Goal: Task Accomplishment & Management: Complete application form

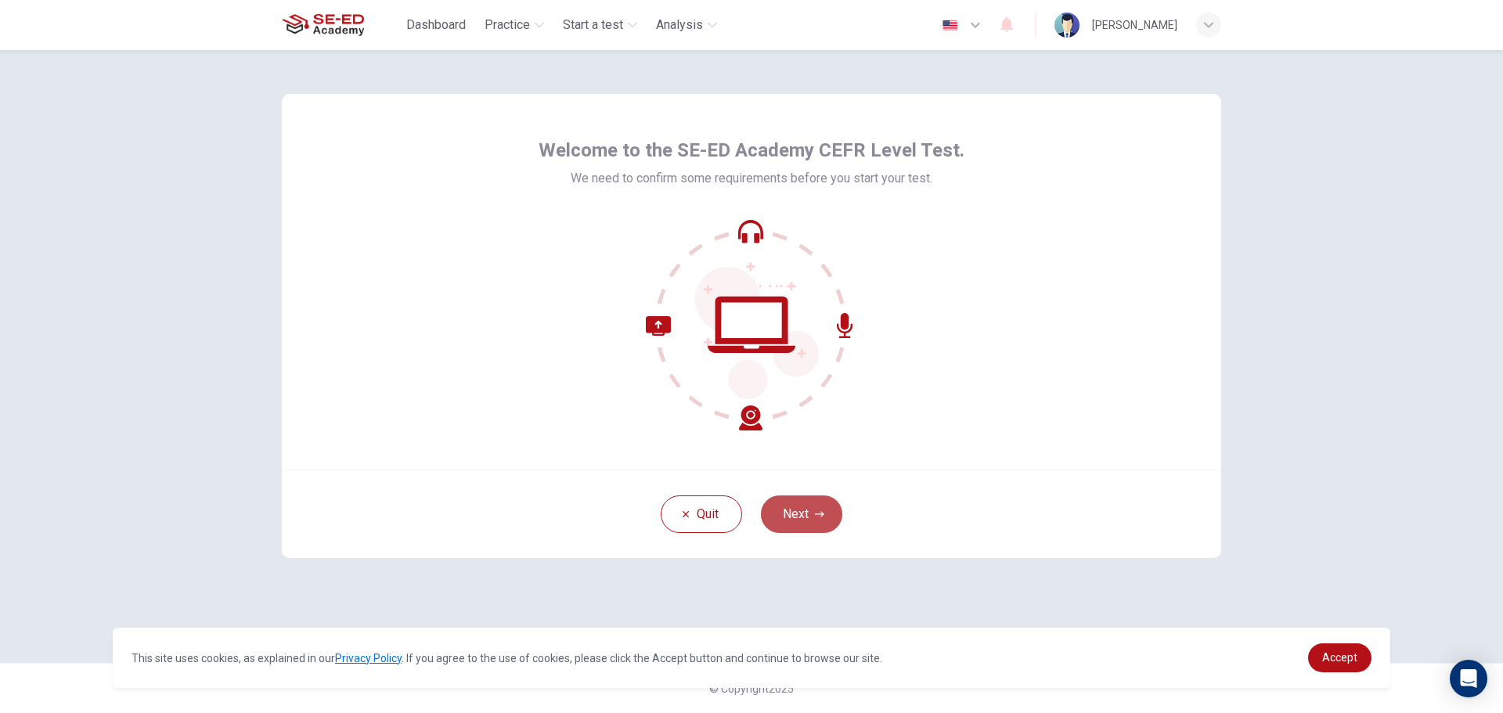
click at [803, 522] on button "Next" at bounding box center [801, 515] width 81 height 38
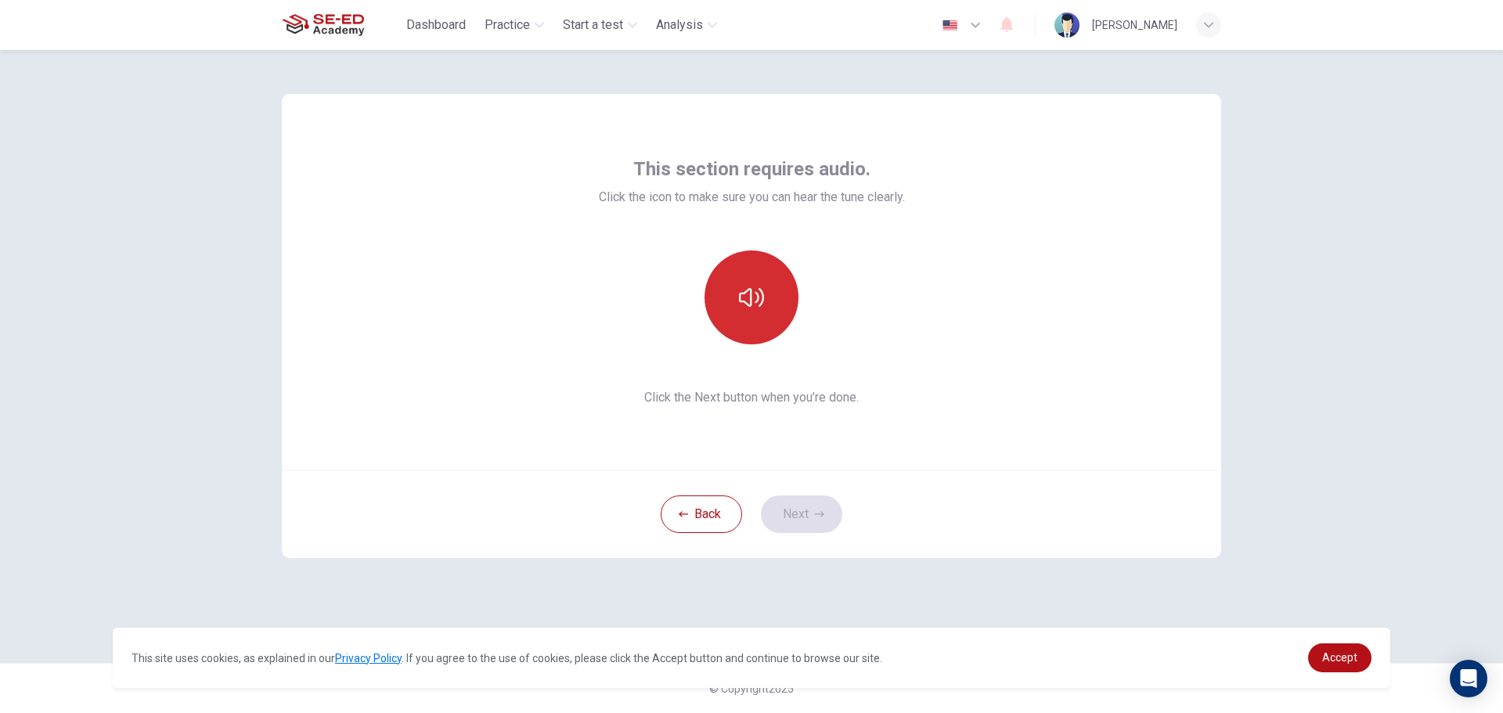
click at [748, 299] on icon "button" at bounding box center [751, 297] width 25 height 25
click at [800, 509] on button "Next" at bounding box center [801, 515] width 81 height 38
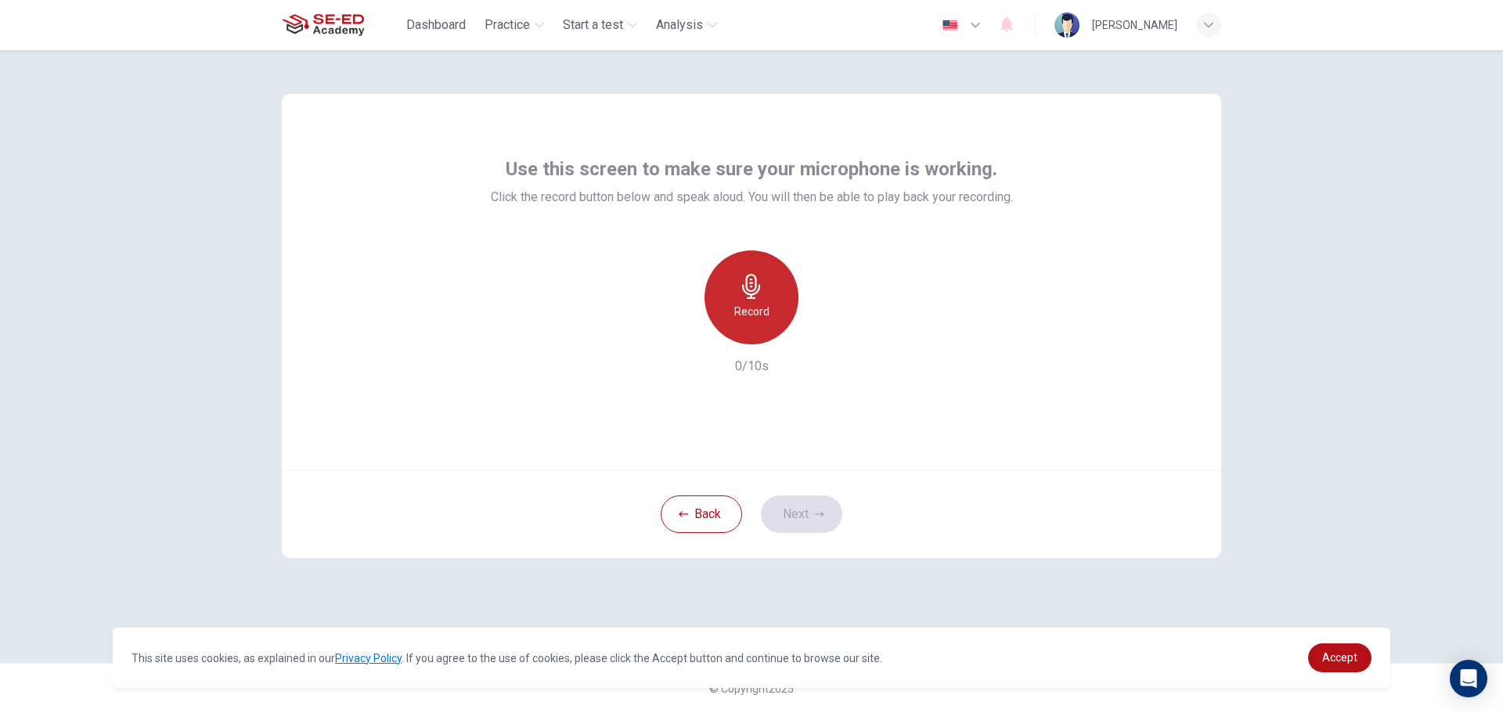
click at [738, 285] on div "Record" at bounding box center [752, 298] width 94 height 94
click at [744, 286] on icon "button" at bounding box center [751, 286] width 18 height 25
click at [821, 334] on icon "button" at bounding box center [824, 332] width 16 height 16
click at [826, 333] on icon "button" at bounding box center [824, 331] width 7 height 9
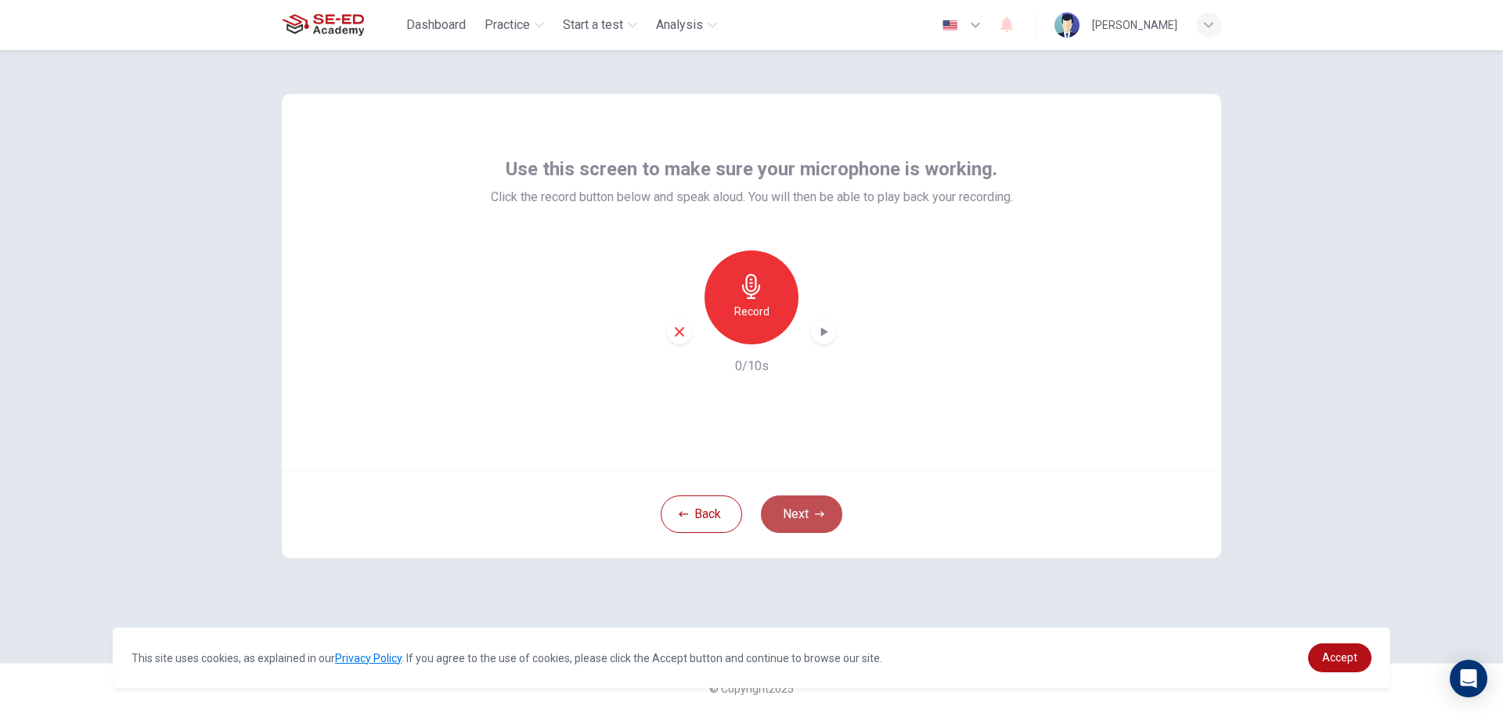
click at [817, 518] on icon "button" at bounding box center [819, 514] width 9 height 9
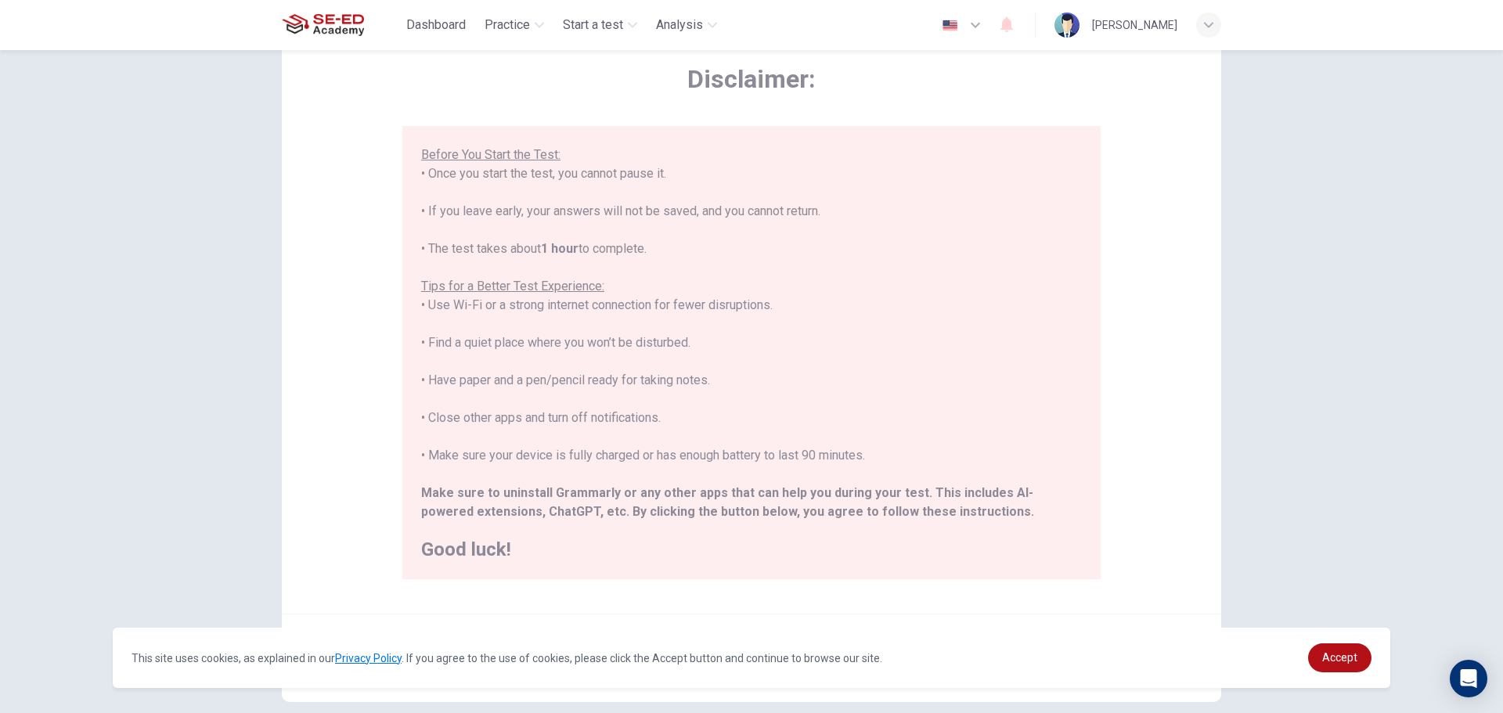
scroll to position [157, 0]
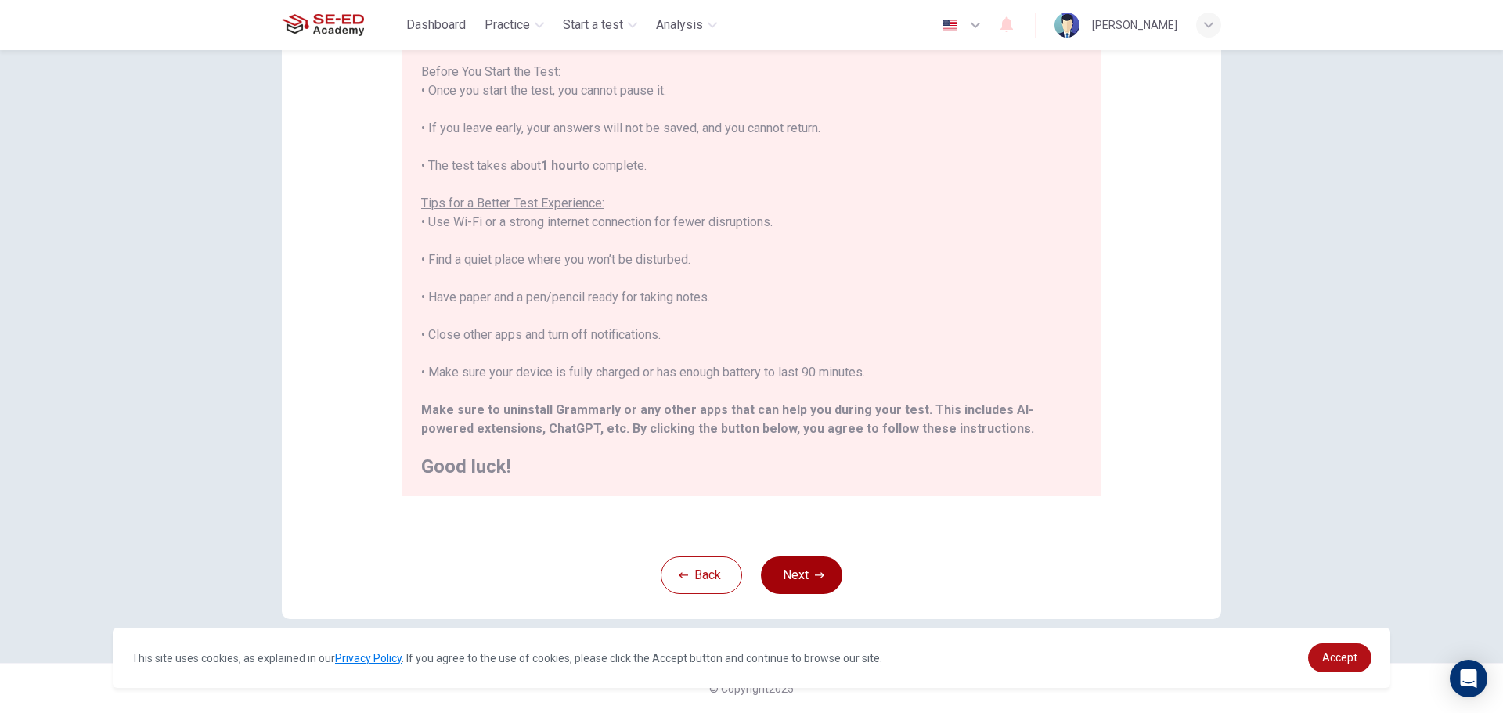
click at [788, 579] on button "Next" at bounding box center [801, 576] width 81 height 38
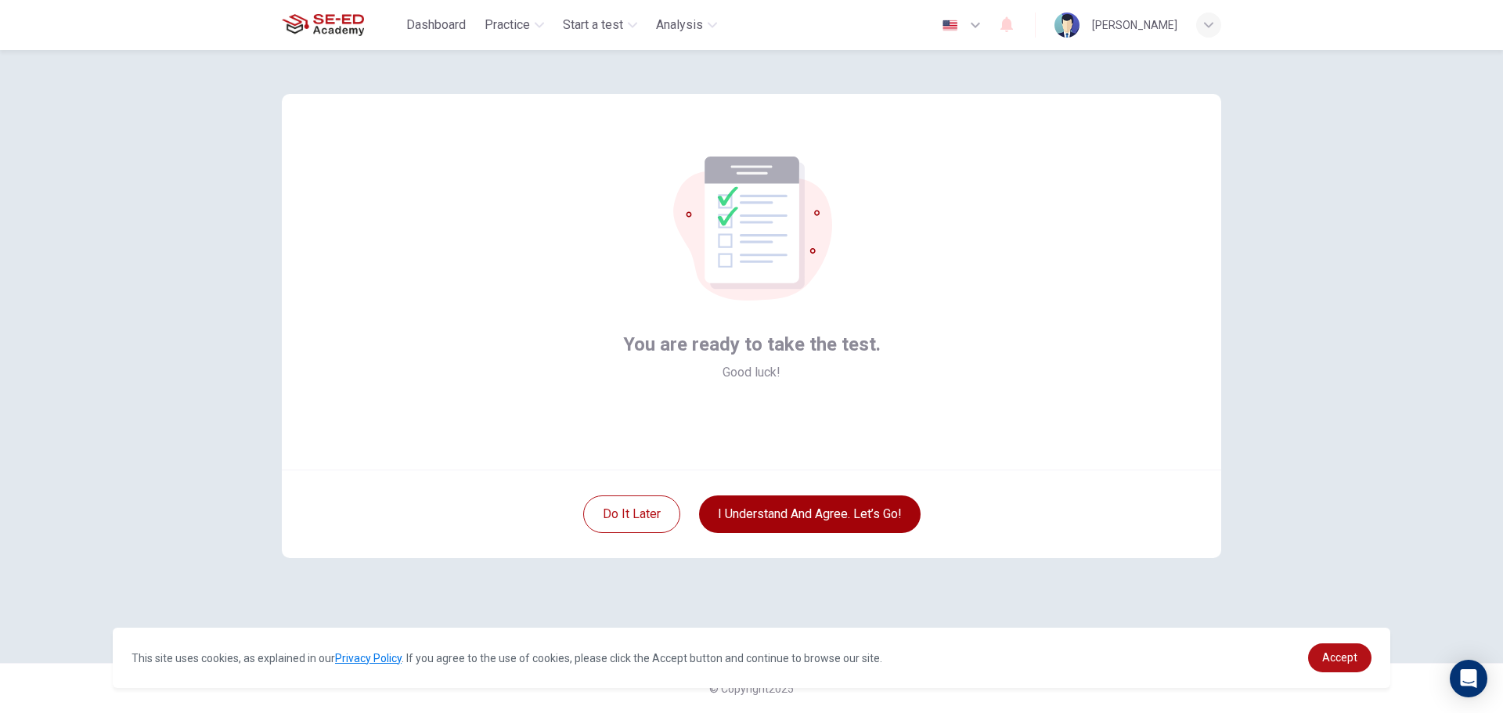
scroll to position [0, 0]
click at [850, 513] on button "I understand and agree. Let’s go!" at bounding box center [810, 515] width 222 height 38
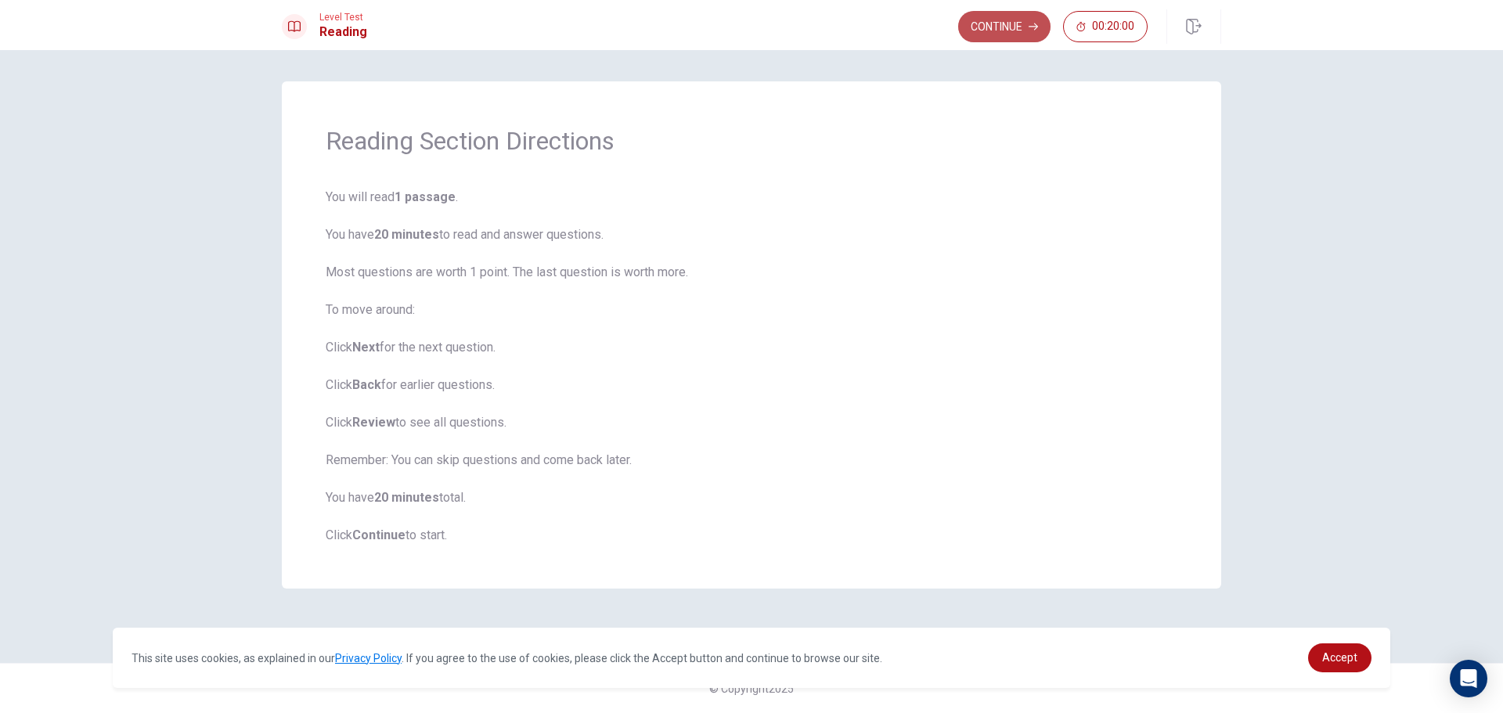
click at [1002, 30] on button "Continue" at bounding box center [1004, 26] width 92 height 31
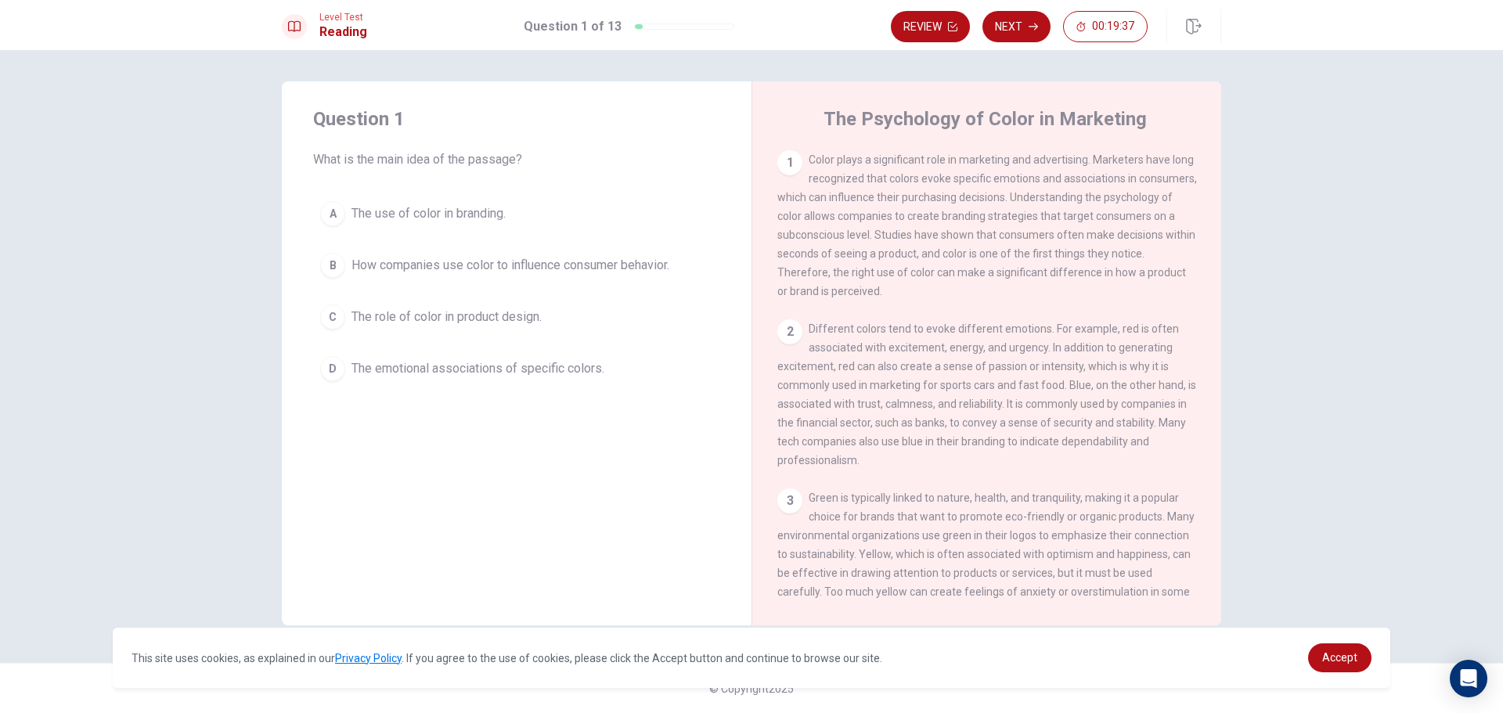
drag, startPoint x: 810, startPoint y: 156, endPoint x: 843, endPoint y: 170, distance: 35.1
click at [843, 170] on div "1 Color plays a significant role in marketing and advertising. Marketers have l…" at bounding box center [988, 225] width 420 height 150
drag, startPoint x: 809, startPoint y: 159, endPoint x: 820, endPoint y: 161, distance: 11.2
click at [820, 161] on span "Color plays a significant role in marketing and advertising. Marketers have lon…" at bounding box center [988, 225] width 420 height 144
drag, startPoint x: 814, startPoint y: 161, endPoint x: 904, endPoint y: 229, distance: 112.4
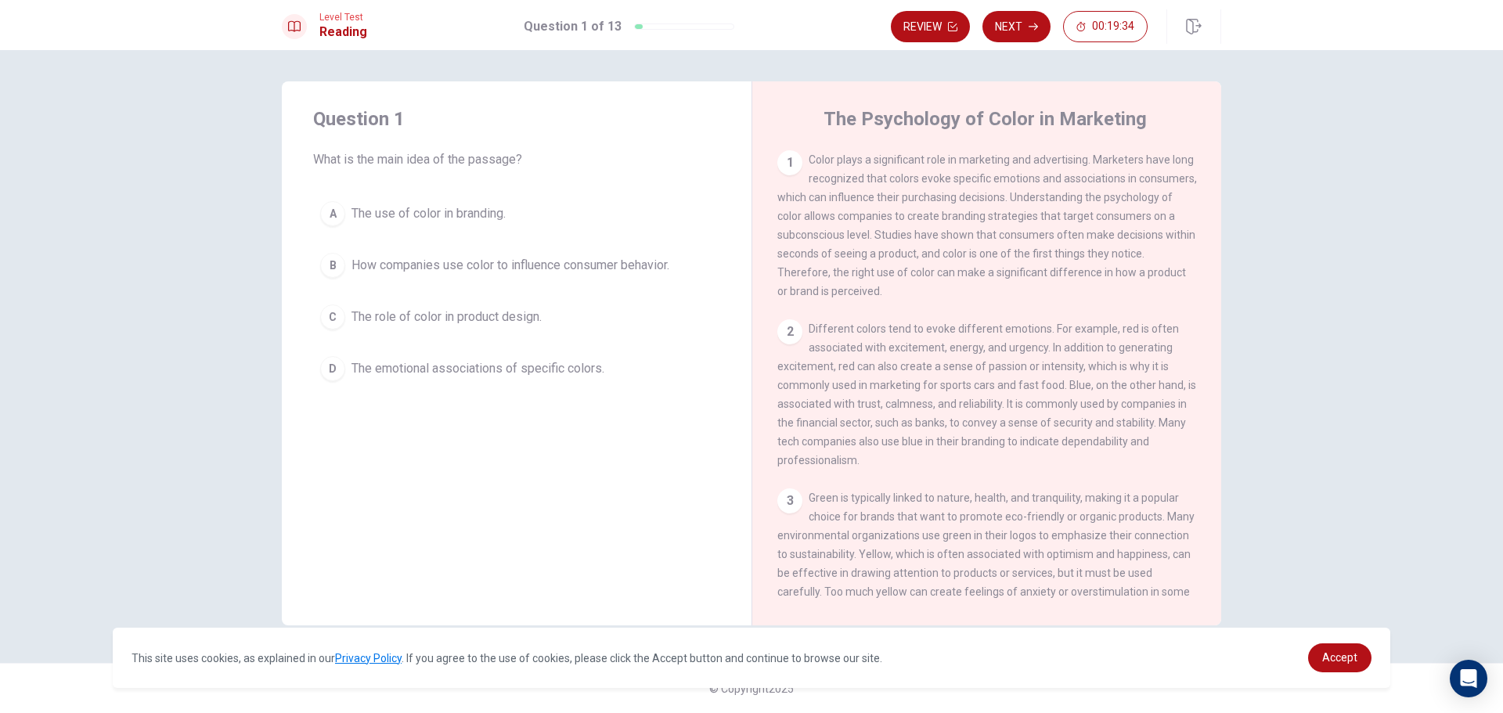
click at [904, 227] on div "1 Color plays a significant role in marketing and advertising. Marketers have l…" at bounding box center [988, 225] width 420 height 150
drag, startPoint x: 381, startPoint y: 172, endPoint x: 594, endPoint y: 174, distance: 213.0
click at [593, 171] on div "Question 1 What is the main idea of the passage? A The use of color in branding…" at bounding box center [517, 247] width 470 height 332
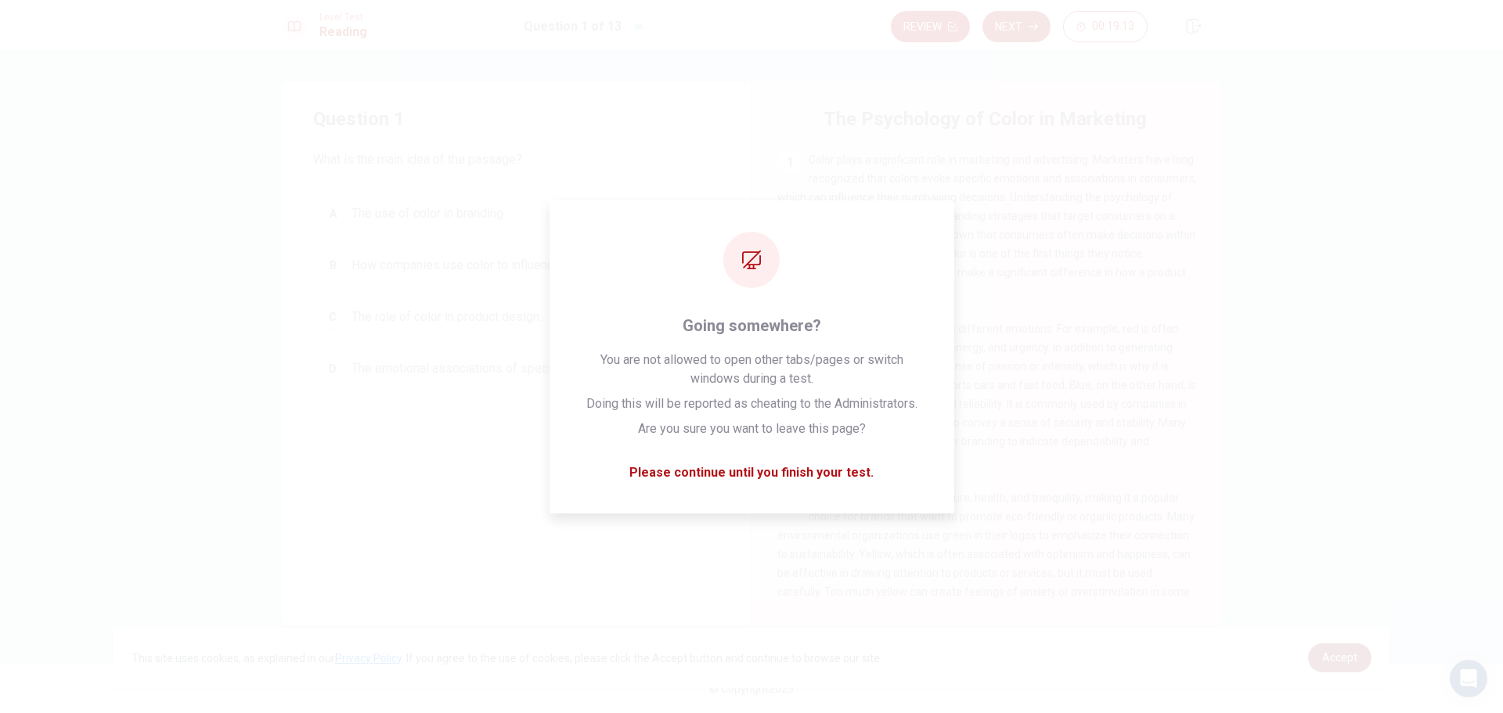
click at [1338, 656] on span "Accept" at bounding box center [1340, 658] width 35 height 13
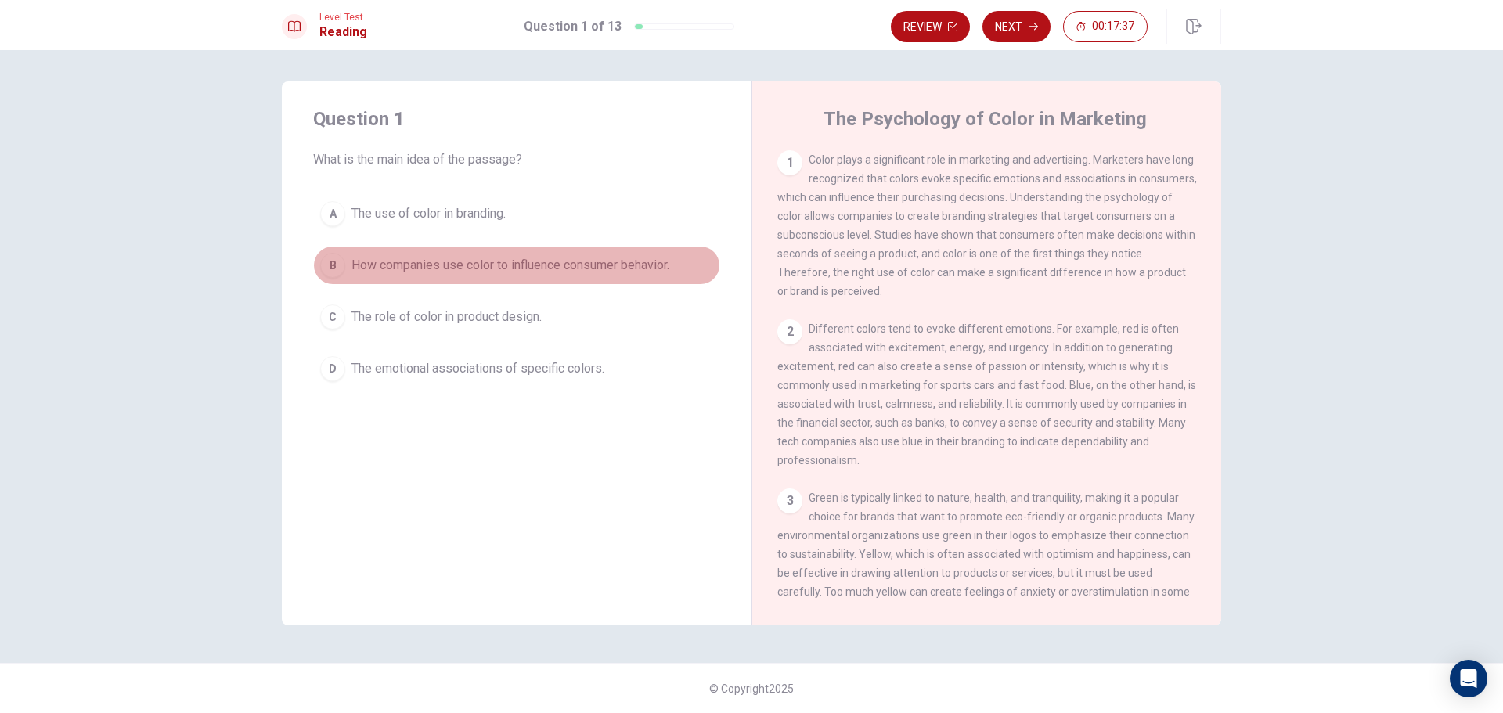
click at [330, 264] on div "B" at bounding box center [332, 265] width 25 height 25
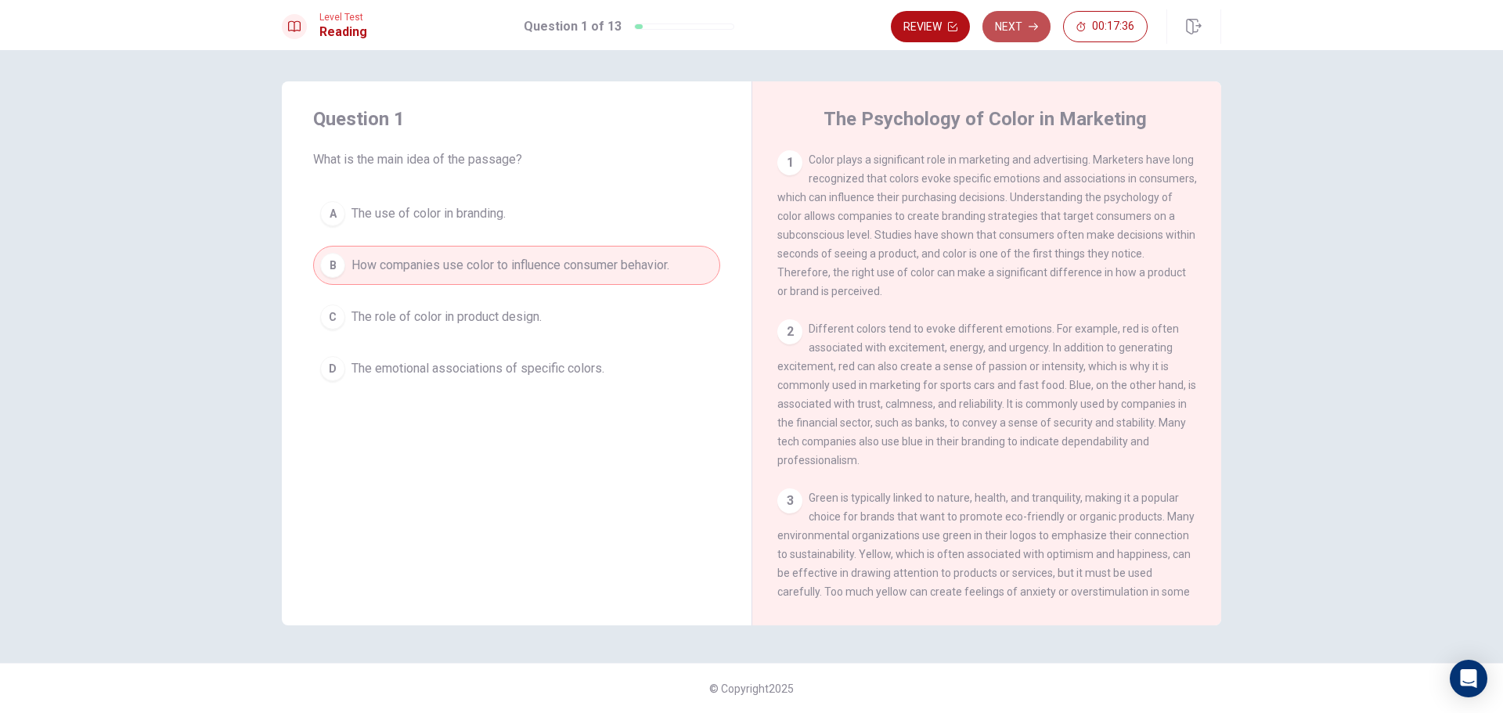
click at [1031, 26] on icon "button" at bounding box center [1033, 26] width 9 height 9
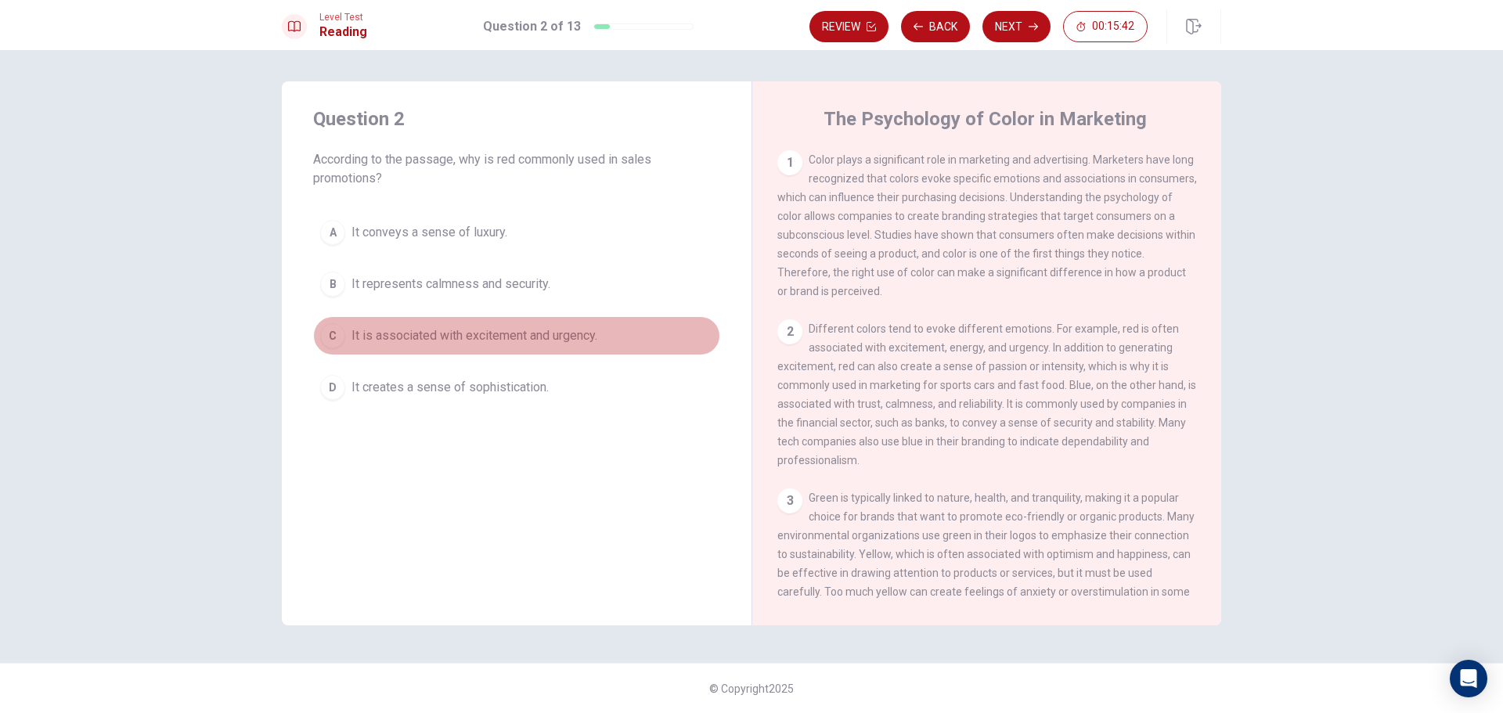
click at [330, 331] on div "C" at bounding box center [332, 335] width 25 height 25
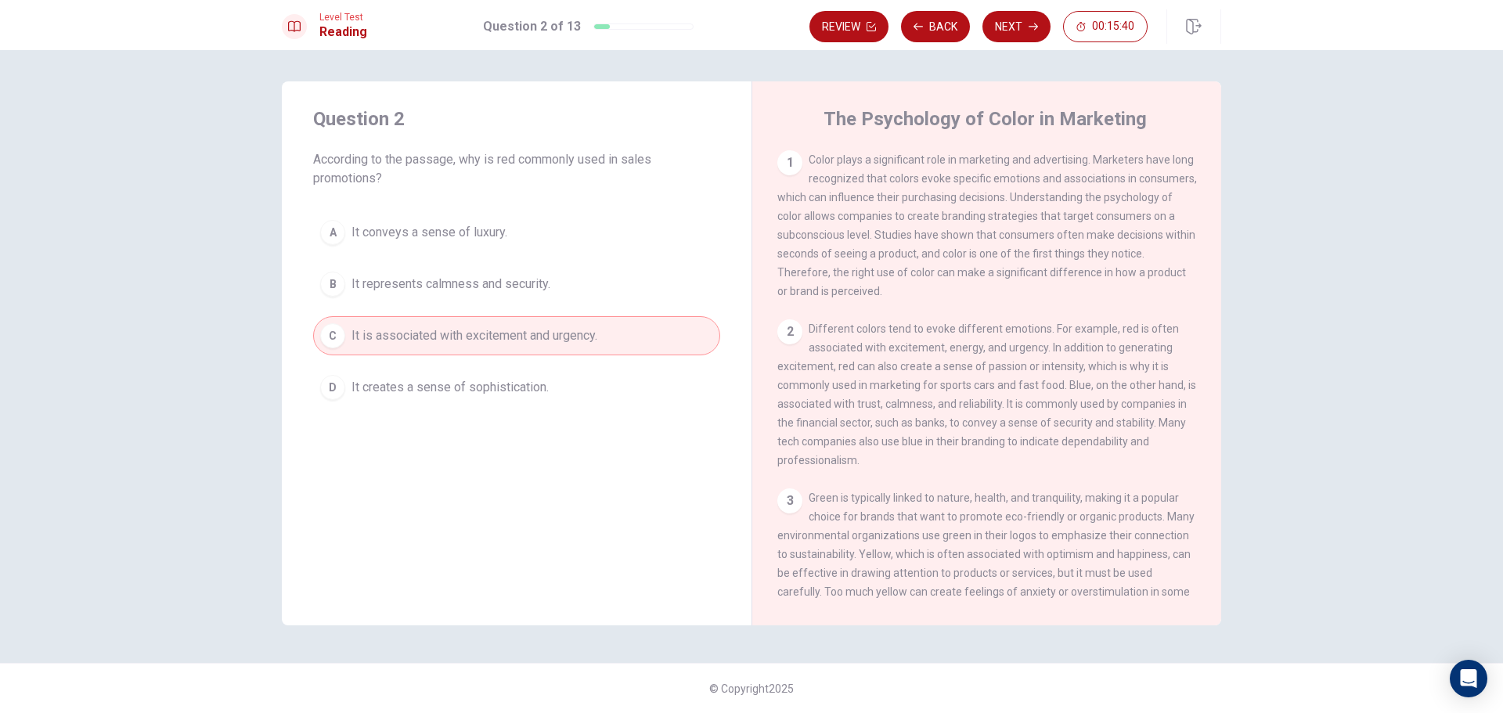
click at [1004, 35] on button "Next" at bounding box center [1017, 26] width 68 height 31
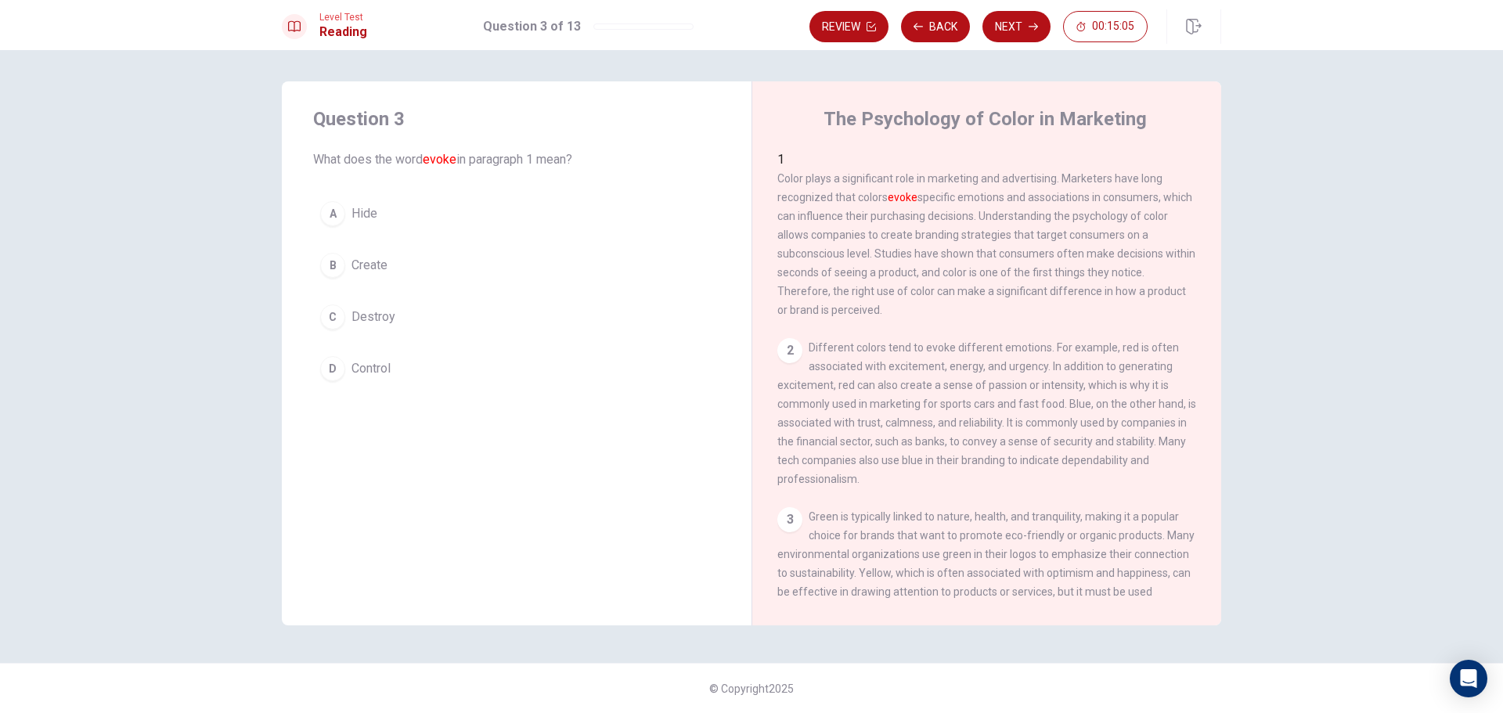
click at [318, 266] on button "B Create" at bounding box center [516, 265] width 407 height 39
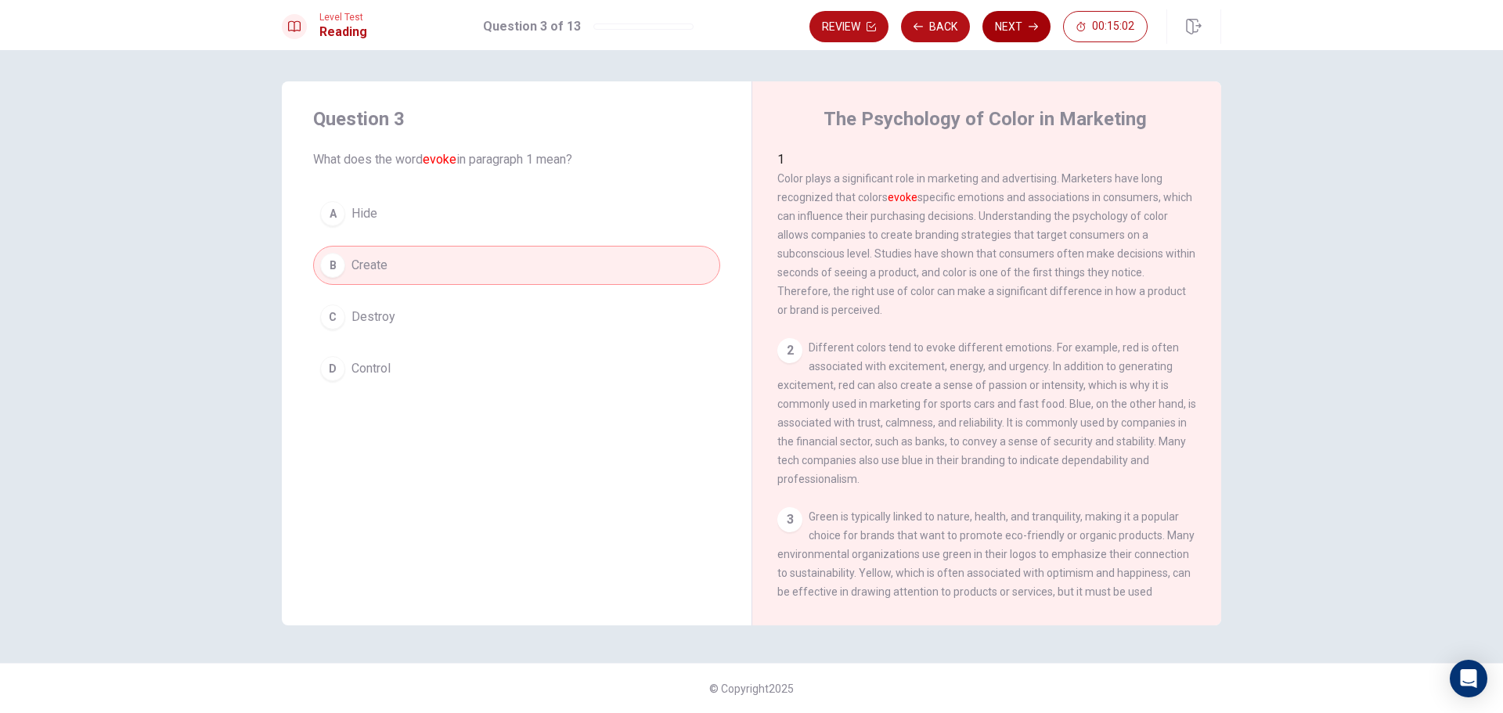
click at [1020, 24] on button "Next" at bounding box center [1017, 26] width 68 height 31
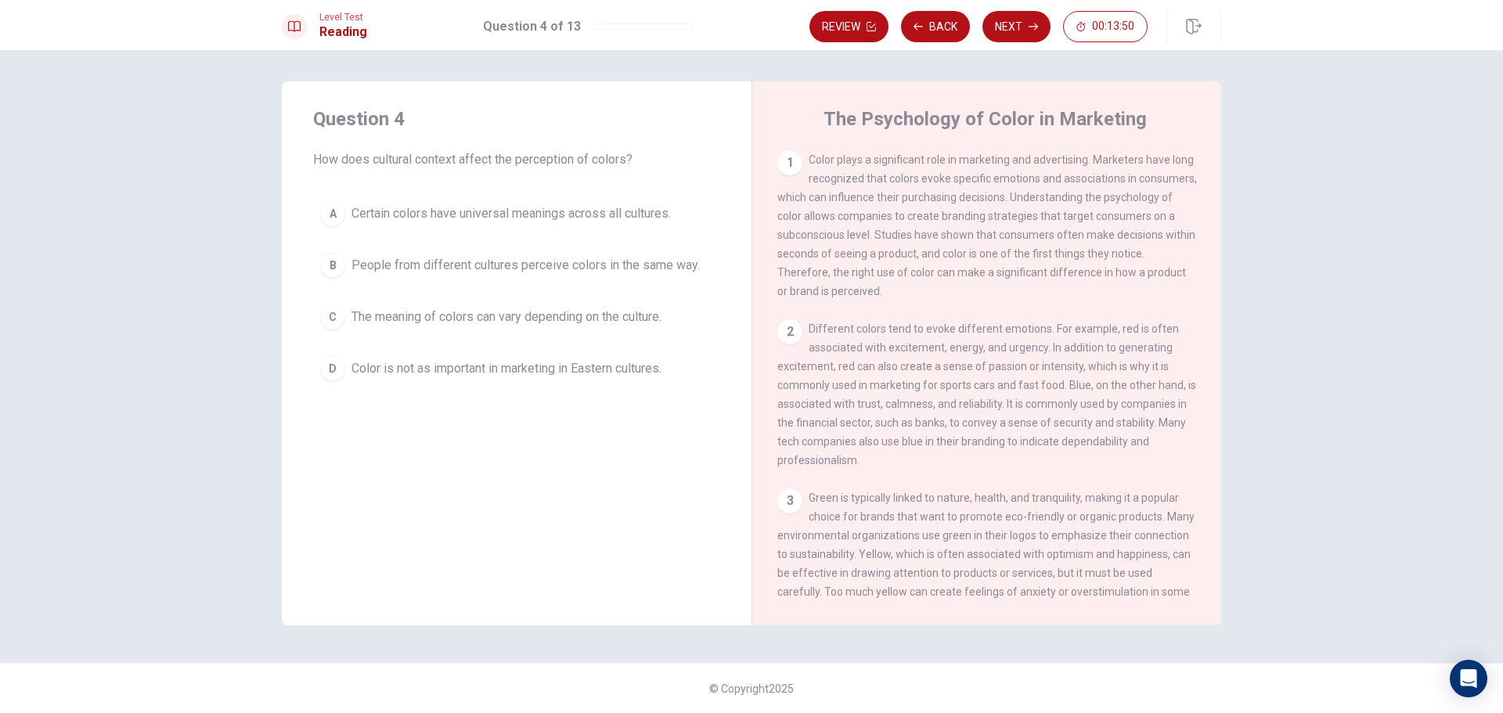
click at [349, 318] on button "C The meaning of colors can vary depending on the culture." at bounding box center [516, 317] width 407 height 39
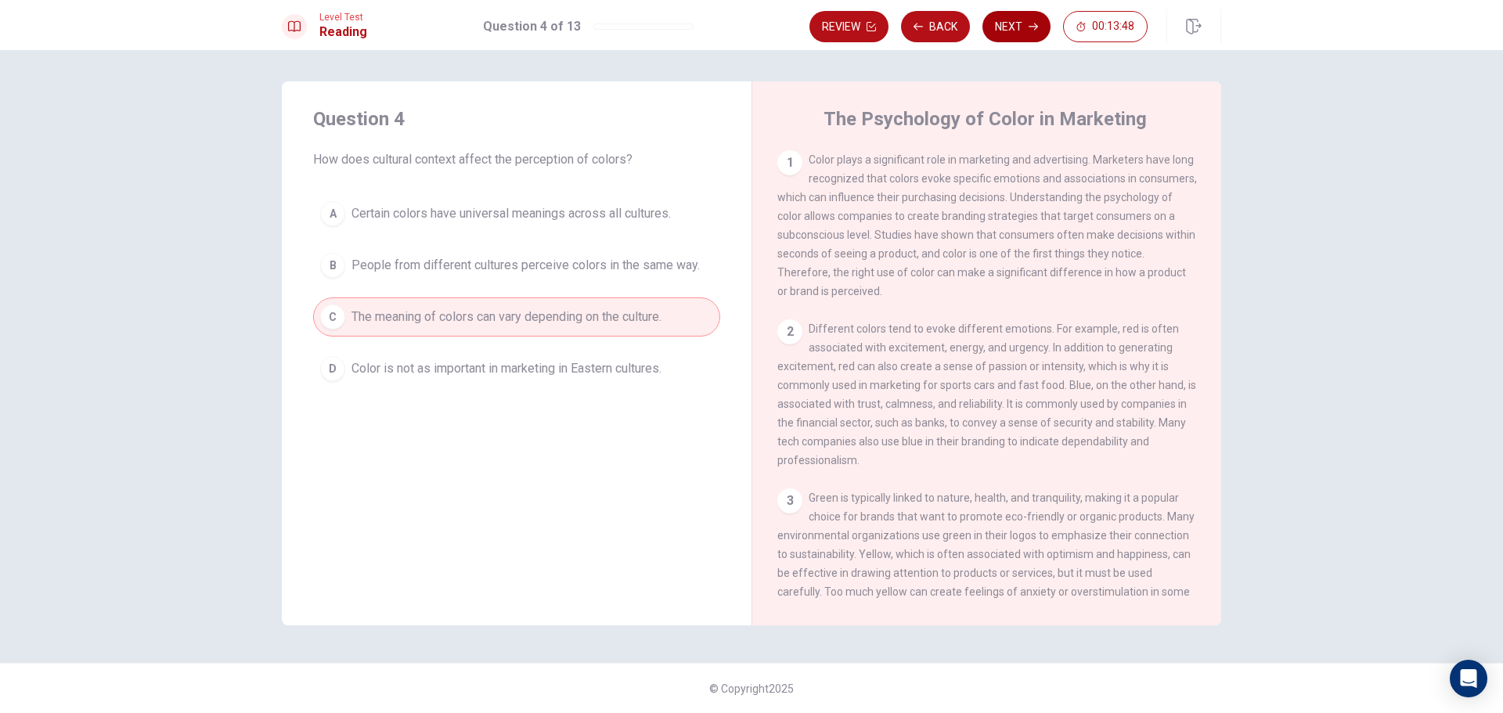
click at [1012, 25] on button "Next" at bounding box center [1017, 26] width 68 height 31
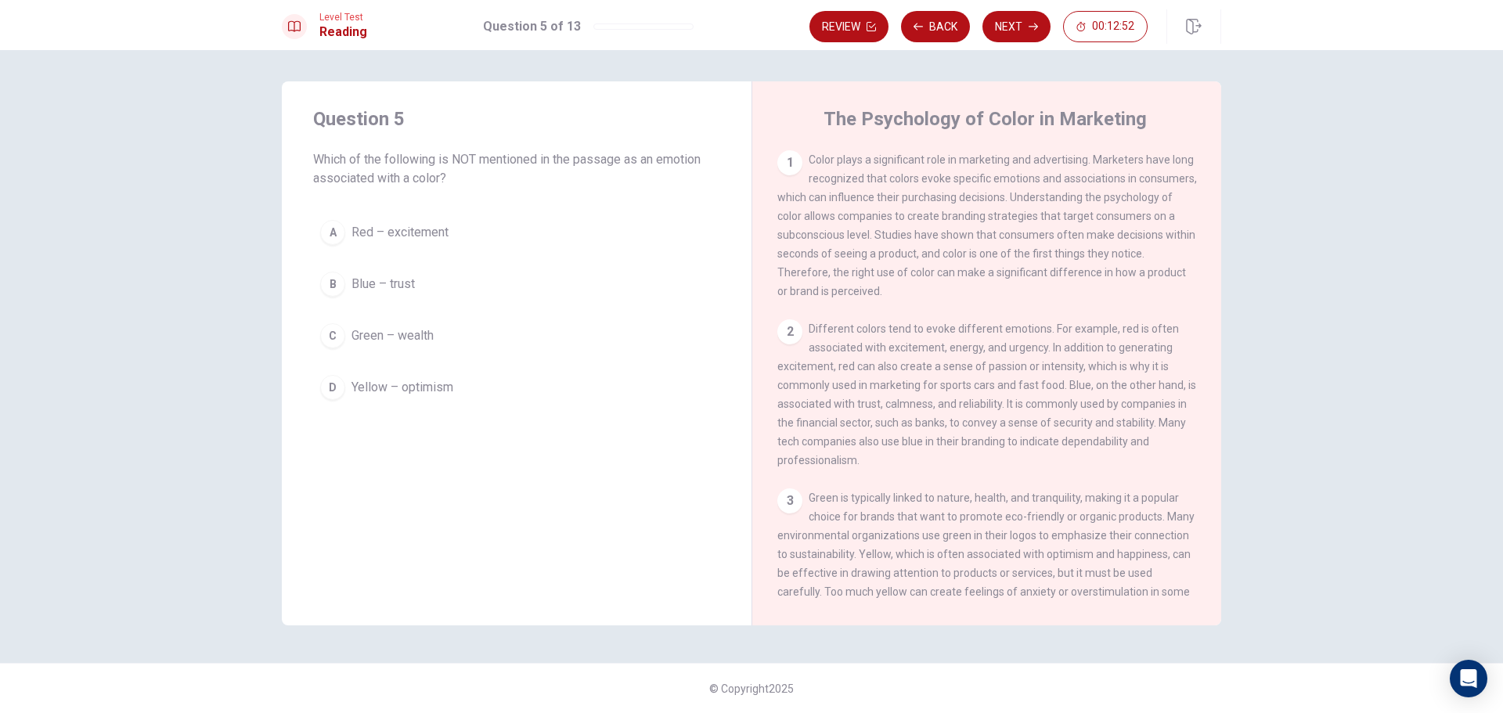
click at [335, 343] on div "C" at bounding box center [332, 335] width 25 height 25
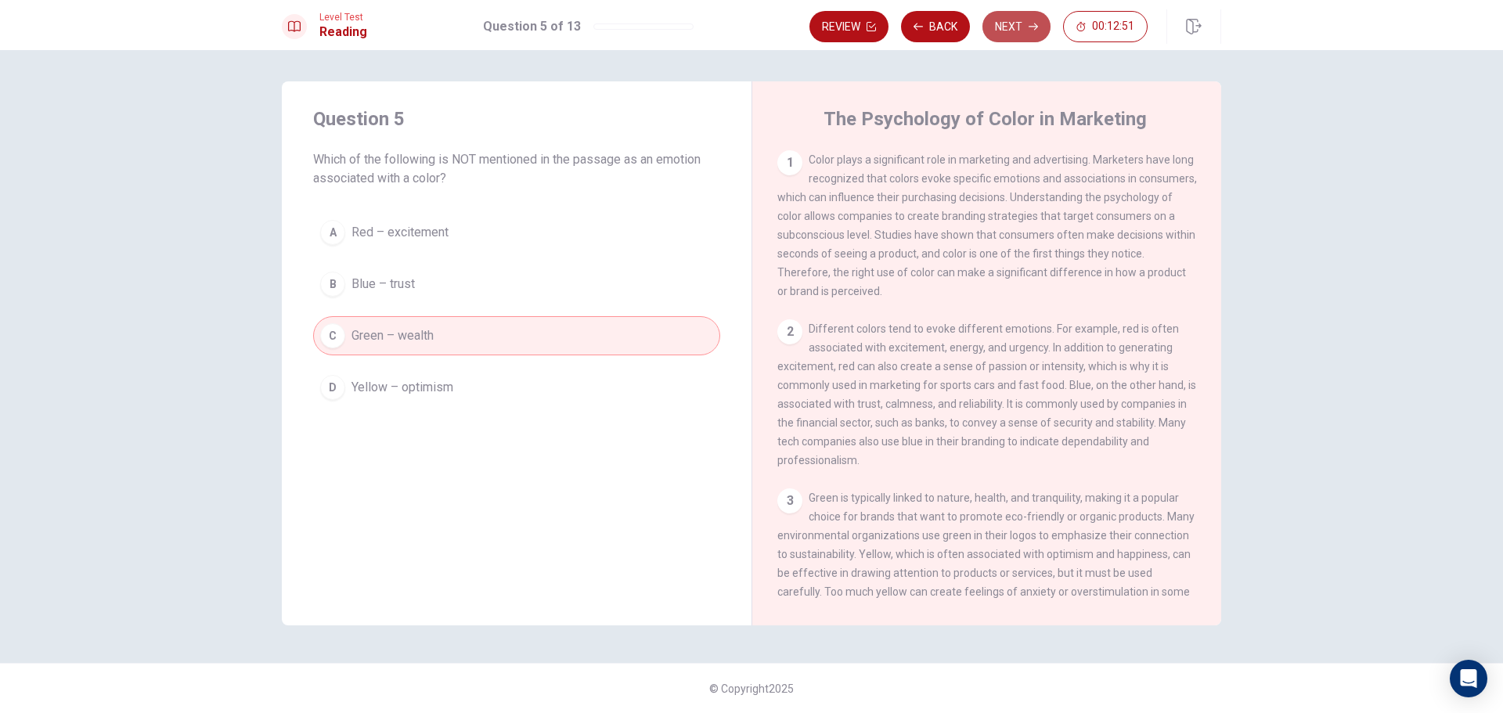
click at [1011, 31] on button "Next" at bounding box center [1017, 26] width 68 height 31
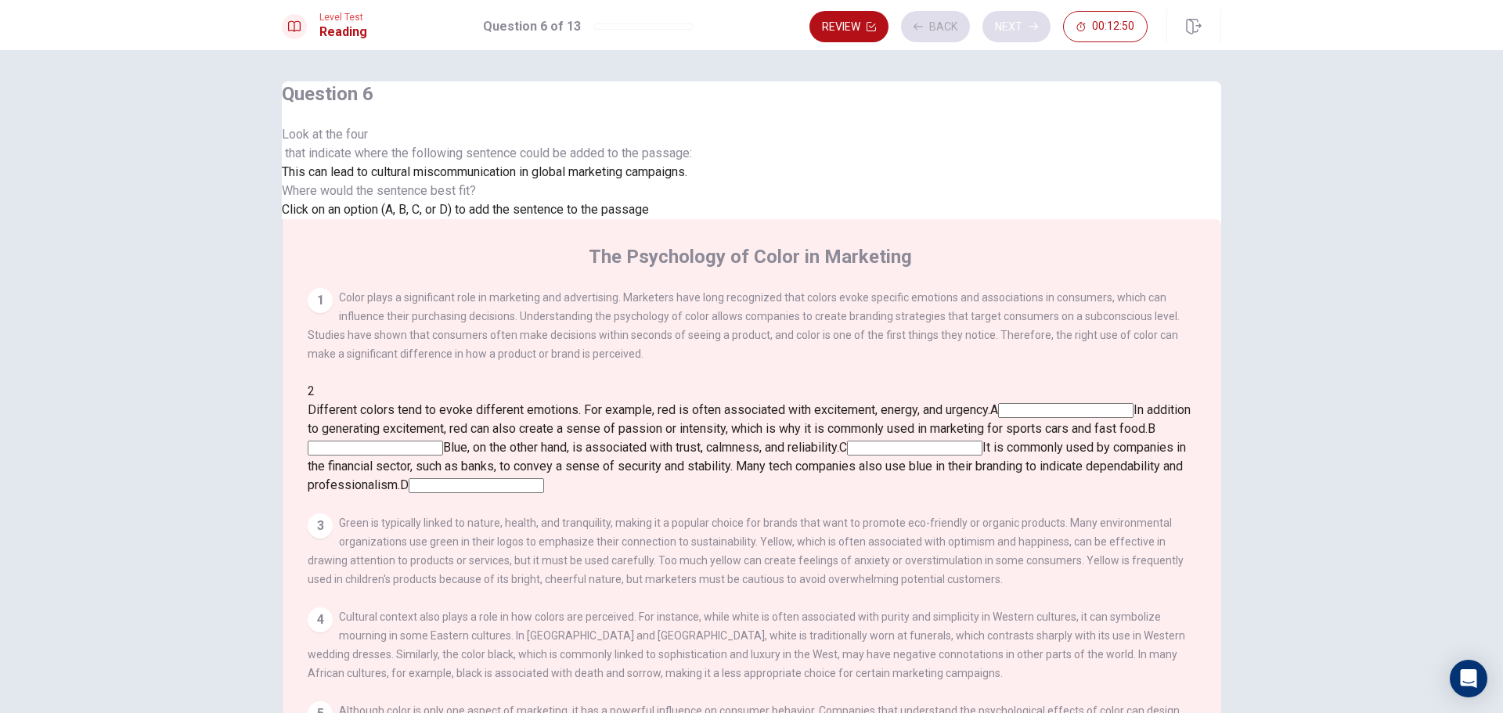
scroll to position [57, 0]
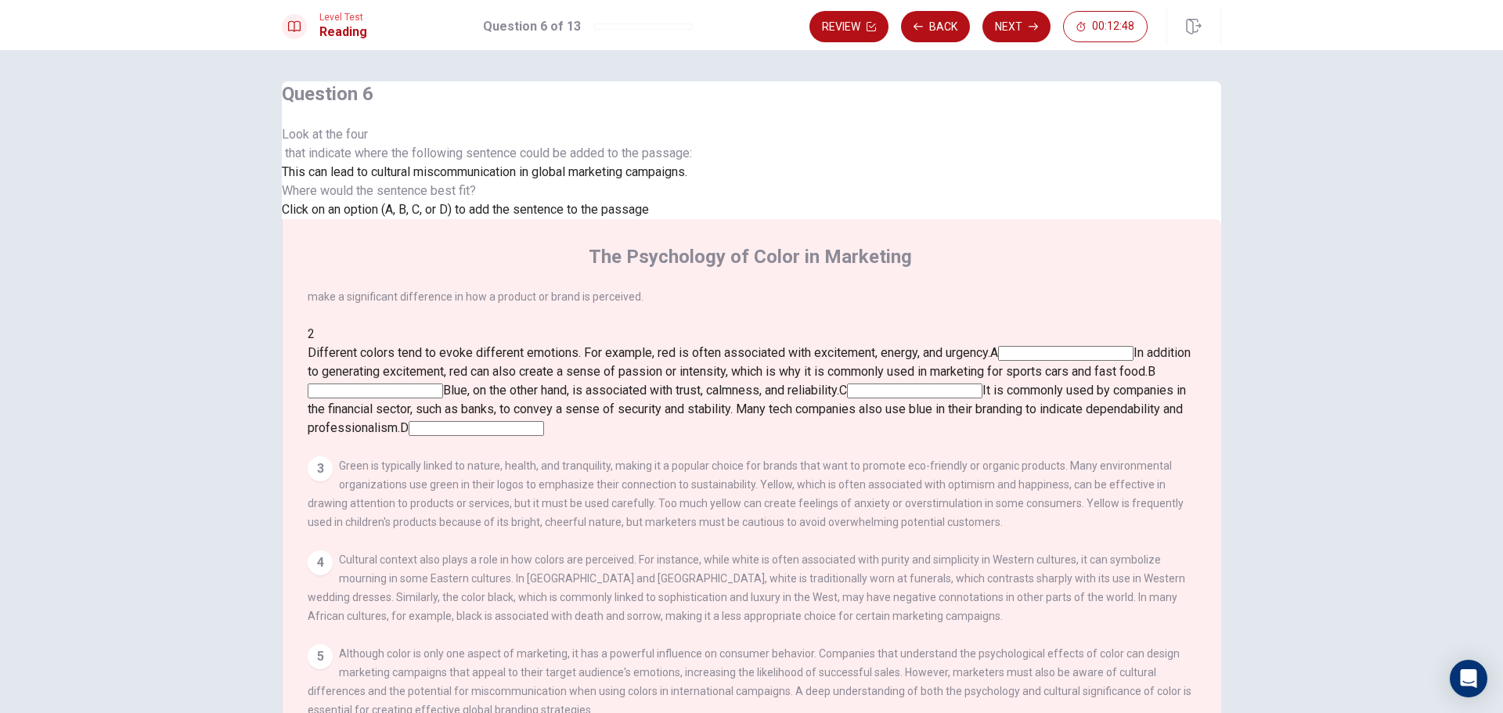
click at [412, 144] on div at bounding box center [487, 144] width 410 height 0
click at [416, 179] on span "This can lead to cultural miscommunication in global marketing campaigns." at bounding box center [485, 171] width 406 height 15
click at [421, 179] on span "This can lead to cultural miscommunication in global marketing campaigns." at bounding box center [485, 171] width 406 height 15
click at [1052, 346] on input at bounding box center [1065, 353] width 135 height 15
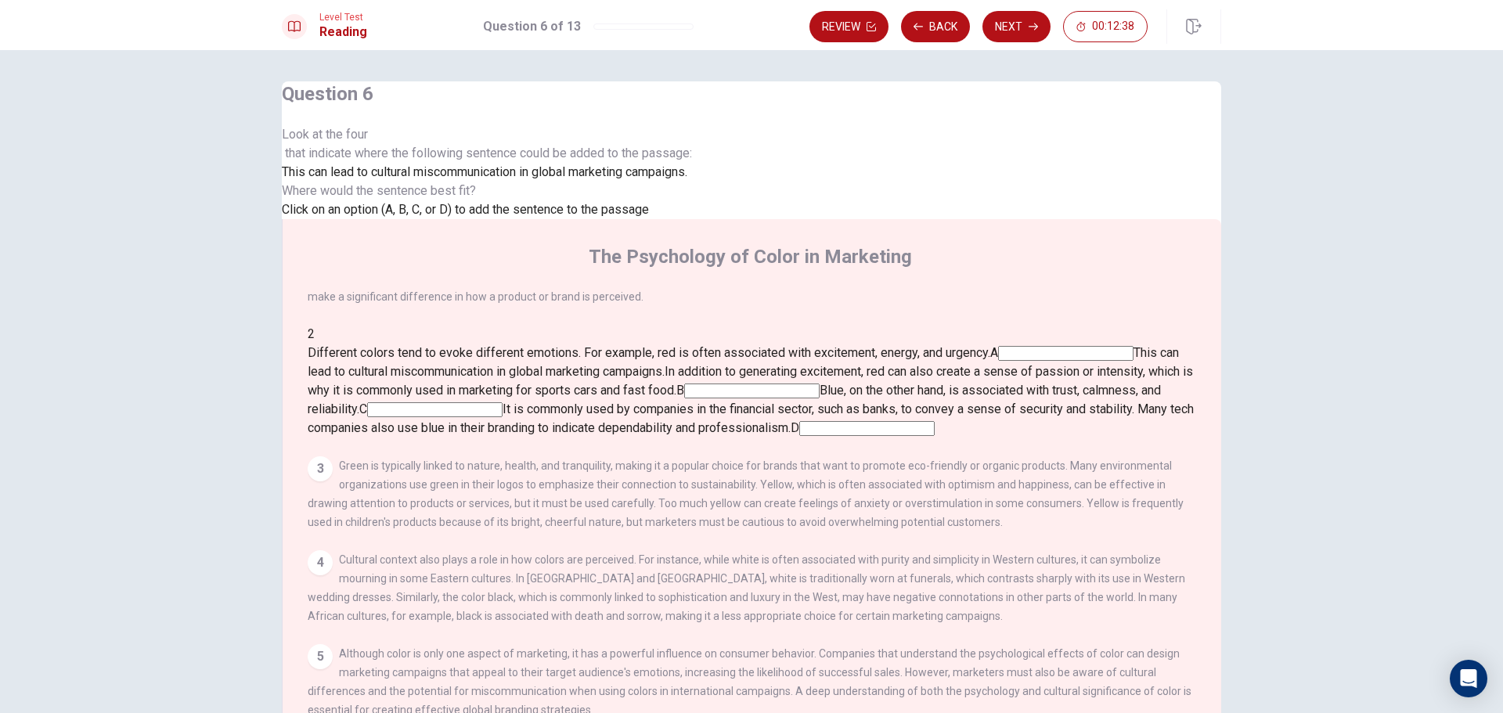
click at [820, 384] on input at bounding box center [751, 391] width 135 height 15
click at [503, 402] on input at bounding box center [434, 409] width 135 height 15
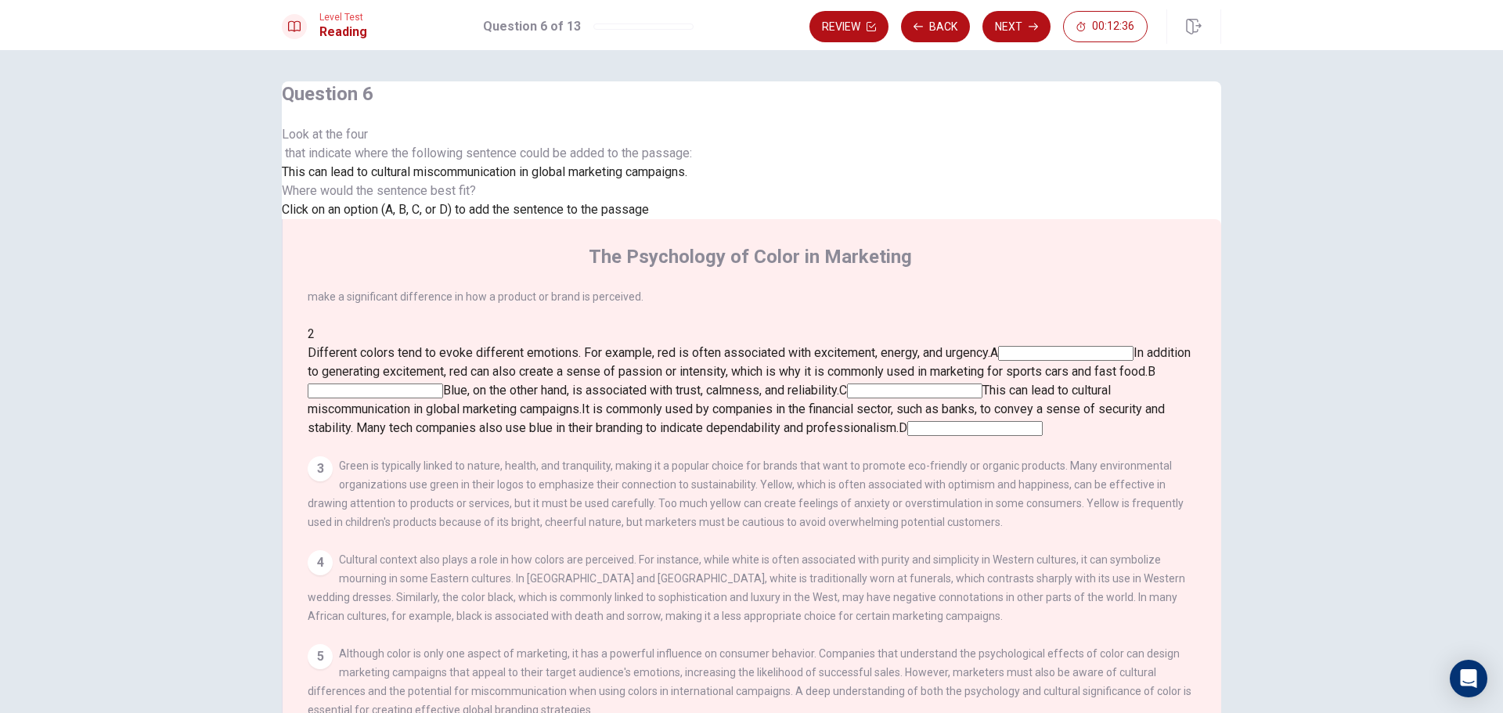
click at [783, 325] on div "2" at bounding box center [753, 334] width 890 height 19
click at [1242, 224] on div "Question 6 Look at the four that indicate where the following sentence could be…" at bounding box center [752, 422] width 990 height 682
click at [1076, 344] on div "Different colors tend to evoke different emotions. For example, red is often as…" at bounding box center [753, 391] width 890 height 94
click at [1064, 346] on input at bounding box center [1065, 353] width 135 height 15
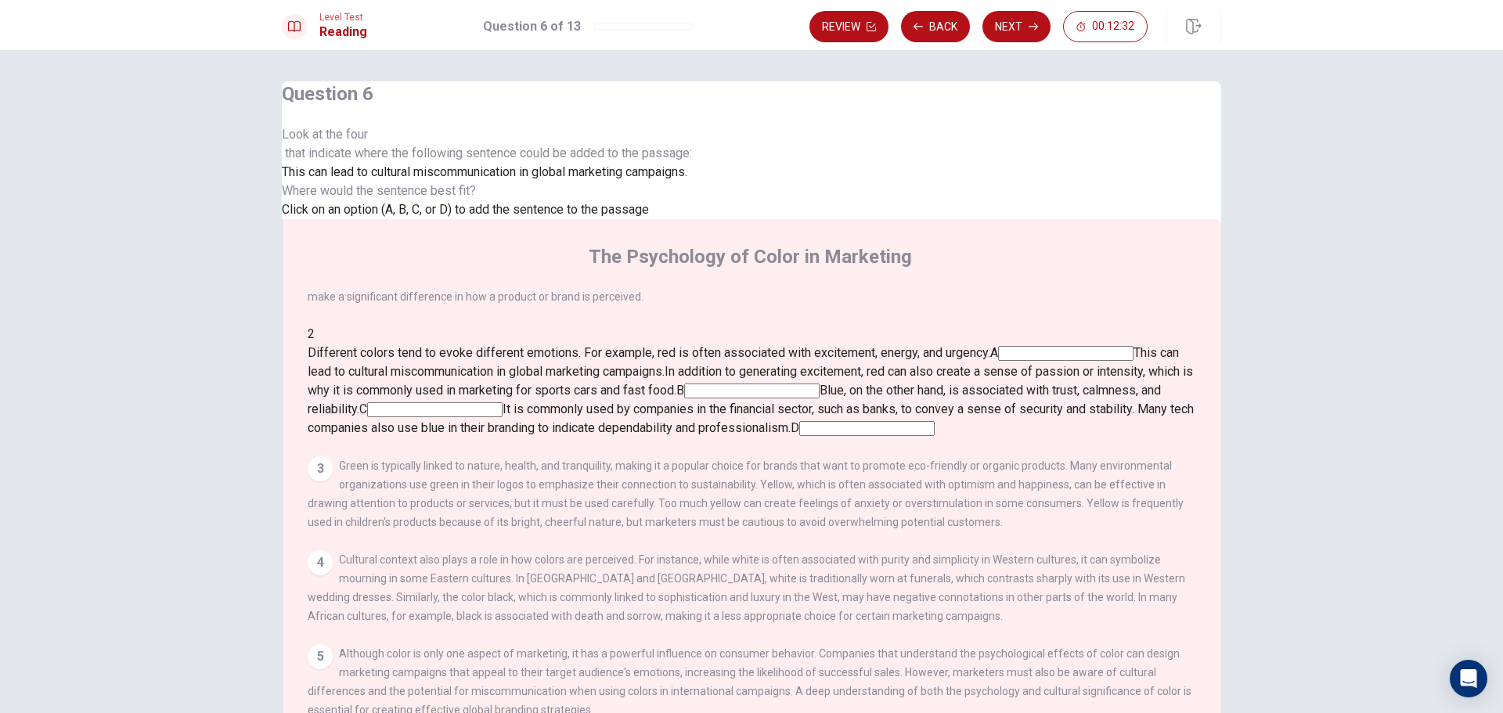
click at [333, 457] on div "3" at bounding box center [320, 469] width 25 height 25
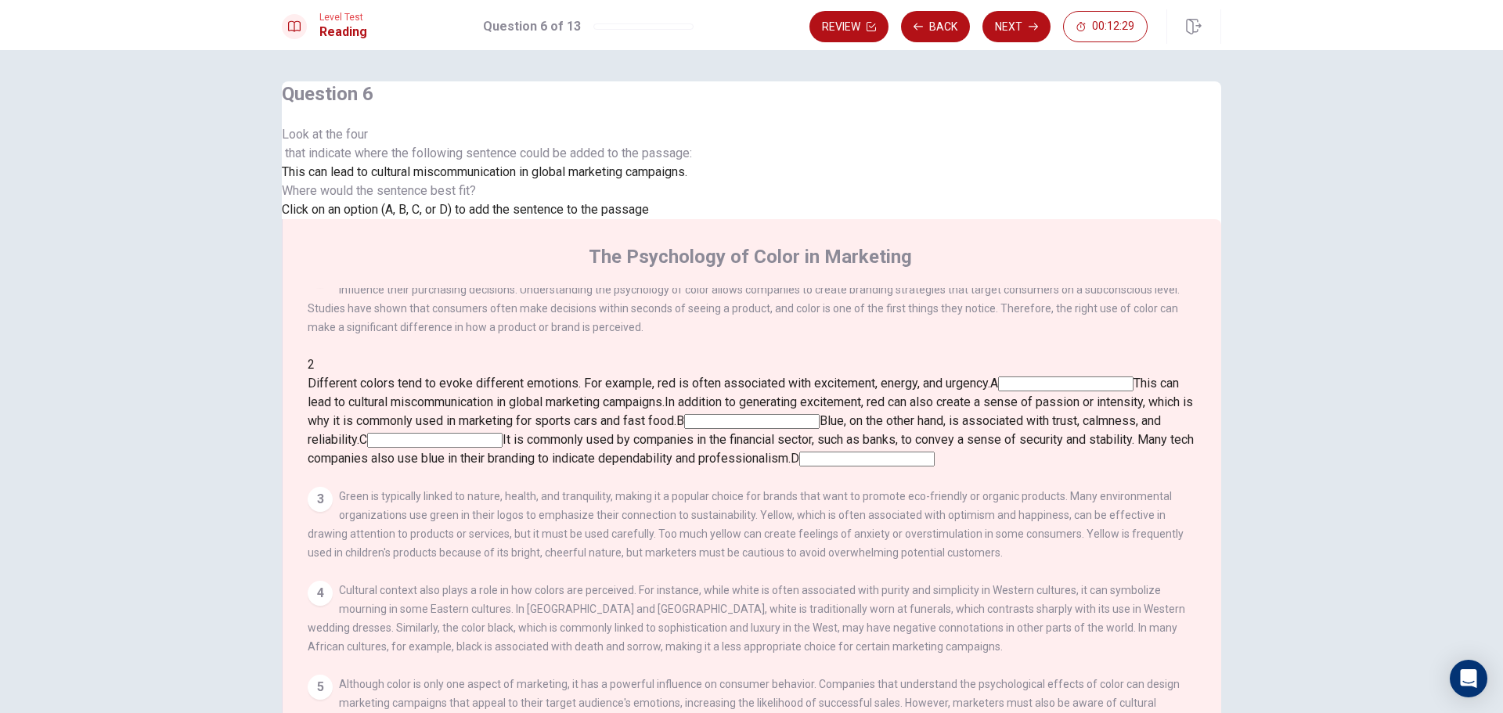
scroll to position [0, 0]
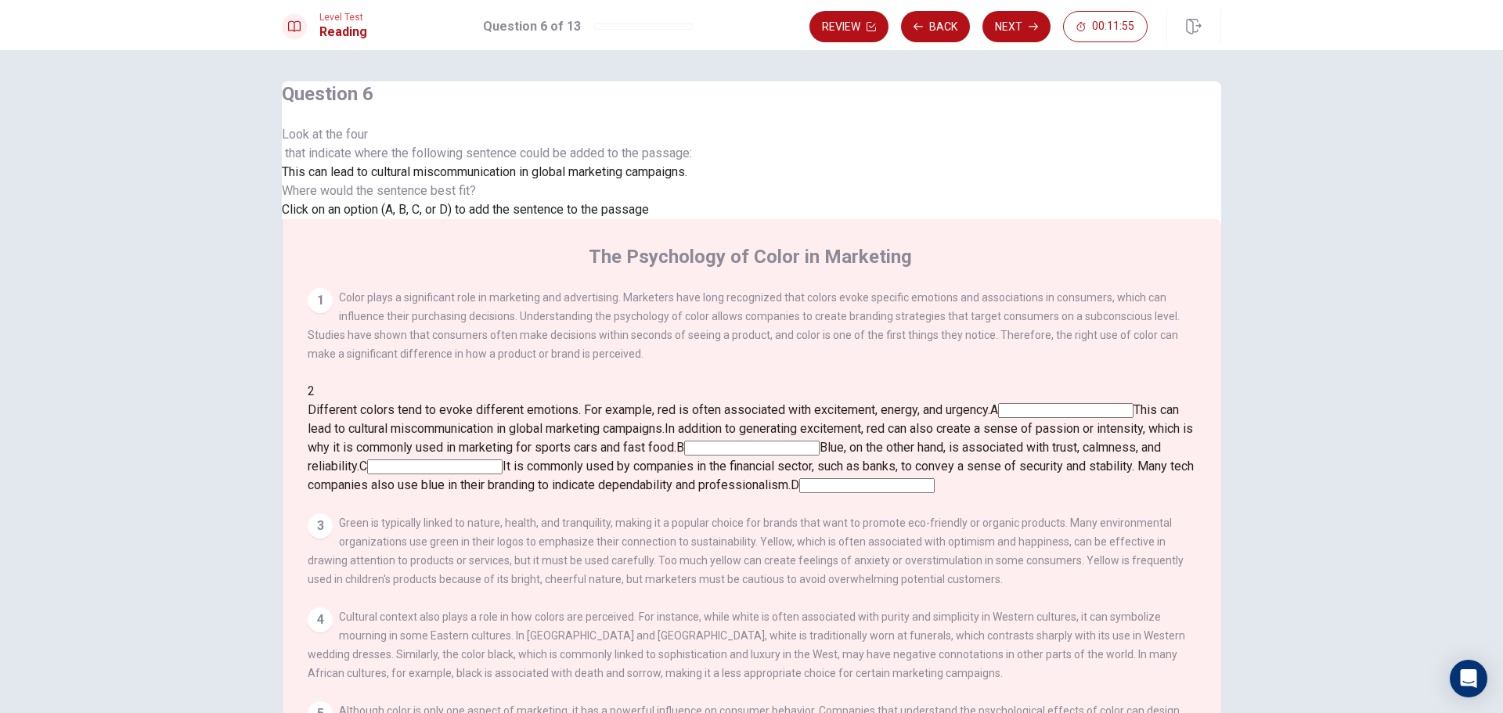
click at [1072, 403] on input at bounding box center [1065, 410] width 135 height 15
click at [1007, 34] on button "Next" at bounding box center [1017, 26] width 68 height 31
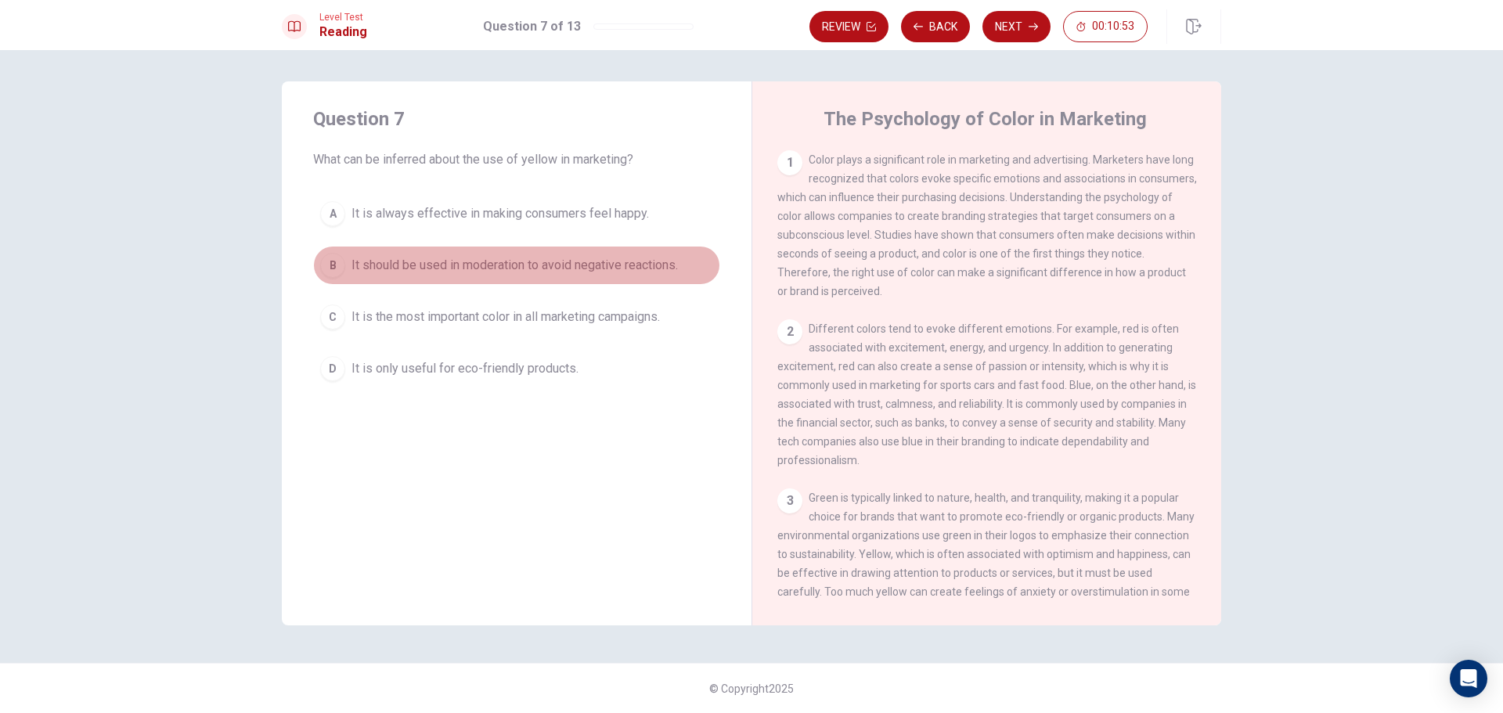
click at [324, 269] on div "B" at bounding box center [332, 265] width 25 height 25
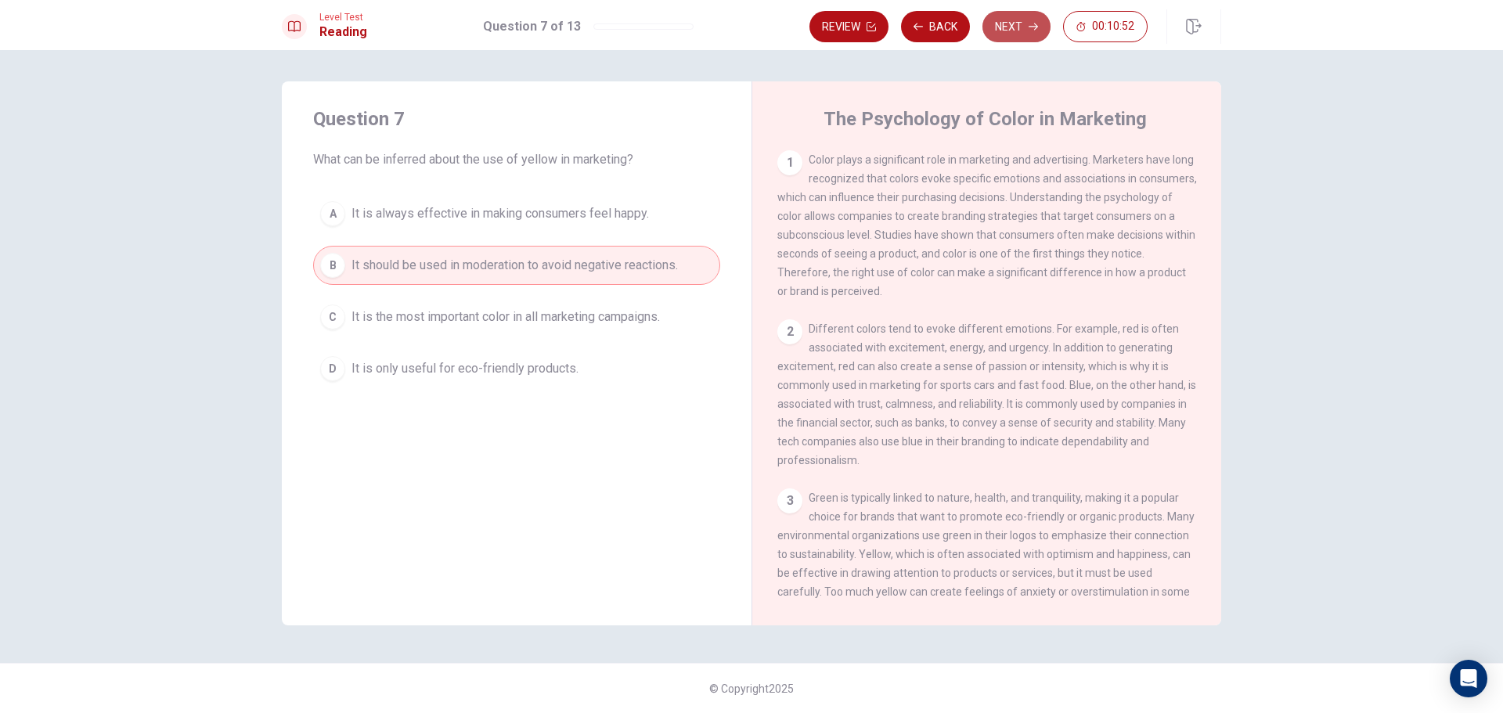
click at [1045, 31] on button "Next" at bounding box center [1017, 26] width 68 height 31
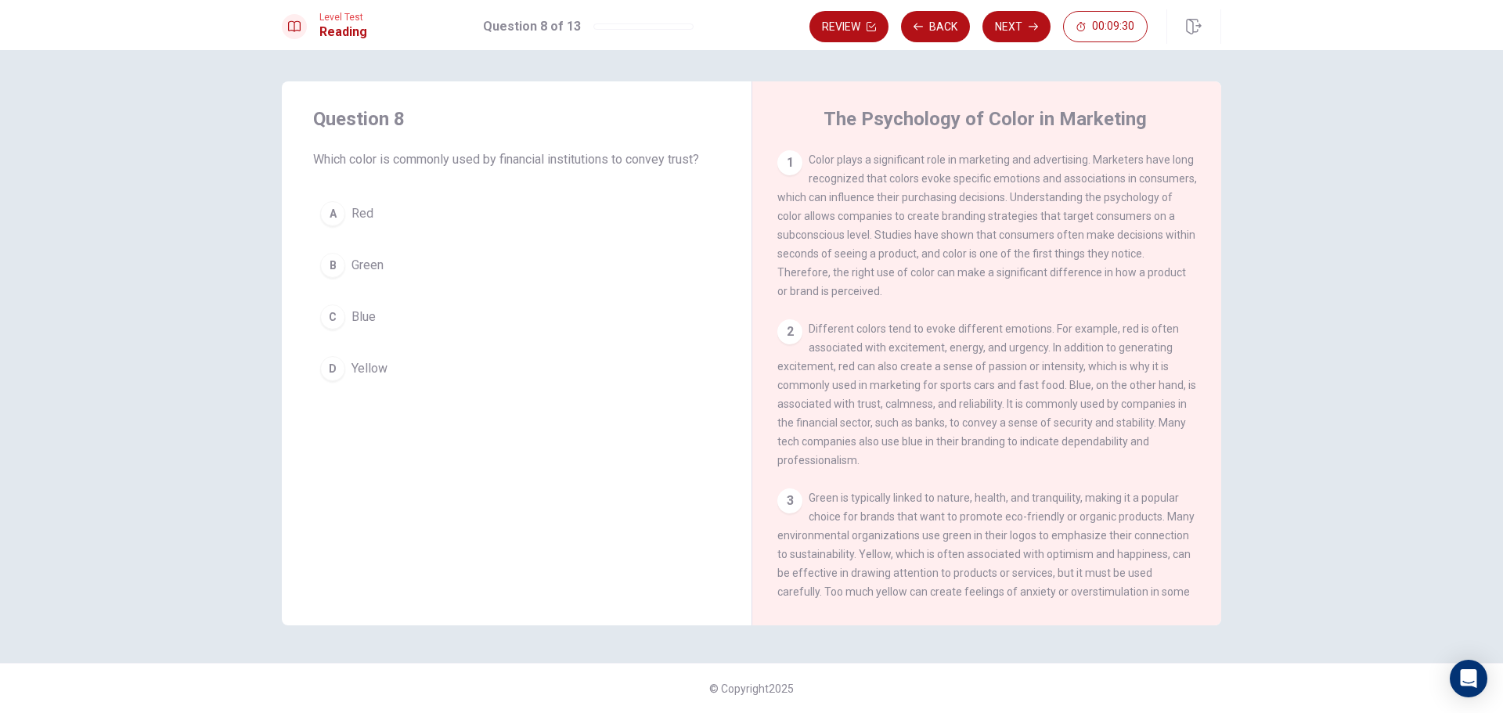
drag, startPoint x: 307, startPoint y: 157, endPoint x: 384, endPoint y: 164, distance: 77.8
click at [378, 164] on div "Question 8 Which color is commonly used by financial institutions to convey tru…" at bounding box center [517, 247] width 470 height 332
click at [324, 315] on div "C" at bounding box center [332, 317] width 25 height 25
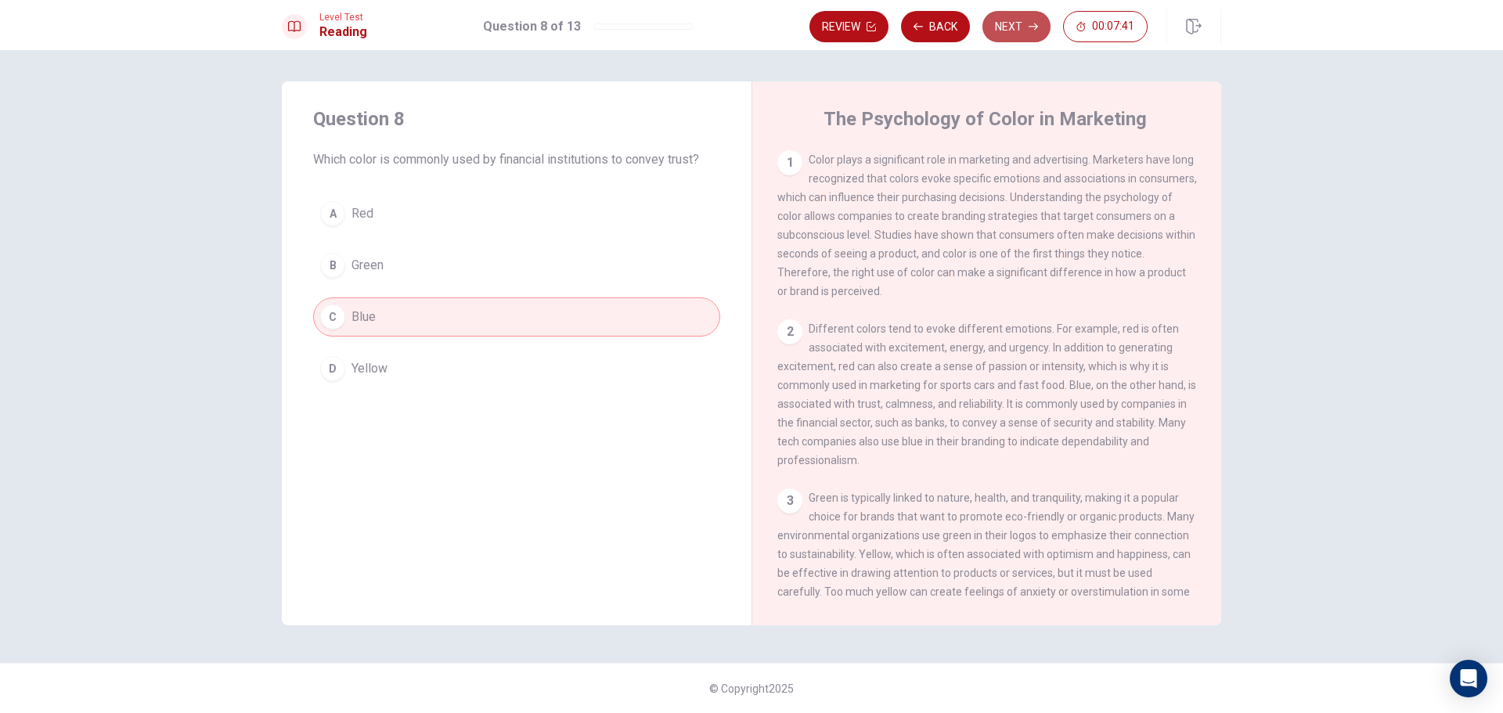
click at [1004, 13] on button "Next" at bounding box center [1017, 26] width 68 height 31
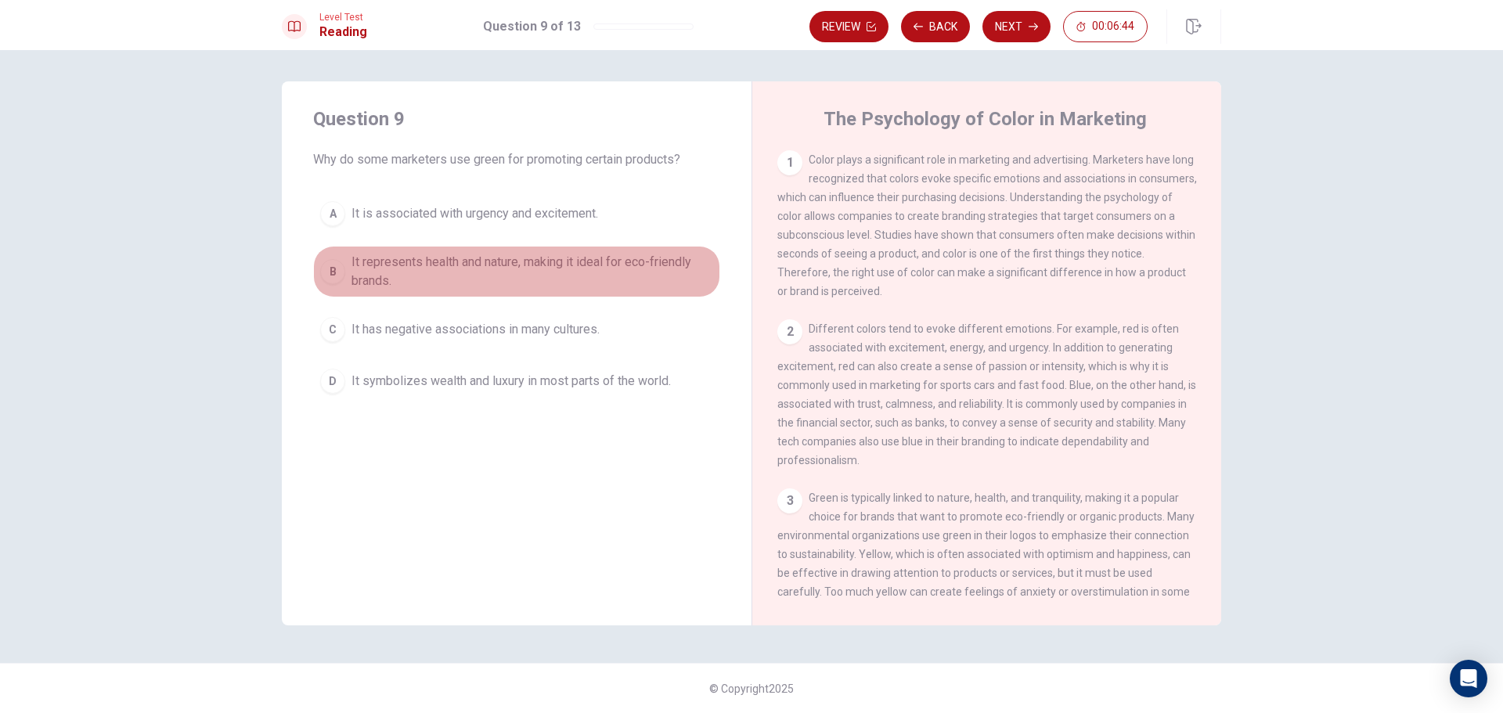
click at [336, 262] on div "B" at bounding box center [332, 271] width 25 height 25
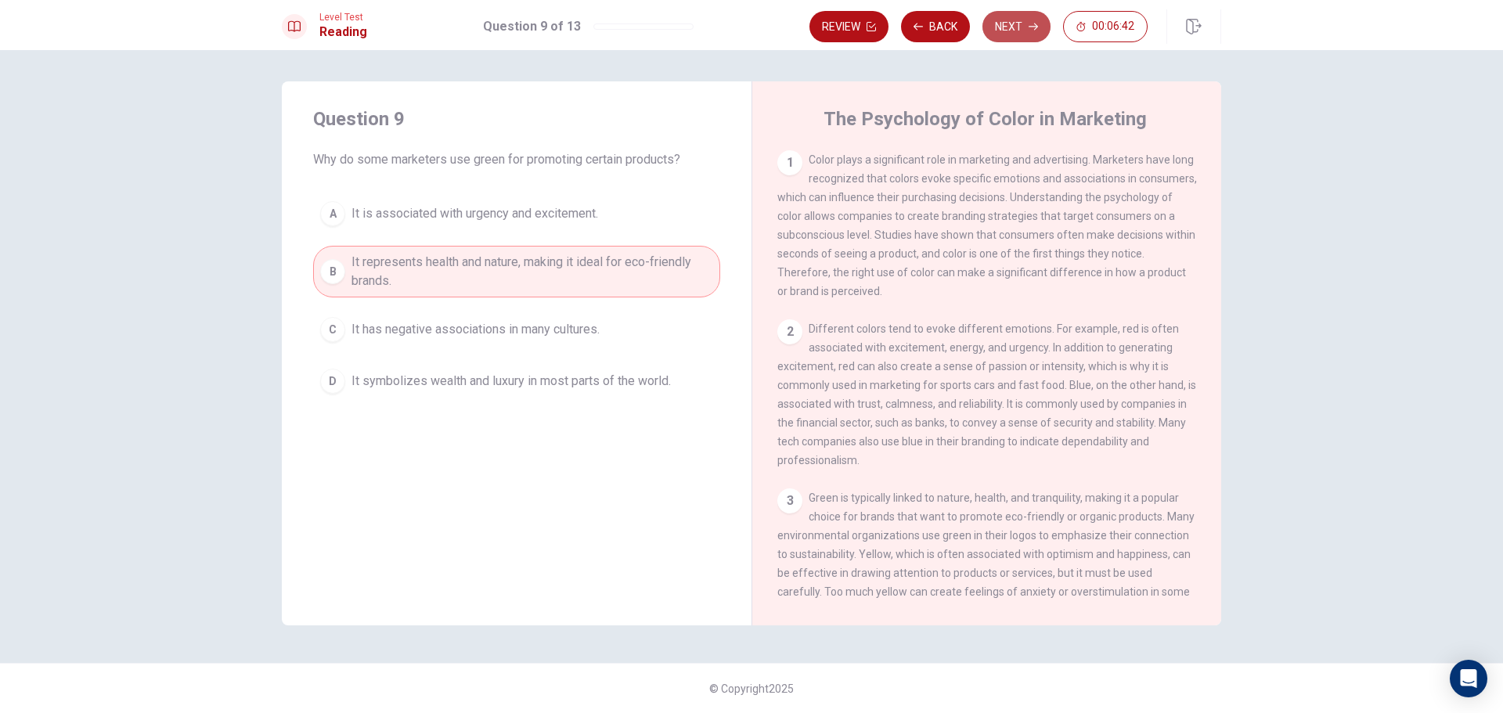
click at [1034, 33] on button "Next" at bounding box center [1017, 26] width 68 height 31
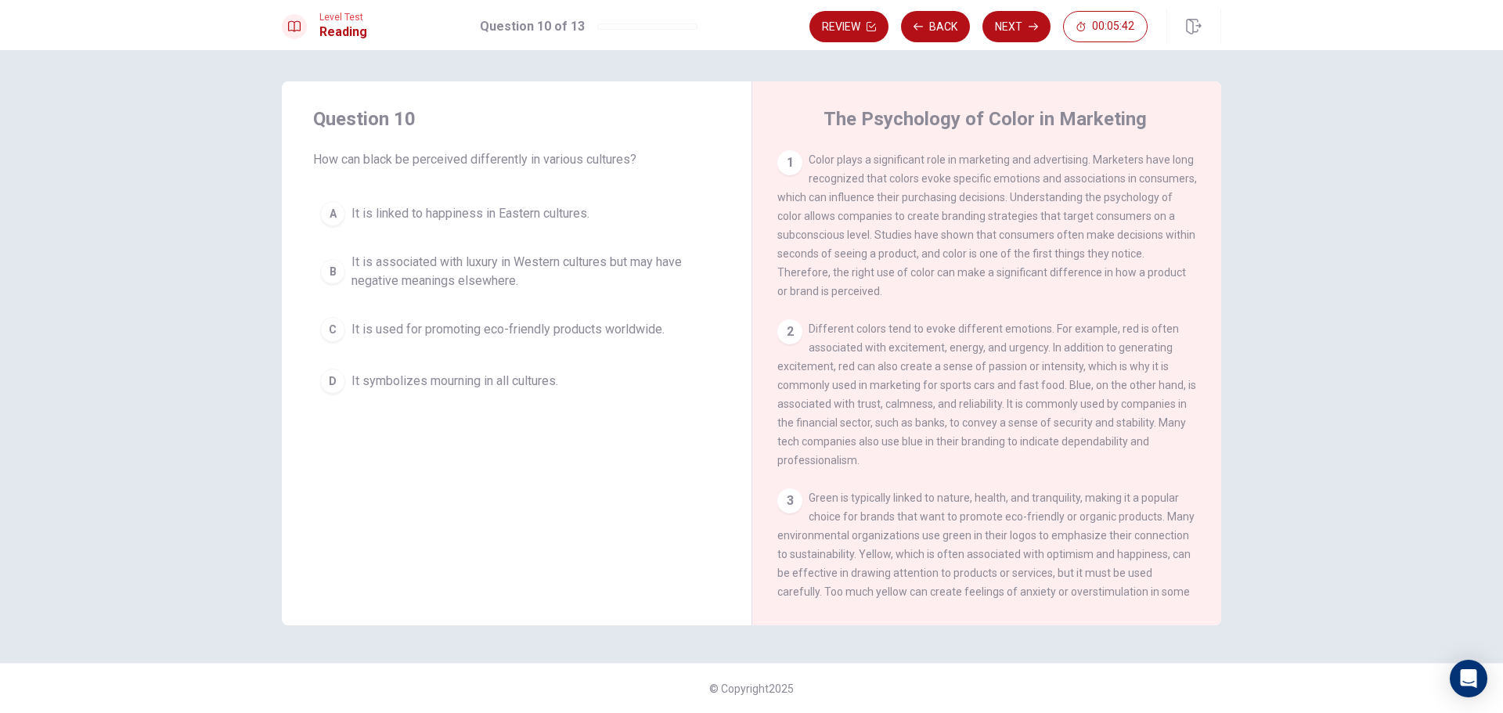
click at [339, 258] on button "B It is associated with luxury in Western cultures but may have negative meanin…" at bounding box center [516, 272] width 407 height 52
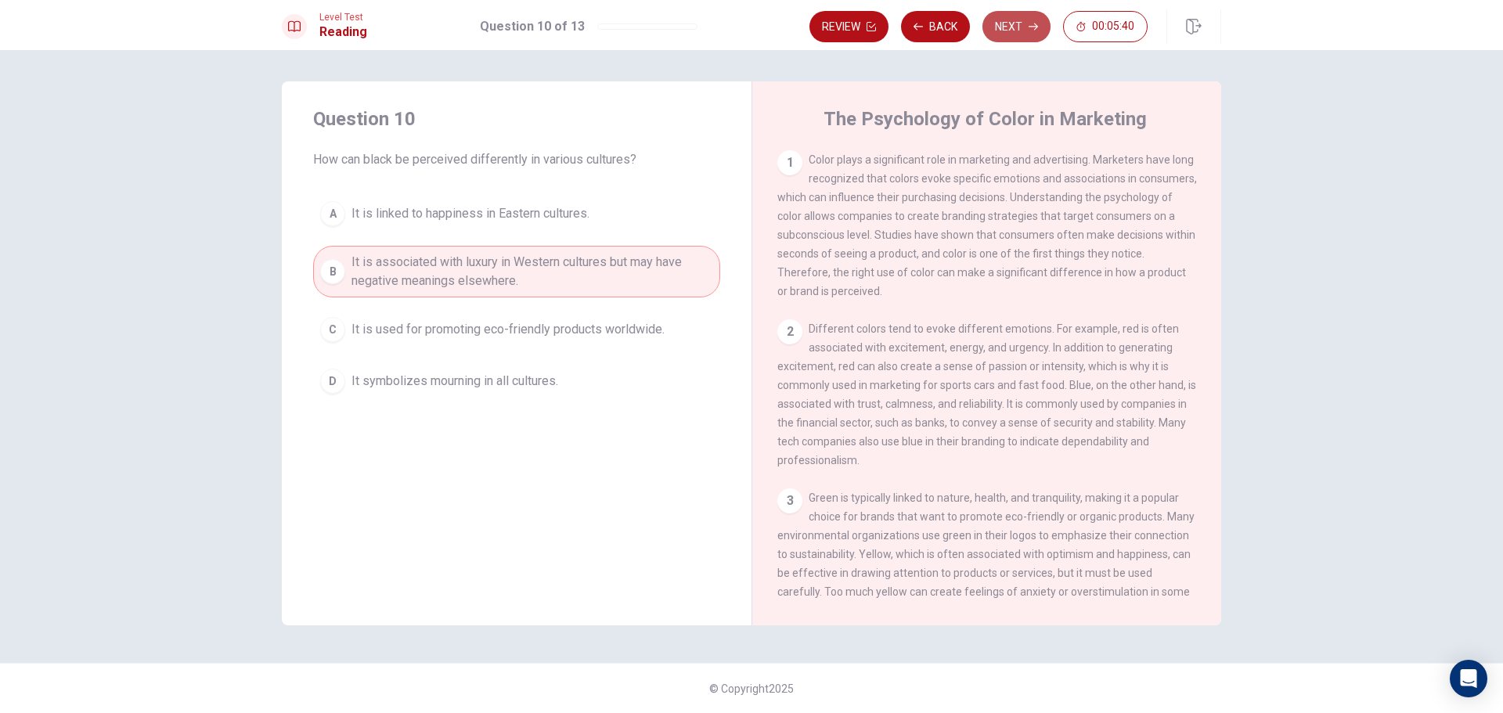
click at [1010, 23] on button "Next" at bounding box center [1017, 26] width 68 height 31
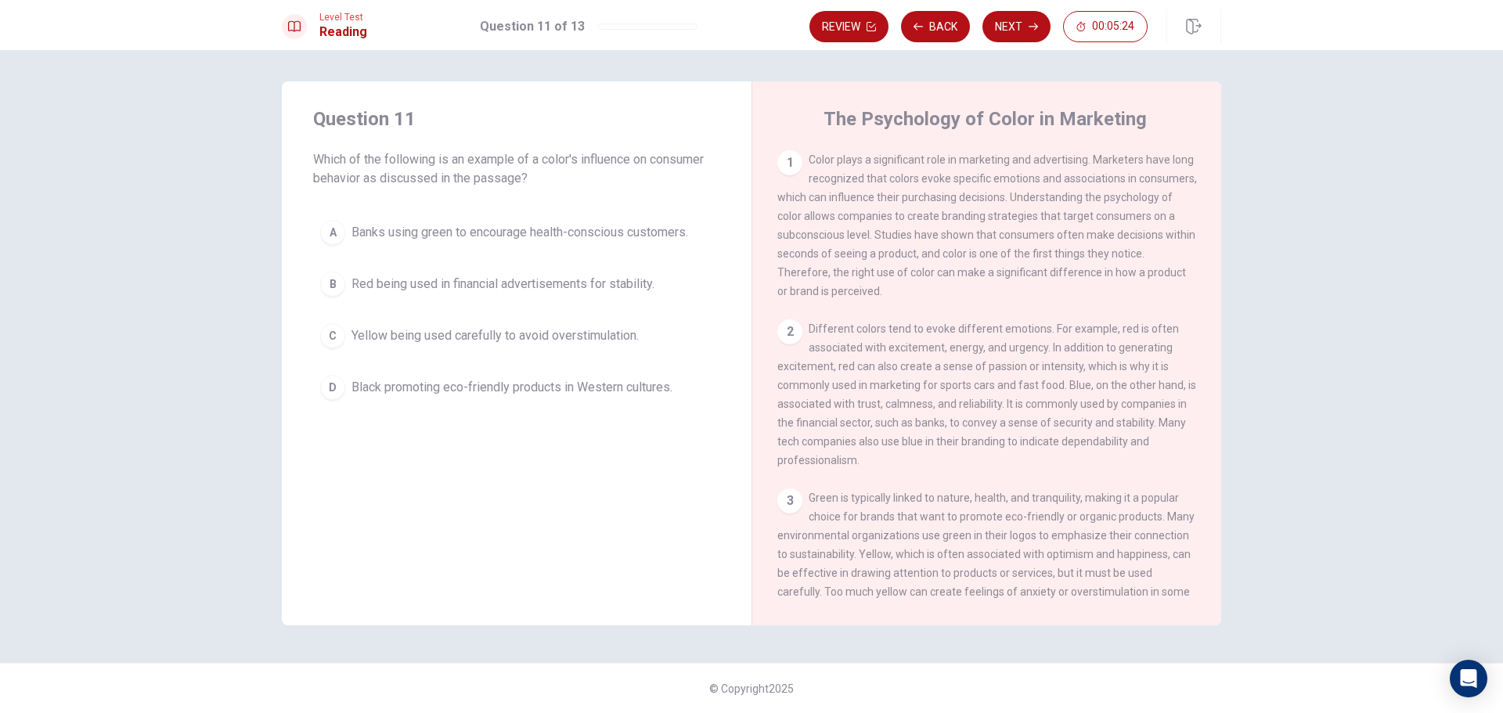
click at [327, 341] on div "C" at bounding box center [332, 335] width 25 height 25
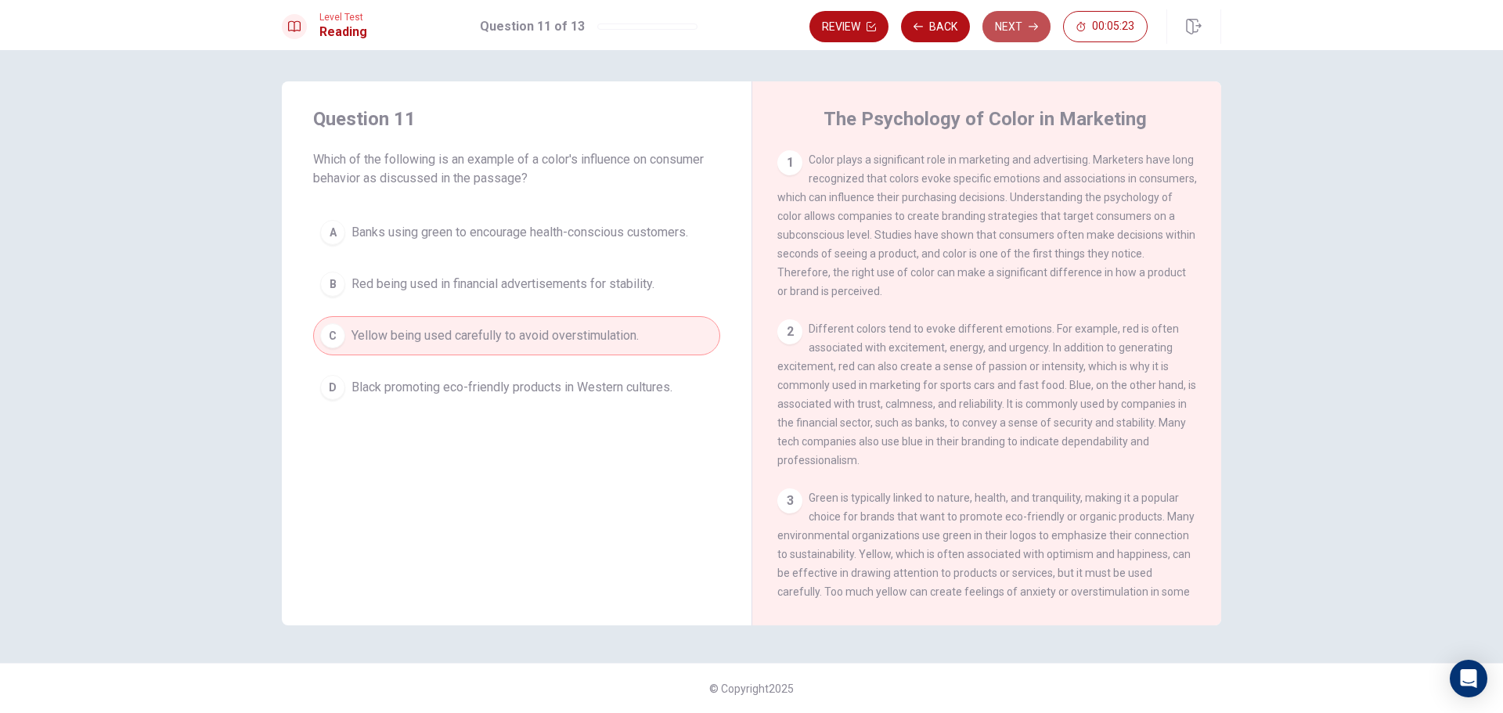
click at [1005, 22] on button "Next" at bounding box center [1017, 26] width 68 height 31
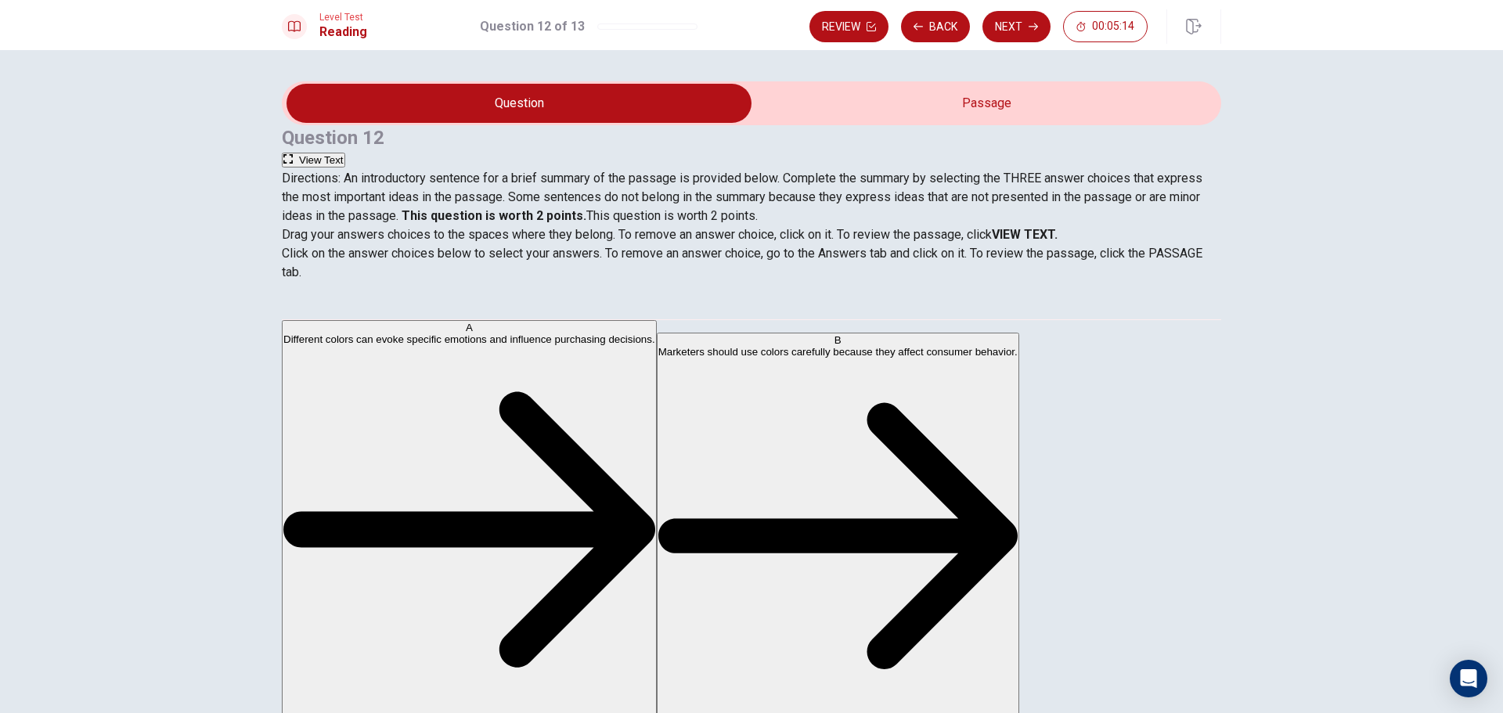
drag, startPoint x: 437, startPoint y: 265, endPoint x: 413, endPoint y: 299, distance: 42.1
click at [413, 282] on div "Drag your answers choices to the spaces where they belong. To remove an answer …" at bounding box center [752, 254] width 940 height 56
drag, startPoint x: 342, startPoint y: 406, endPoint x: 438, endPoint y: 277, distance: 160.7
drag, startPoint x: 341, startPoint y: 396, endPoint x: 346, endPoint y: 485, distance: 89.4
drag, startPoint x: 346, startPoint y: 485, endPoint x: 352, endPoint y: 358, distance: 127.8
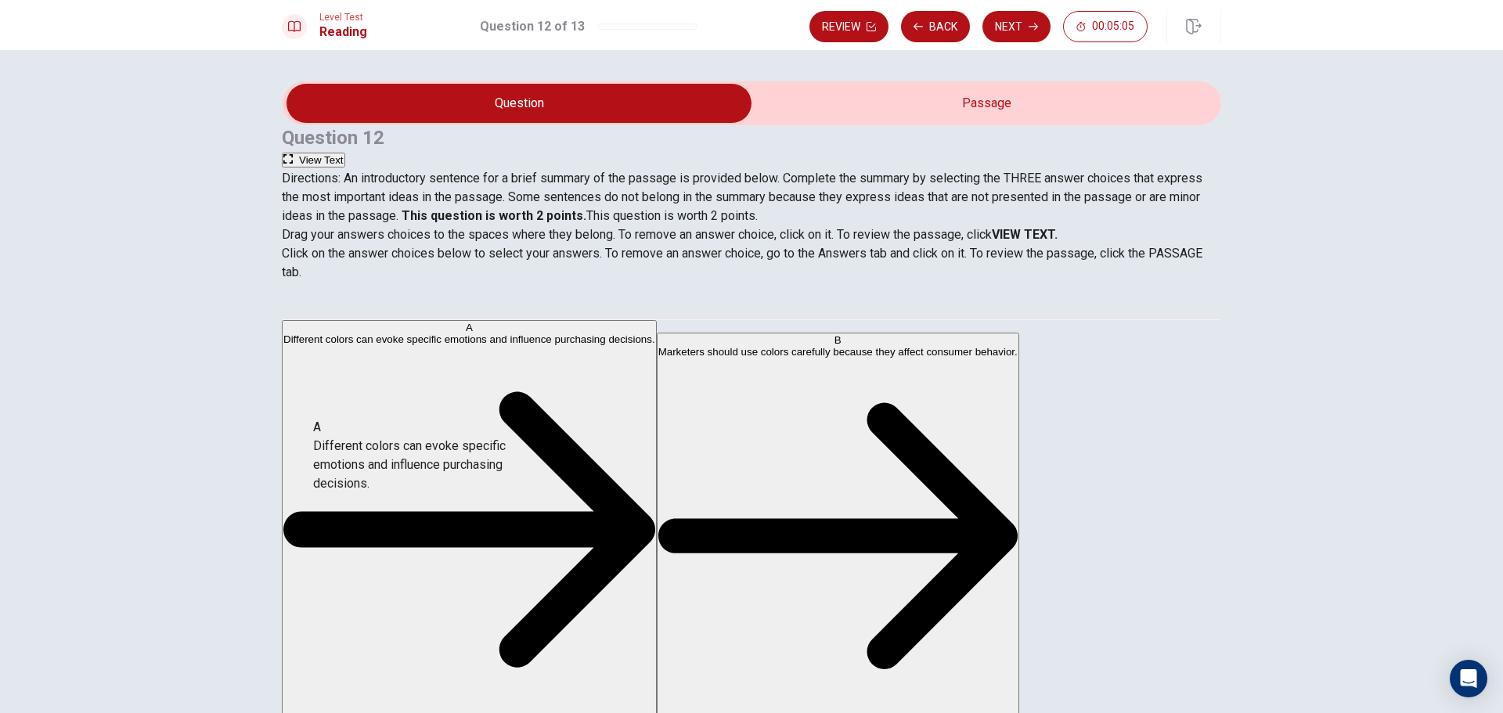
drag, startPoint x: 345, startPoint y: 413, endPoint x: 345, endPoint y: 478, distance: 65.0
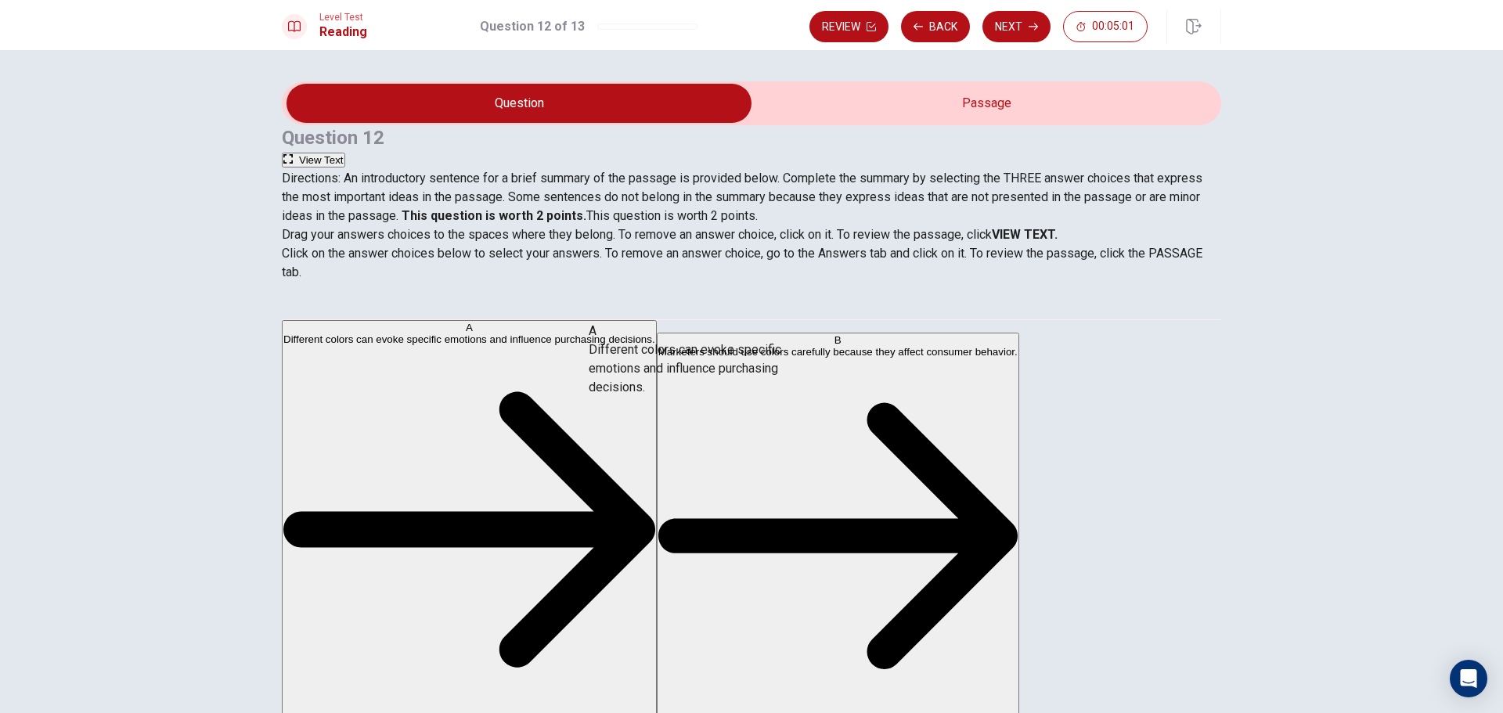
drag, startPoint x: 347, startPoint y: 390, endPoint x: 639, endPoint y: 364, distance: 293.2
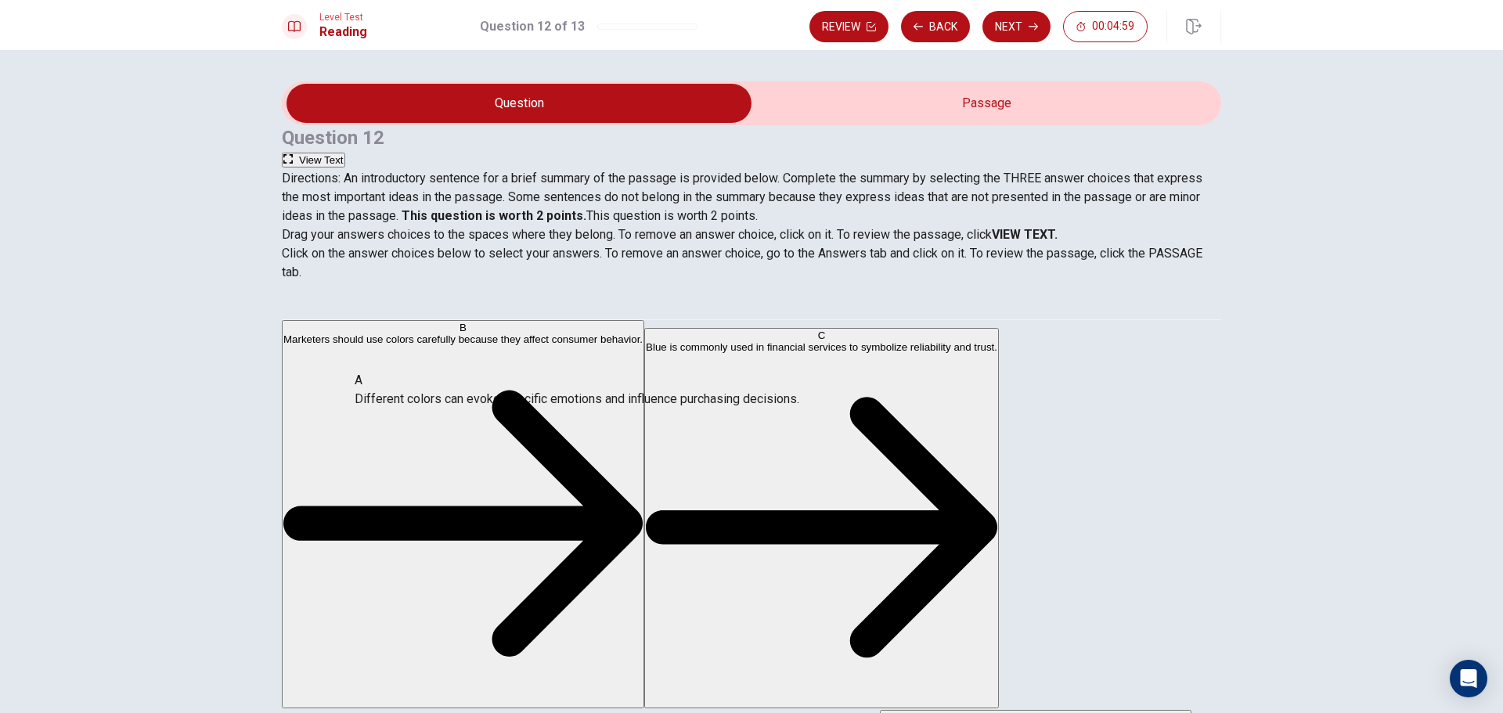
drag, startPoint x: 659, startPoint y: 403, endPoint x: 410, endPoint y: 409, distance: 249.9
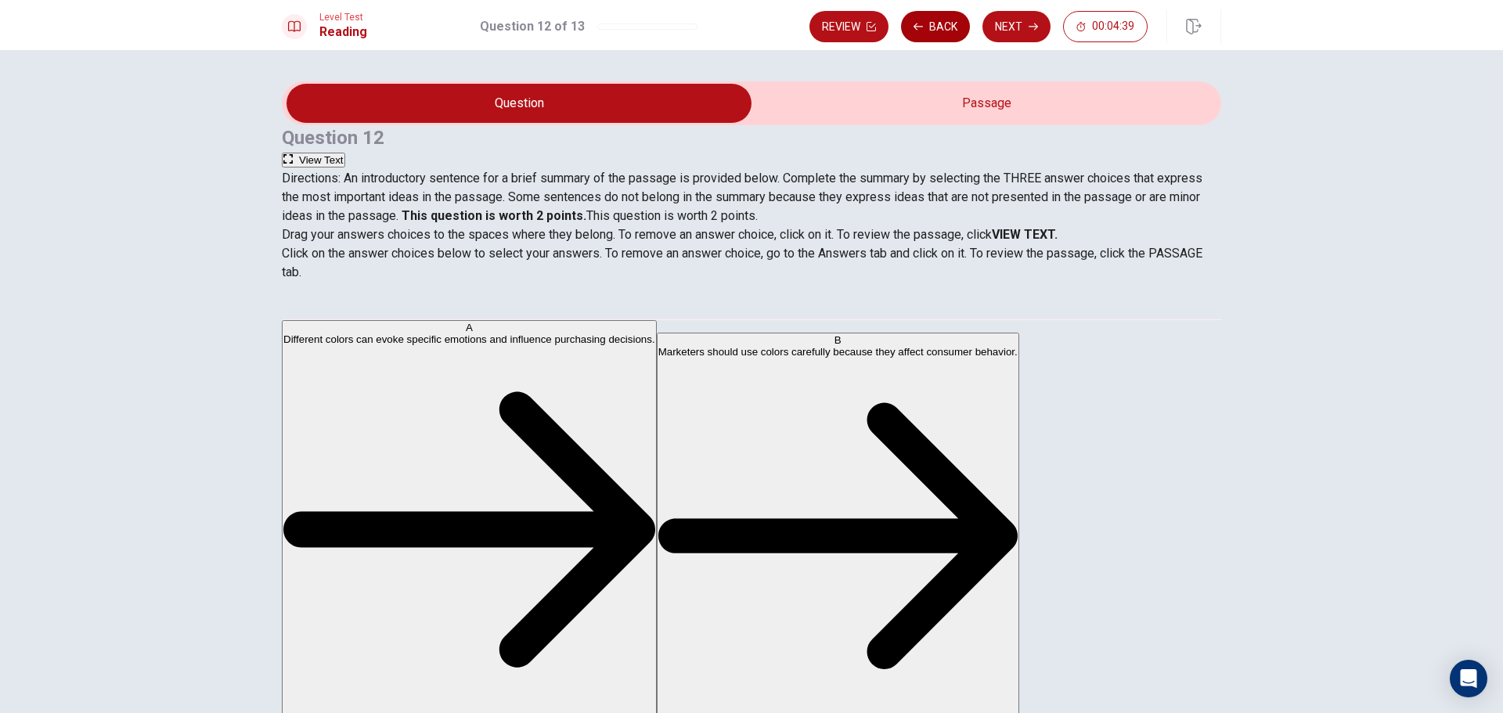
click at [935, 17] on button "Back" at bounding box center [935, 26] width 69 height 31
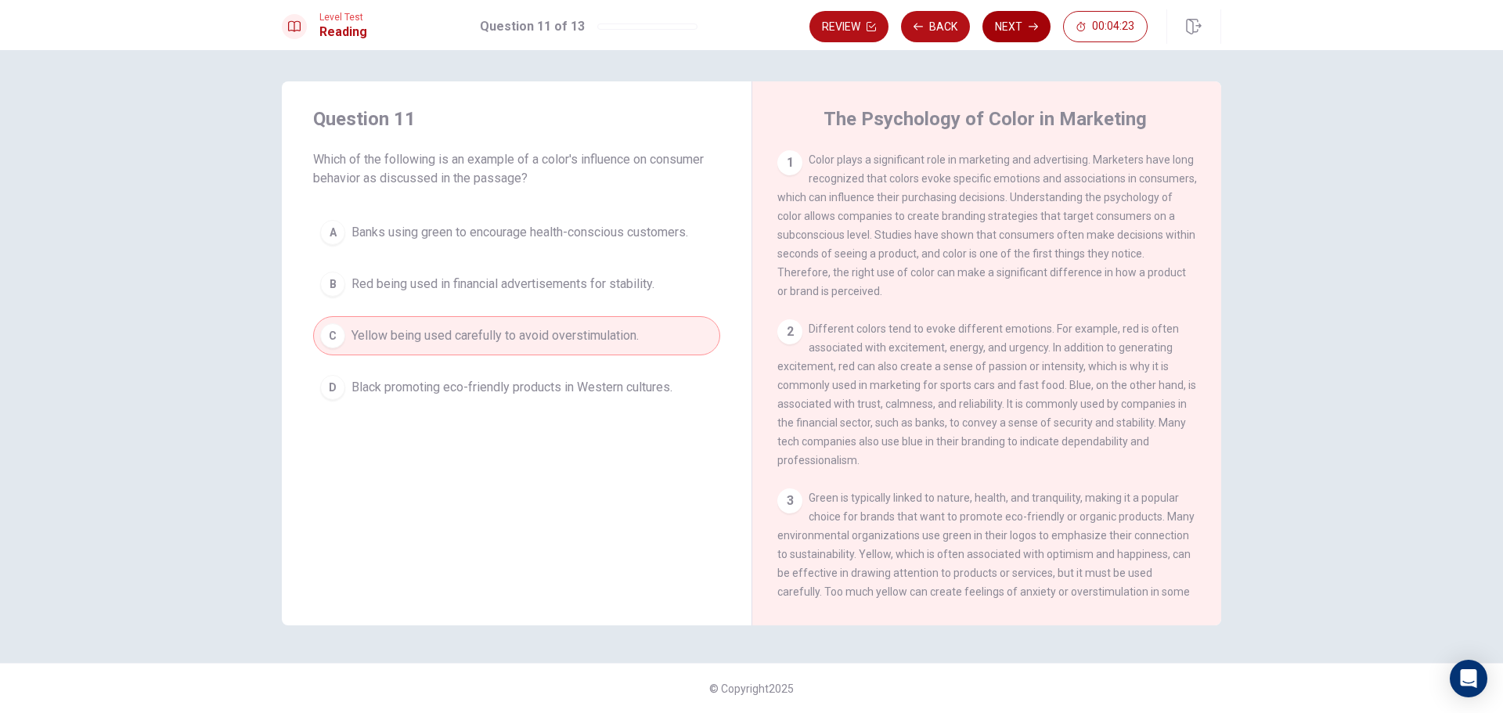
click at [1028, 17] on button "Next" at bounding box center [1017, 26] width 68 height 31
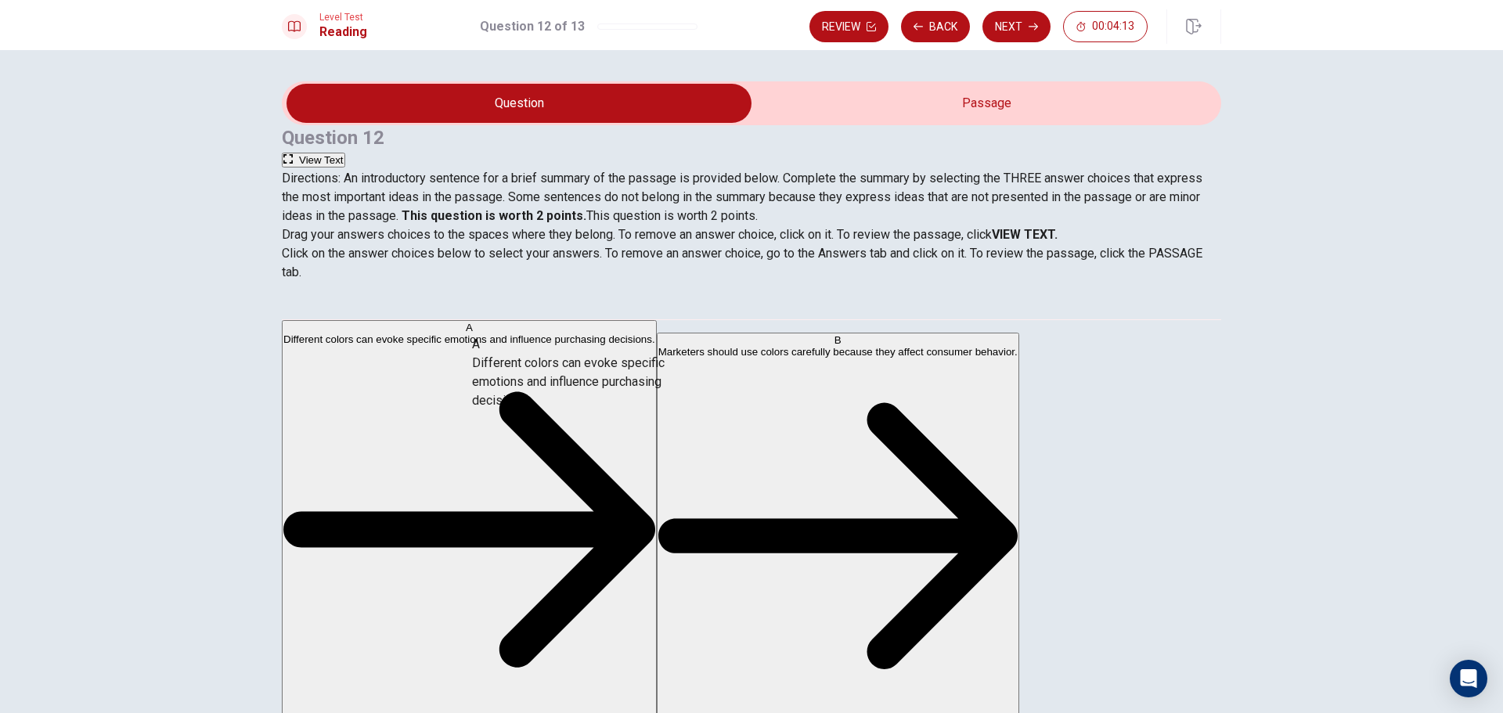
drag, startPoint x: 352, startPoint y: 403, endPoint x: 650, endPoint y: 381, distance: 299.1
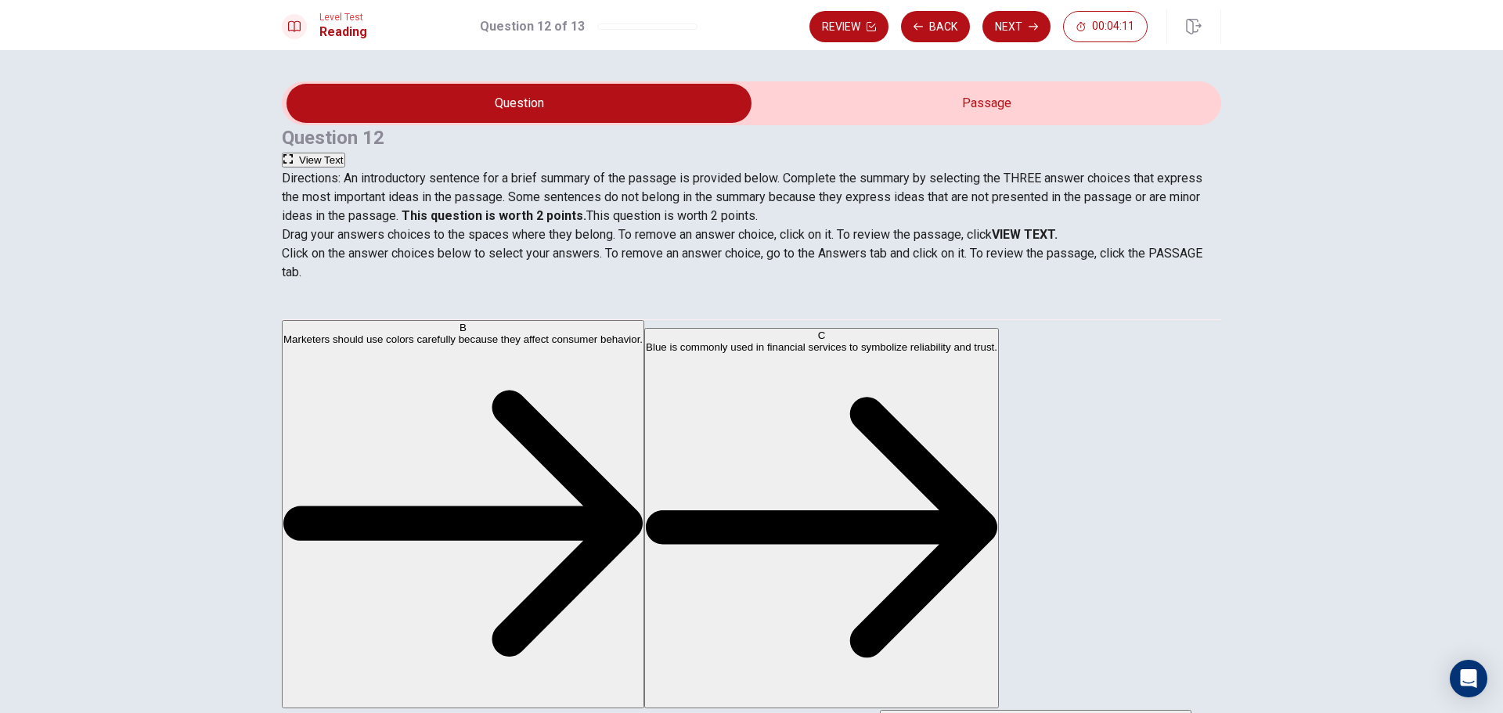
scroll to position [197, 0]
drag, startPoint x: 334, startPoint y: 561, endPoint x: 623, endPoint y: 460, distance: 306.4
drag, startPoint x: 341, startPoint y: 475, endPoint x: 613, endPoint y: 483, distance: 272.6
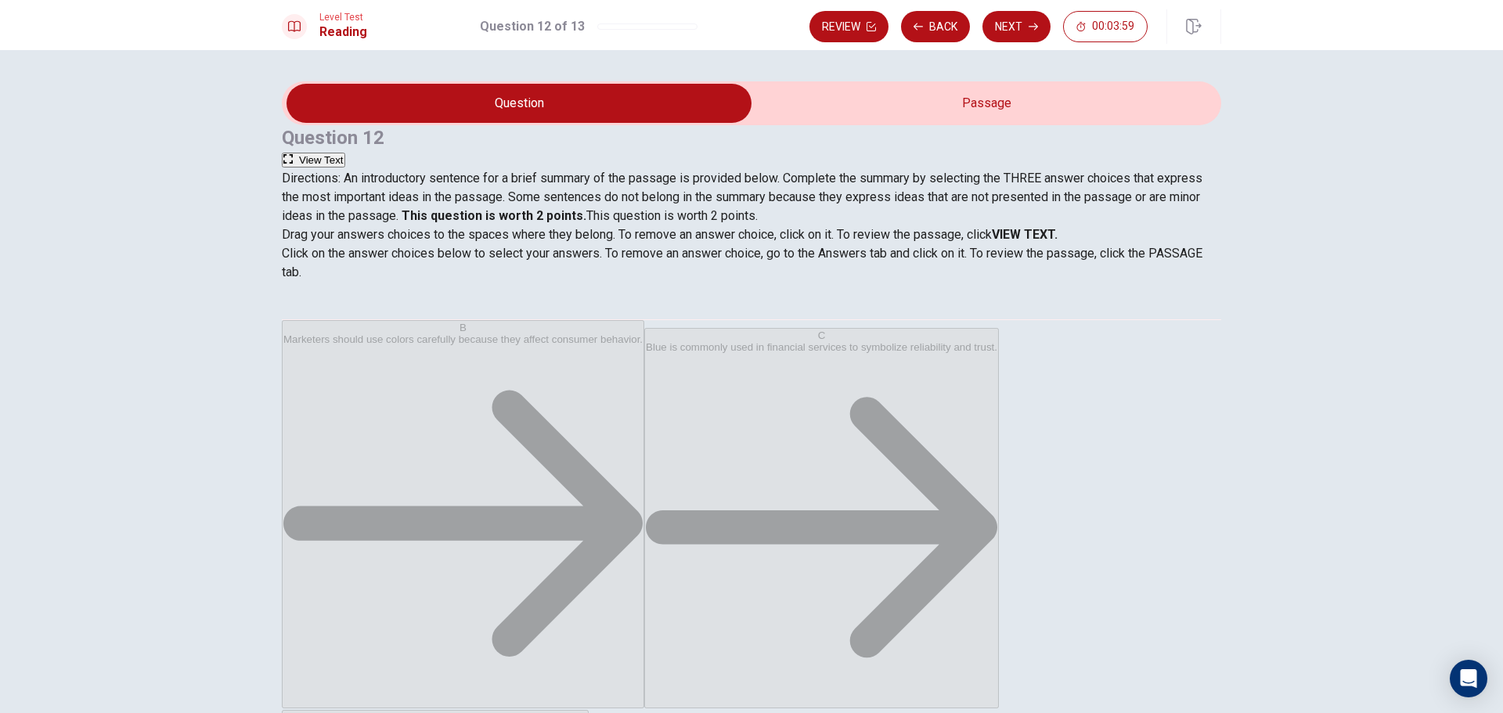
scroll to position [0, 0]
click at [1017, 25] on button "Next" at bounding box center [1017, 26] width 68 height 31
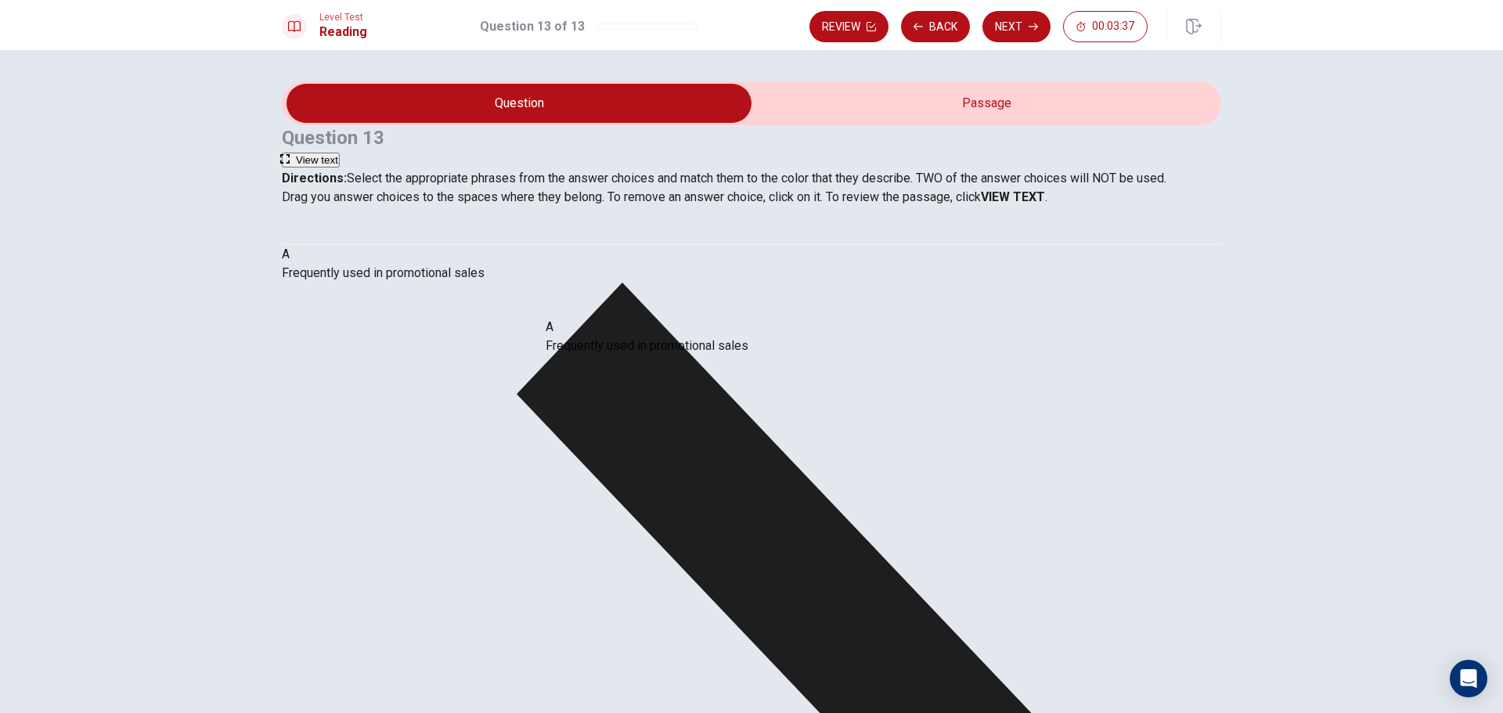
drag, startPoint x: 389, startPoint y: 358, endPoint x: 630, endPoint y: 348, distance: 240.6
drag, startPoint x: 400, startPoint y: 435, endPoint x: 723, endPoint y: 435, distance: 322.6
drag, startPoint x: 525, startPoint y: 465, endPoint x: 654, endPoint y: 514, distance: 138.3
drag, startPoint x: 536, startPoint y: 363, endPoint x: 704, endPoint y: 393, distance: 171.0
drag, startPoint x: 432, startPoint y: 435, endPoint x: 976, endPoint y: 431, distance: 544.2
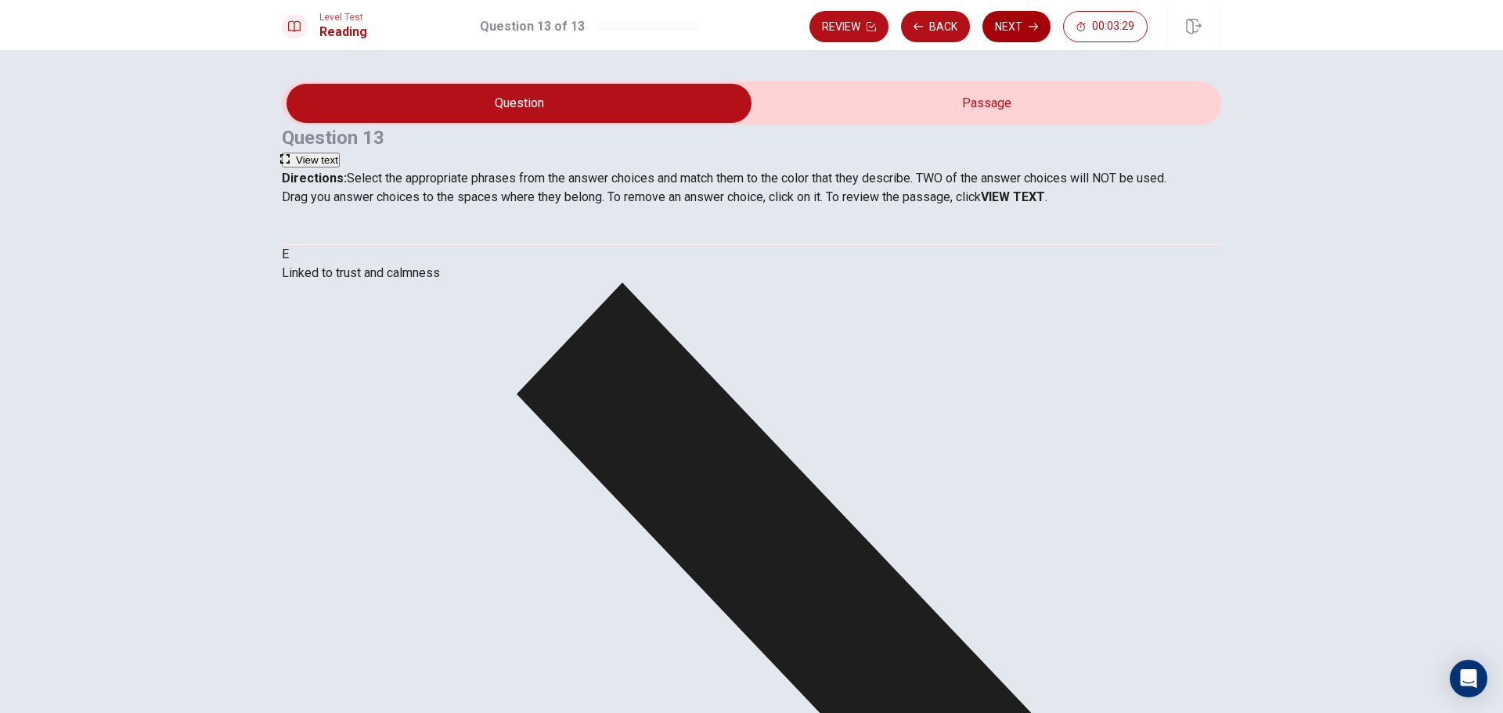
click at [1016, 23] on button "Next" at bounding box center [1017, 26] width 68 height 31
click at [596, 497] on input "You must click this to continue" at bounding box center [751, 356] width 1503 height 713
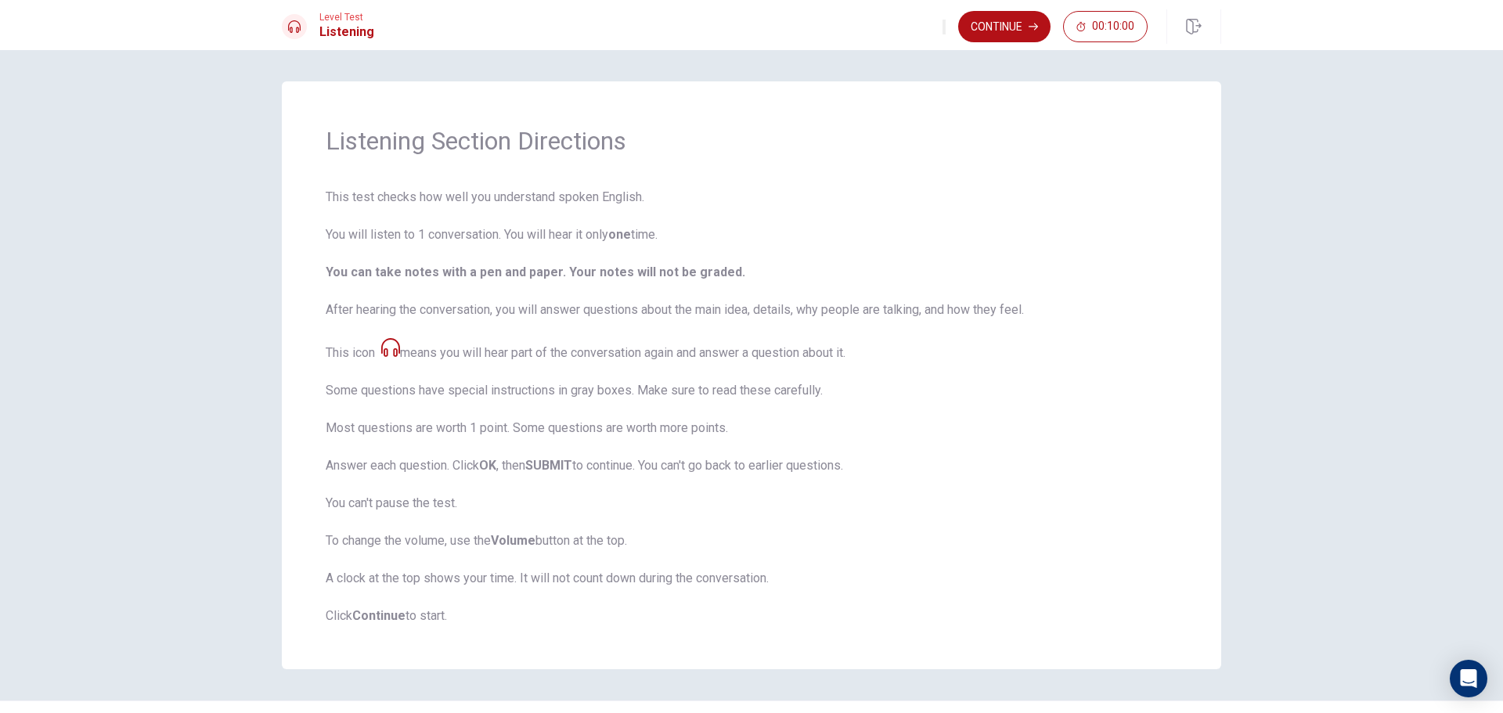
click at [944, 33] on icon "button" at bounding box center [953, 40] width 19 height 14
click at [998, 34] on button "Continue" at bounding box center [1004, 26] width 92 height 31
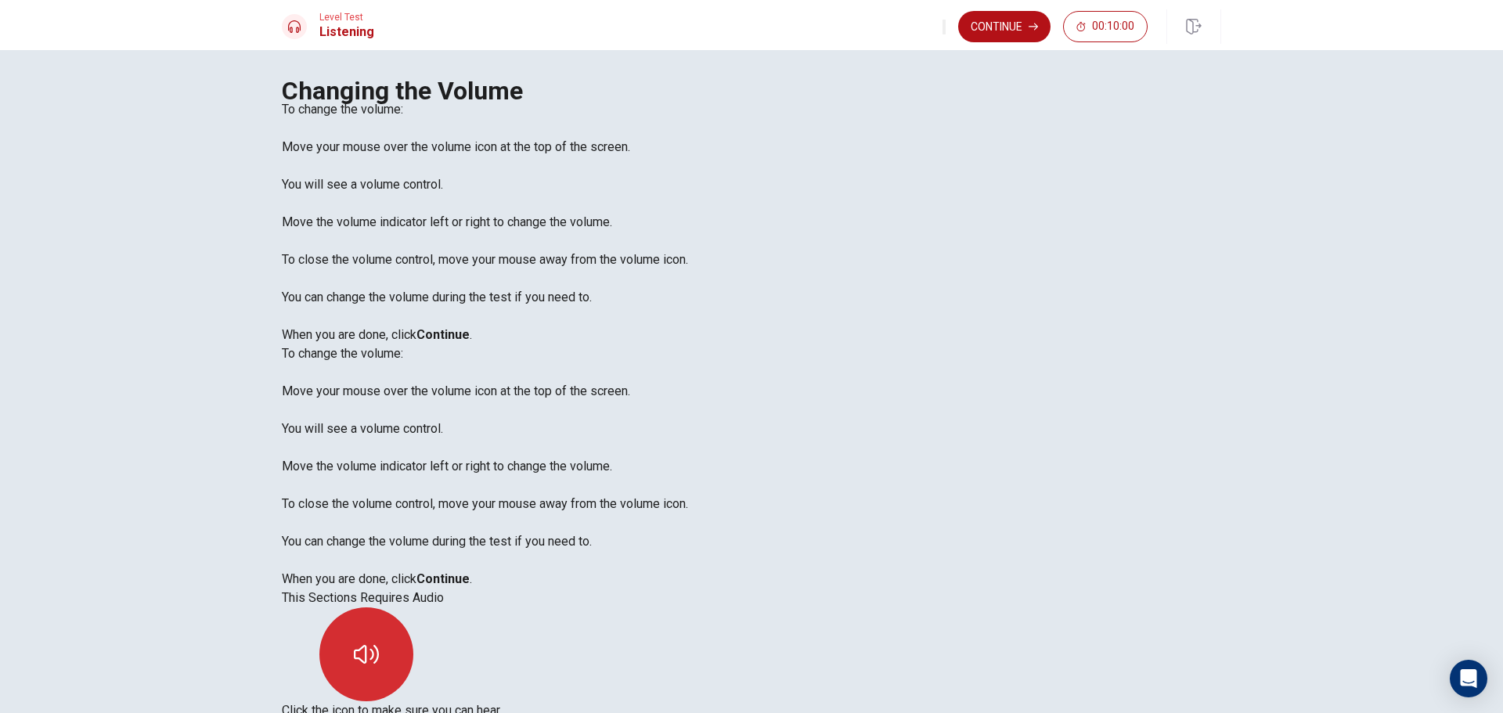
click at [413, 608] on button "button" at bounding box center [366, 655] width 94 height 94
click at [379, 645] on icon "button" at bounding box center [366, 654] width 25 height 19
click at [1006, 30] on button "Continue" at bounding box center [1004, 26] width 92 height 31
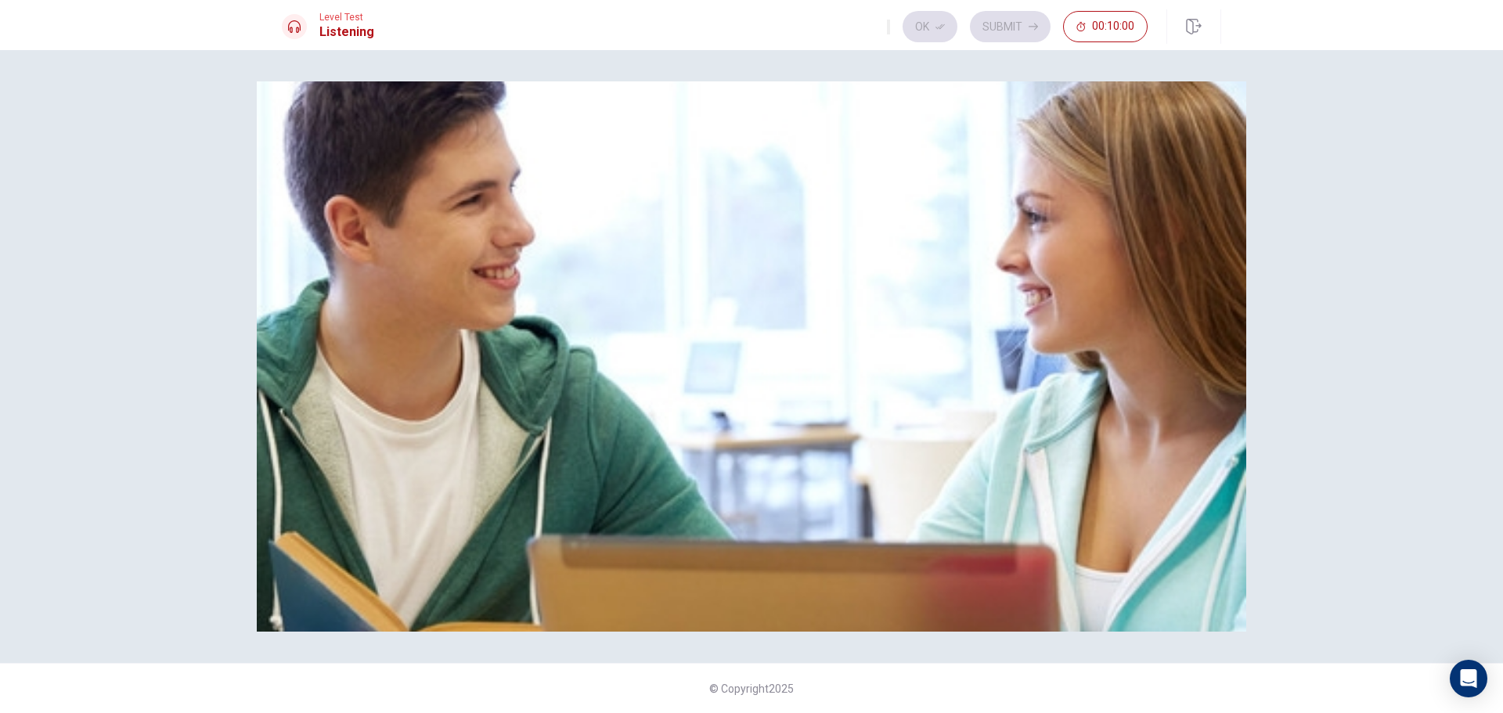
drag, startPoint x: 648, startPoint y: 615, endPoint x: 673, endPoint y: 615, distance: 25.1
click at [673, 119] on div at bounding box center [752, 119] width 940 height 0
drag, startPoint x: 685, startPoint y: 615, endPoint x: 697, endPoint y: 615, distance: 11.7
click at [697, 119] on div at bounding box center [752, 119] width 940 height 0
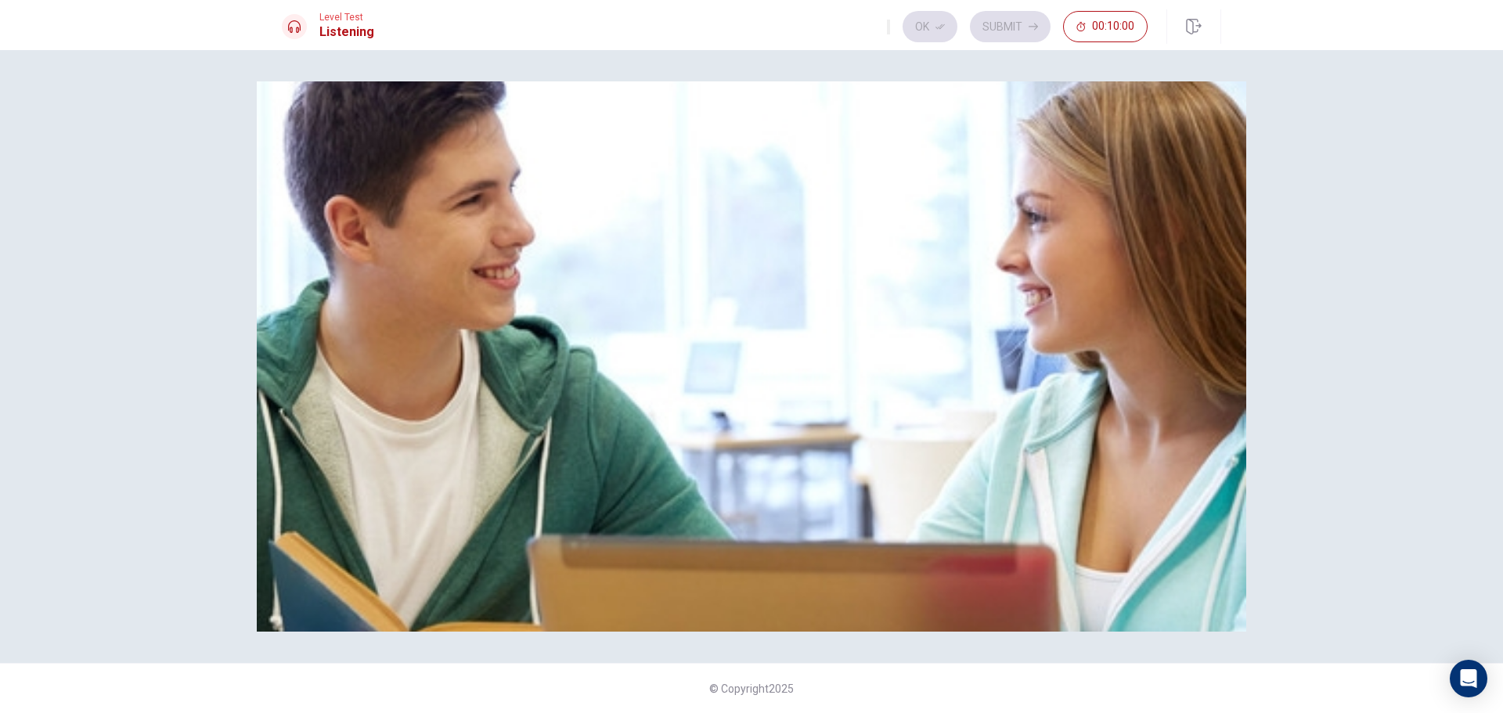
drag, startPoint x: 652, startPoint y: 611, endPoint x: 699, endPoint y: 613, distance: 47.8
click at [699, 119] on div at bounding box center [752, 119] width 940 height 0
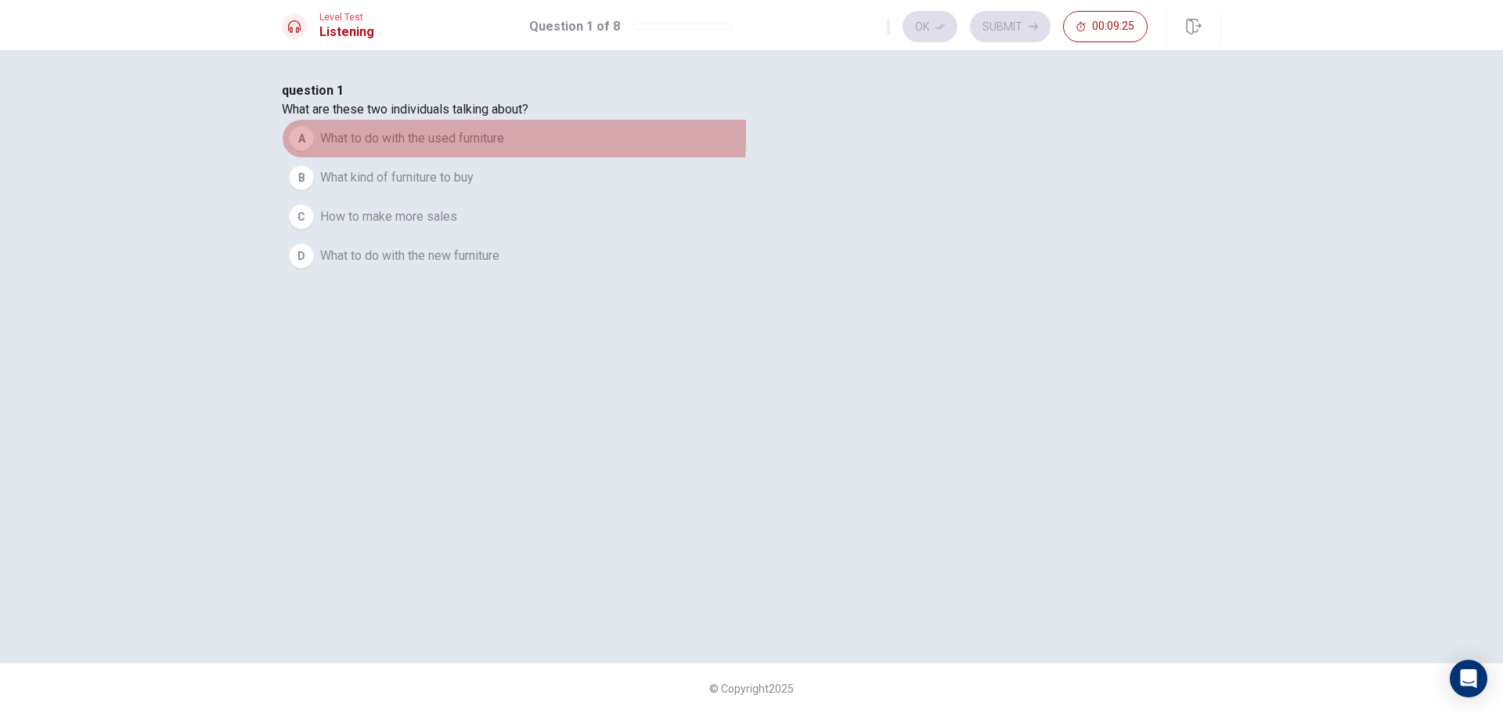
click at [314, 151] on div "A" at bounding box center [301, 138] width 25 height 25
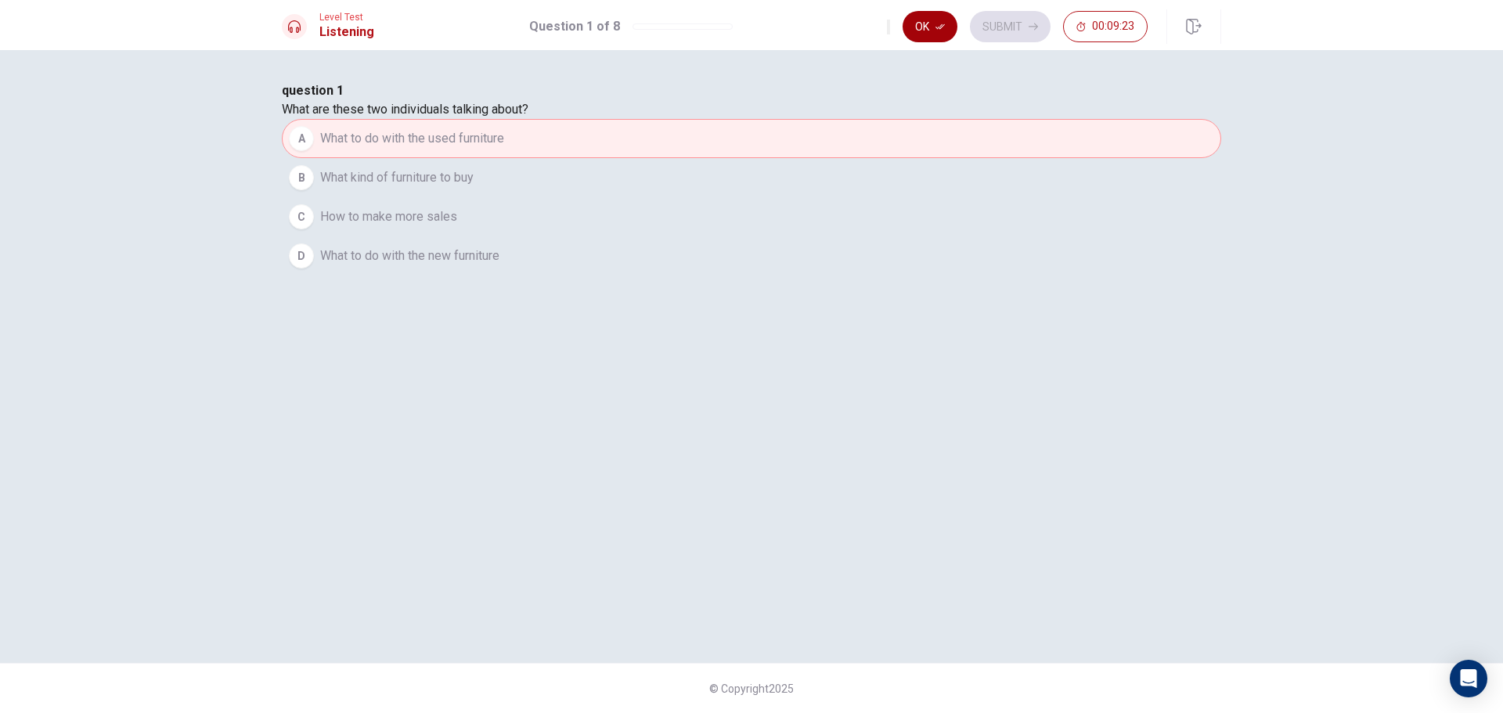
click at [944, 29] on icon "button" at bounding box center [940, 26] width 9 height 9
click at [1000, 22] on button "Submit" at bounding box center [1010, 26] width 81 height 31
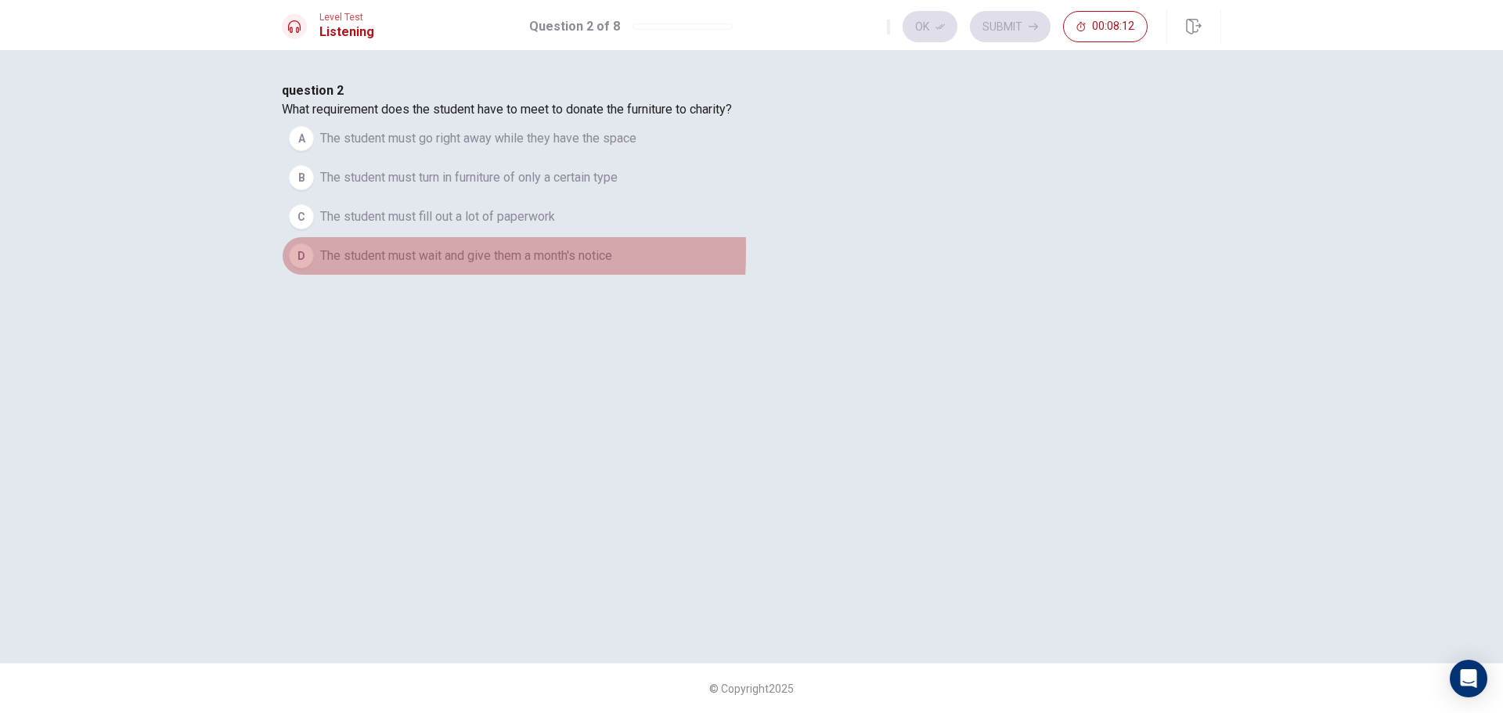
click at [314, 269] on div "D" at bounding box center [301, 256] width 25 height 25
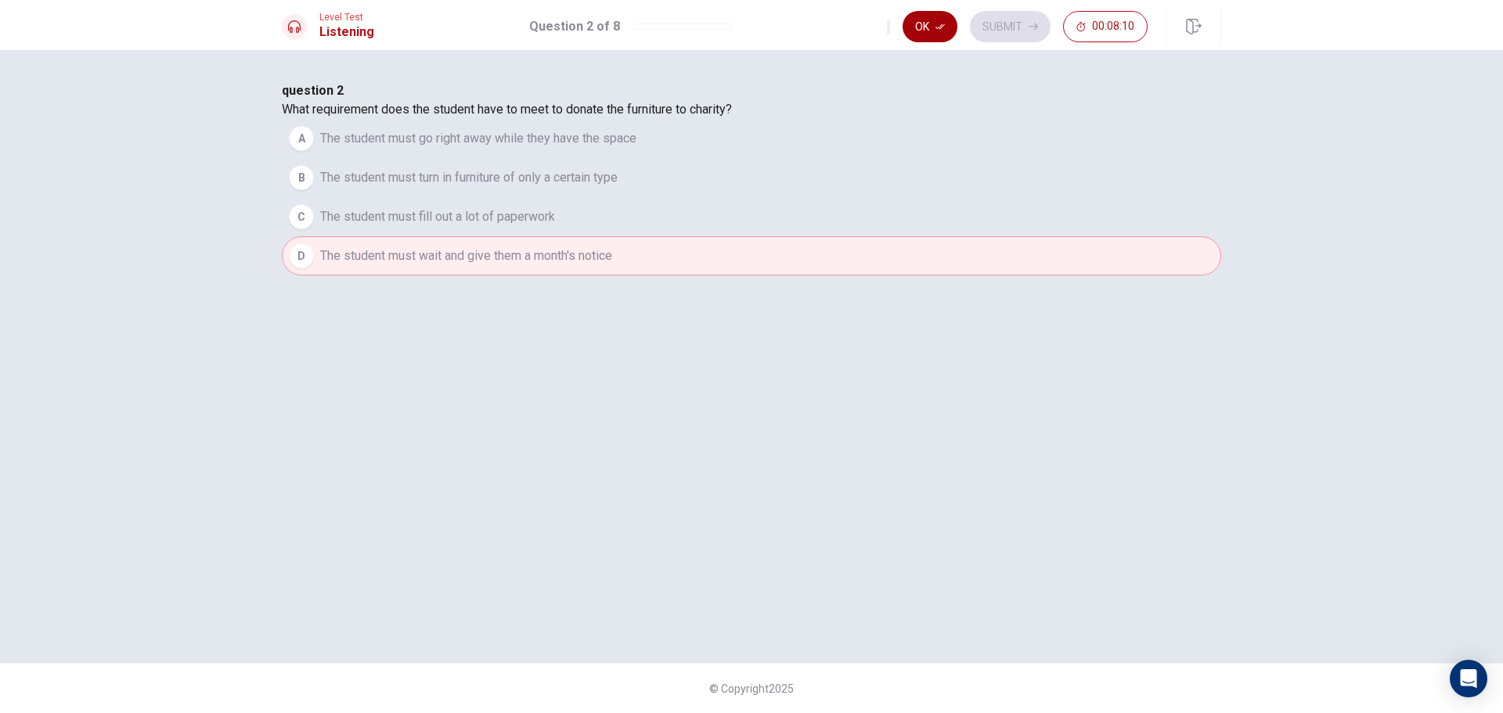
click at [942, 24] on icon "button" at bounding box center [940, 26] width 9 height 9
click at [1016, 19] on button "Submit" at bounding box center [1010, 26] width 81 height 31
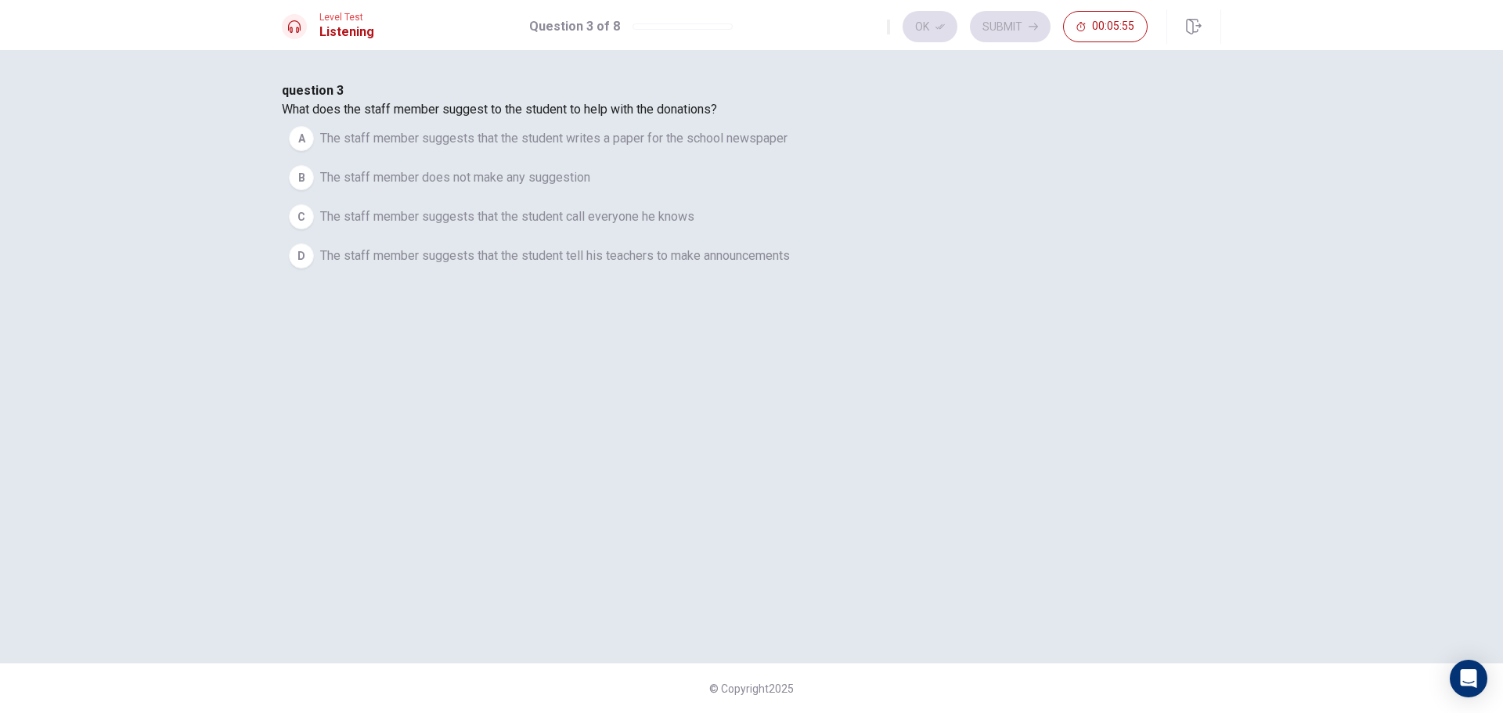
click at [314, 269] on div "D" at bounding box center [301, 256] width 25 height 25
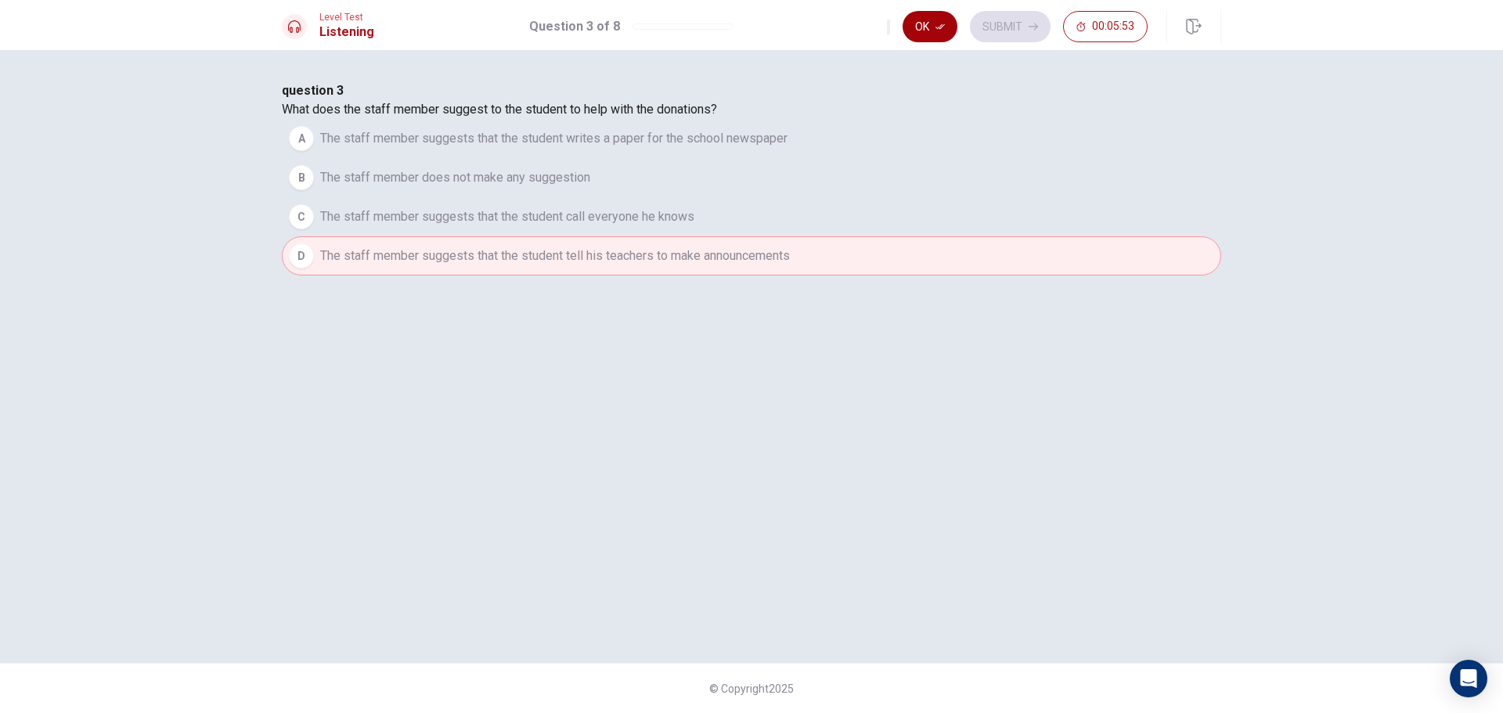
click at [934, 27] on button "Ok" at bounding box center [930, 26] width 55 height 31
click at [1018, 29] on button "Submit" at bounding box center [1010, 26] width 81 height 31
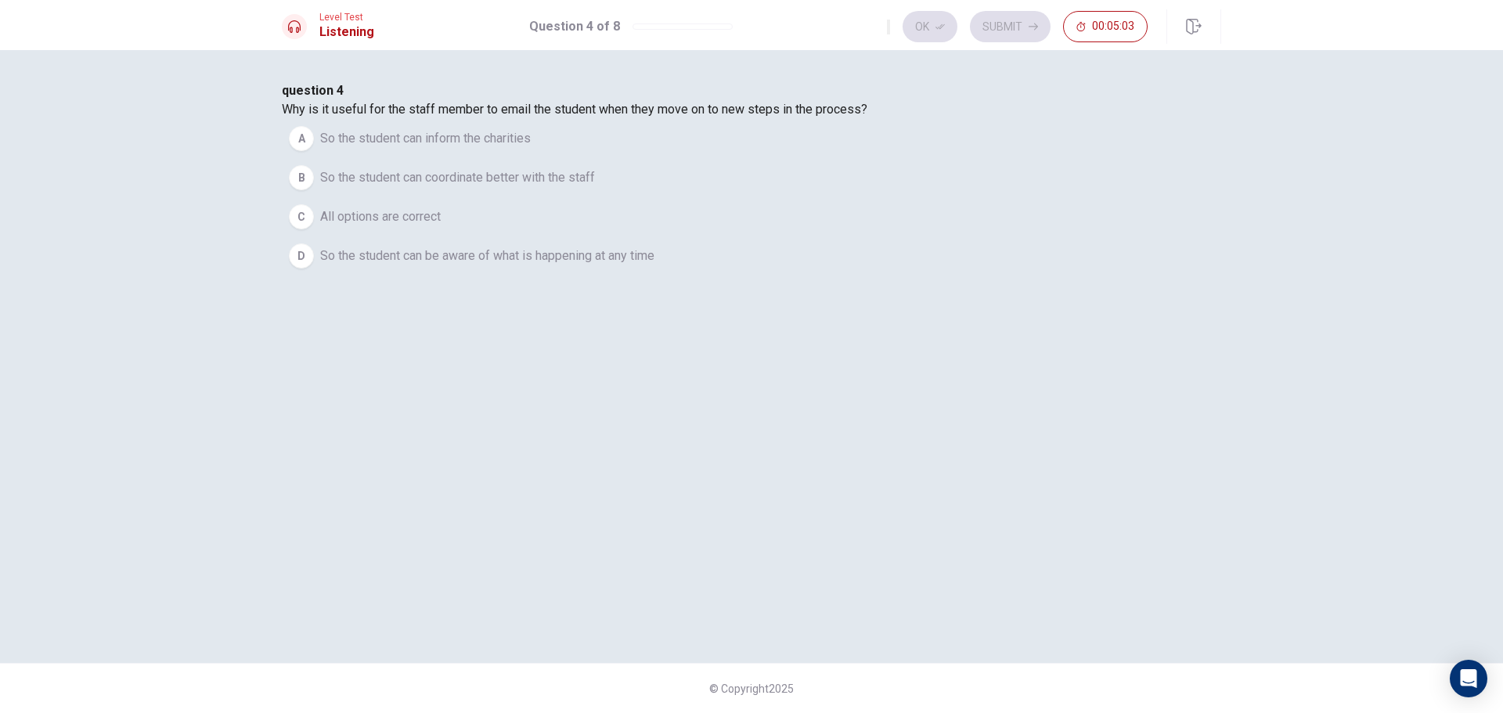
click at [314, 229] on div "C" at bounding box center [301, 216] width 25 height 25
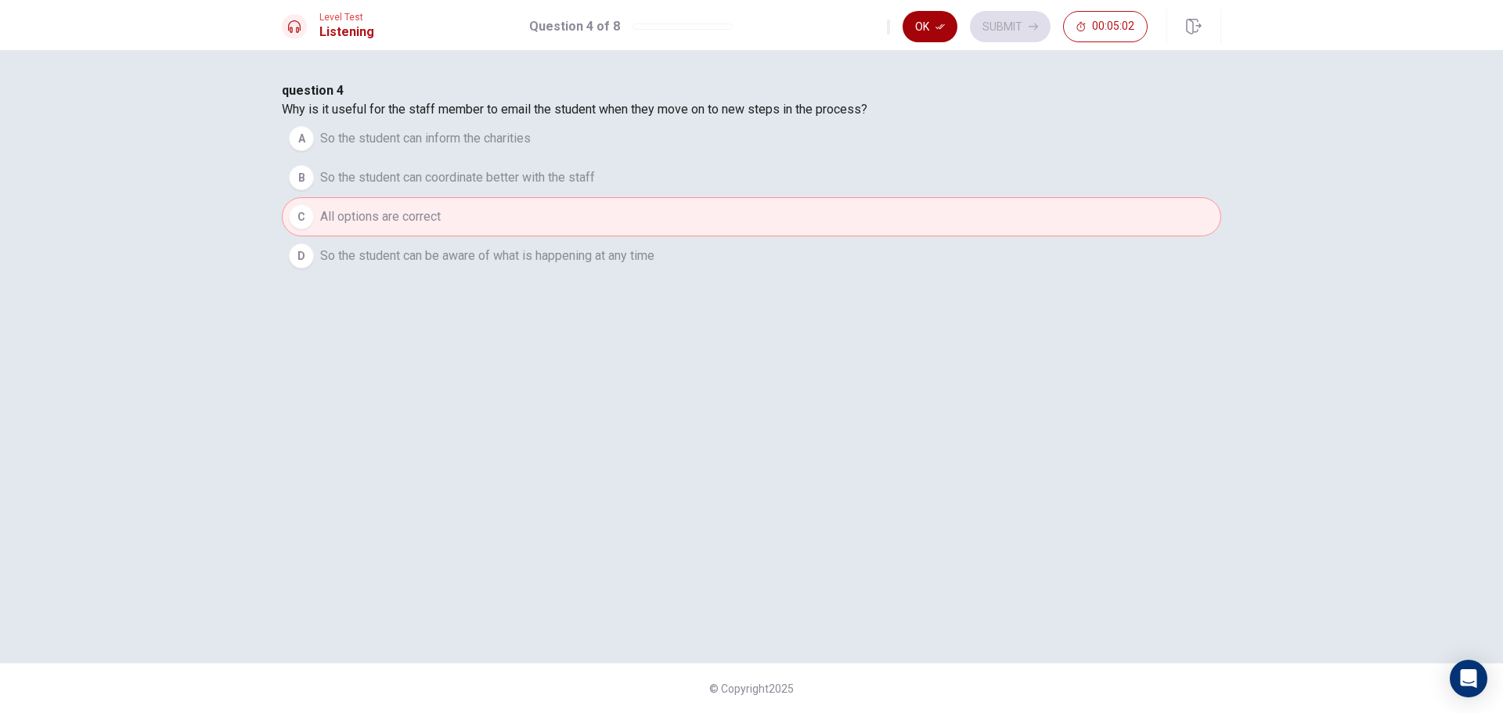
click at [930, 23] on button "Ok" at bounding box center [930, 26] width 55 height 31
click at [1010, 27] on button "Submit" at bounding box center [1010, 26] width 81 height 31
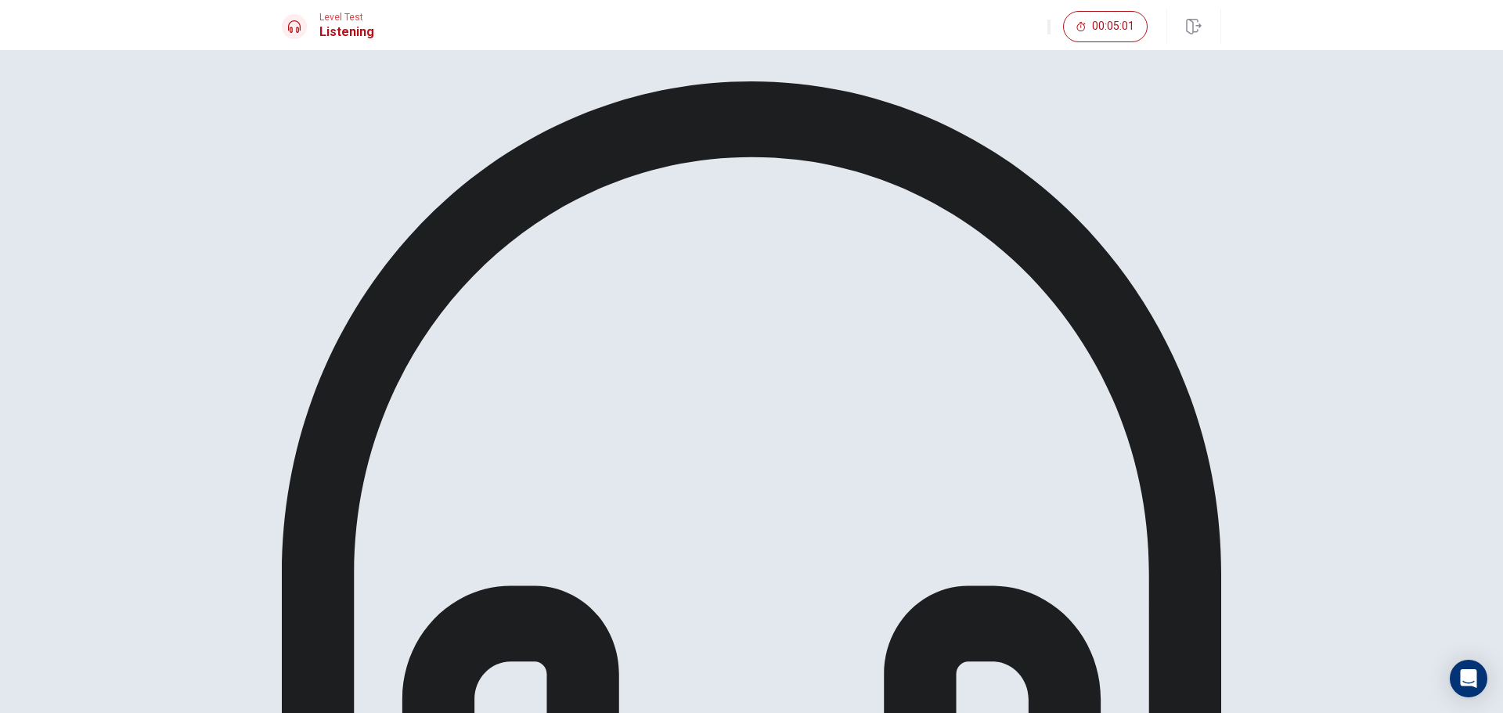
click at [750, 175] on icon at bounding box center [752, 551] width 940 height 940
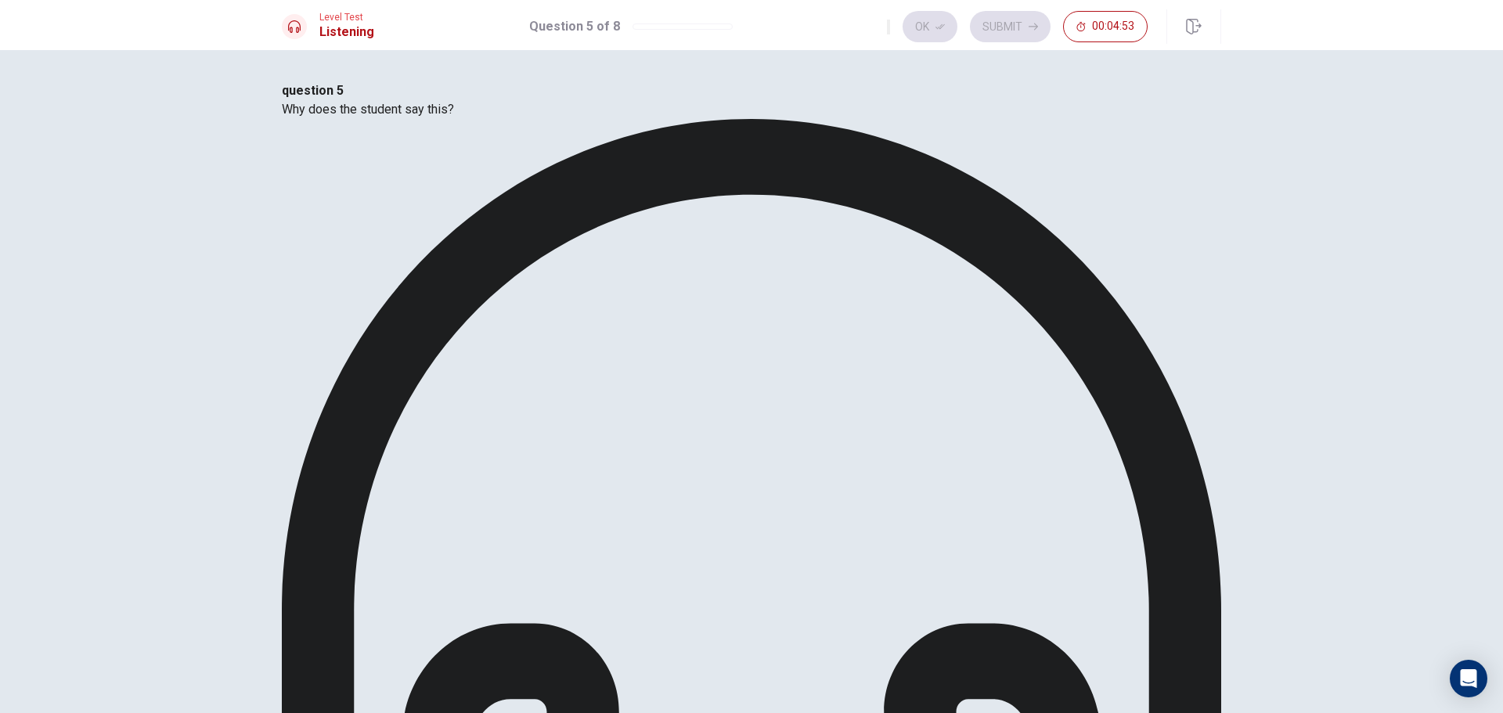
click at [923, 27] on button "Ok" at bounding box center [930, 26] width 55 height 31
click at [1013, 19] on button "Submit" at bounding box center [1010, 26] width 81 height 31
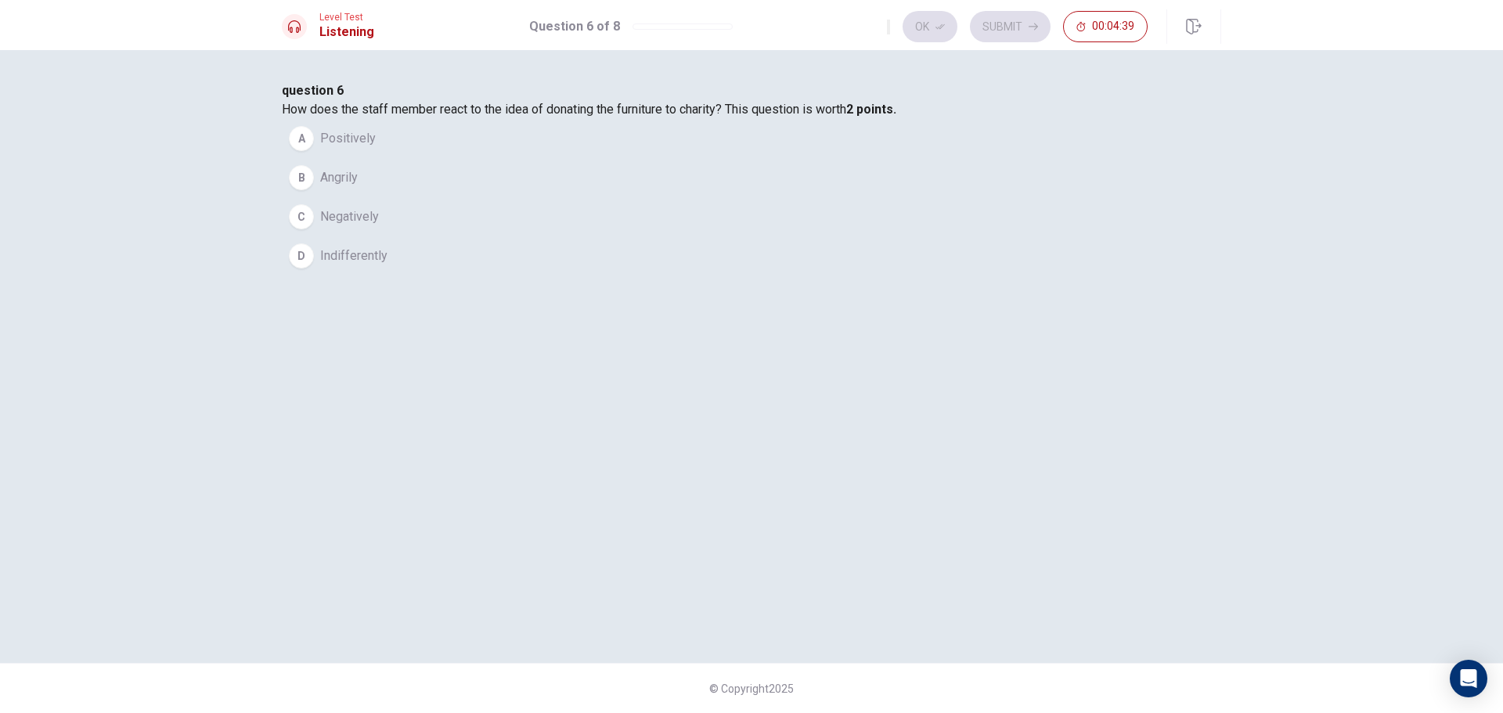
click at [525, 158] on button "A Positively" at bounding box center [752, 138] width 940 height 39
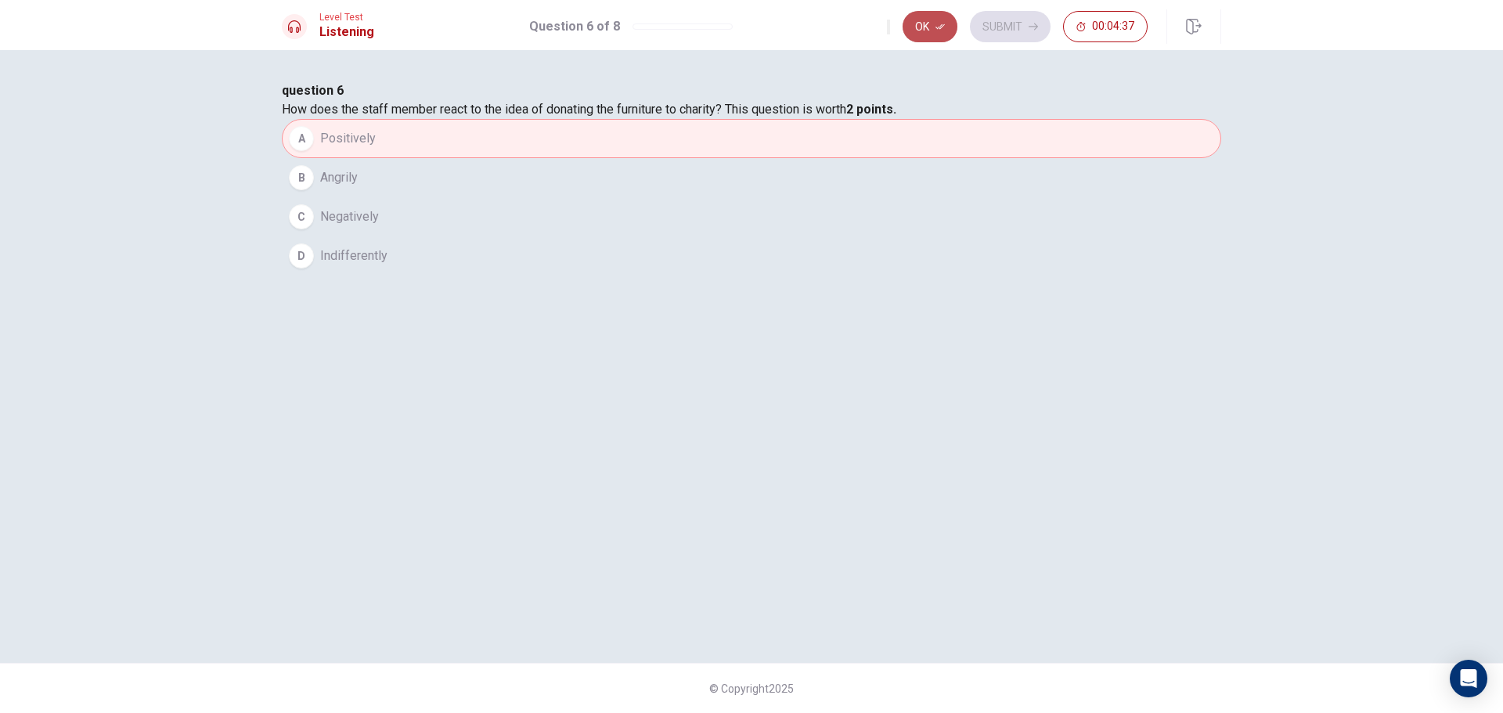
click at [934, 19] on button "Ok" at bounding box center [930, 26] width 55 height 31
click at [1001, 19] on button "Submit" at bounding box center [1010, 26] width 81 height 31
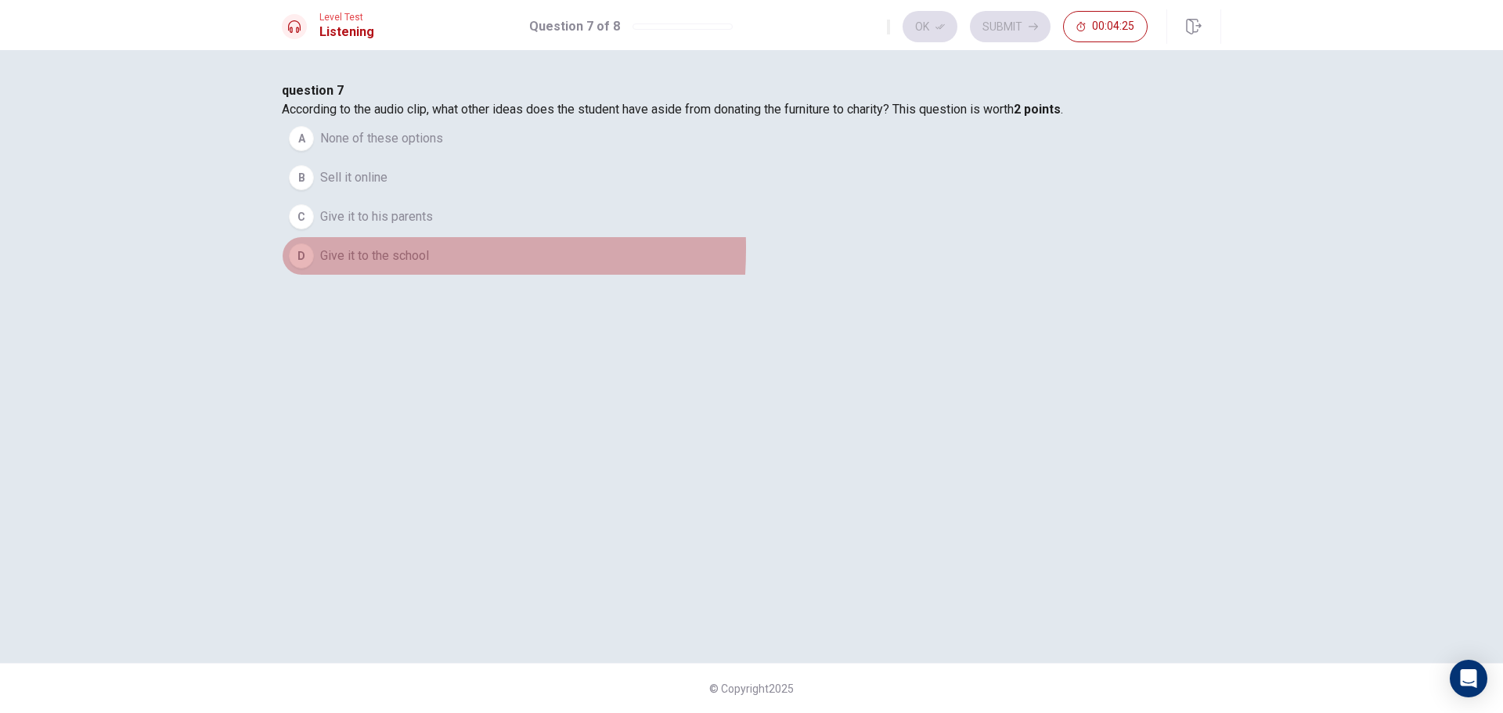
click at [314, 269] on div "D" at bounding box center [301, 256] width 25 height 25
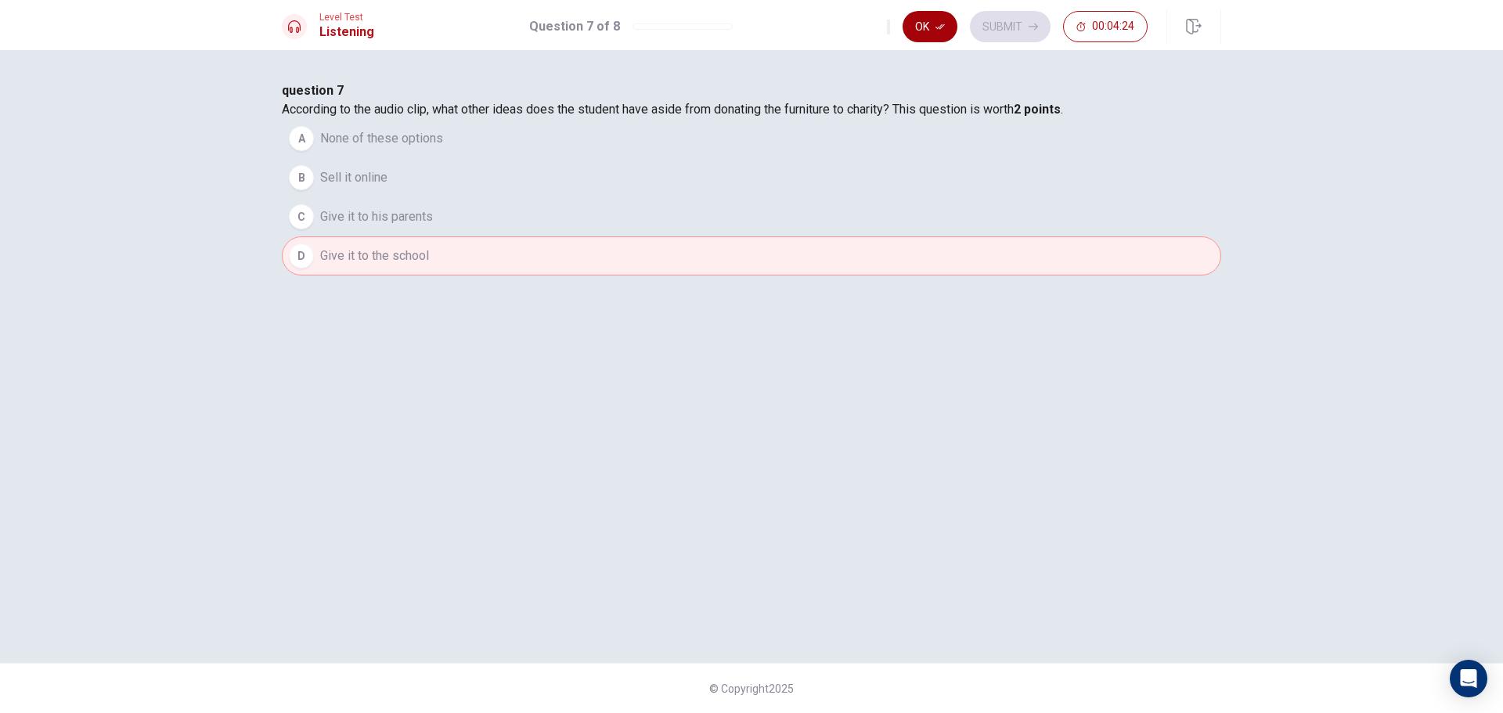
click at [953, 23] on button "Ok" at bounding box center [930, 26] width 55 height 31
click at [987, 23] on button "Submit" at bounding box center [1010, 26] width 81 height 31
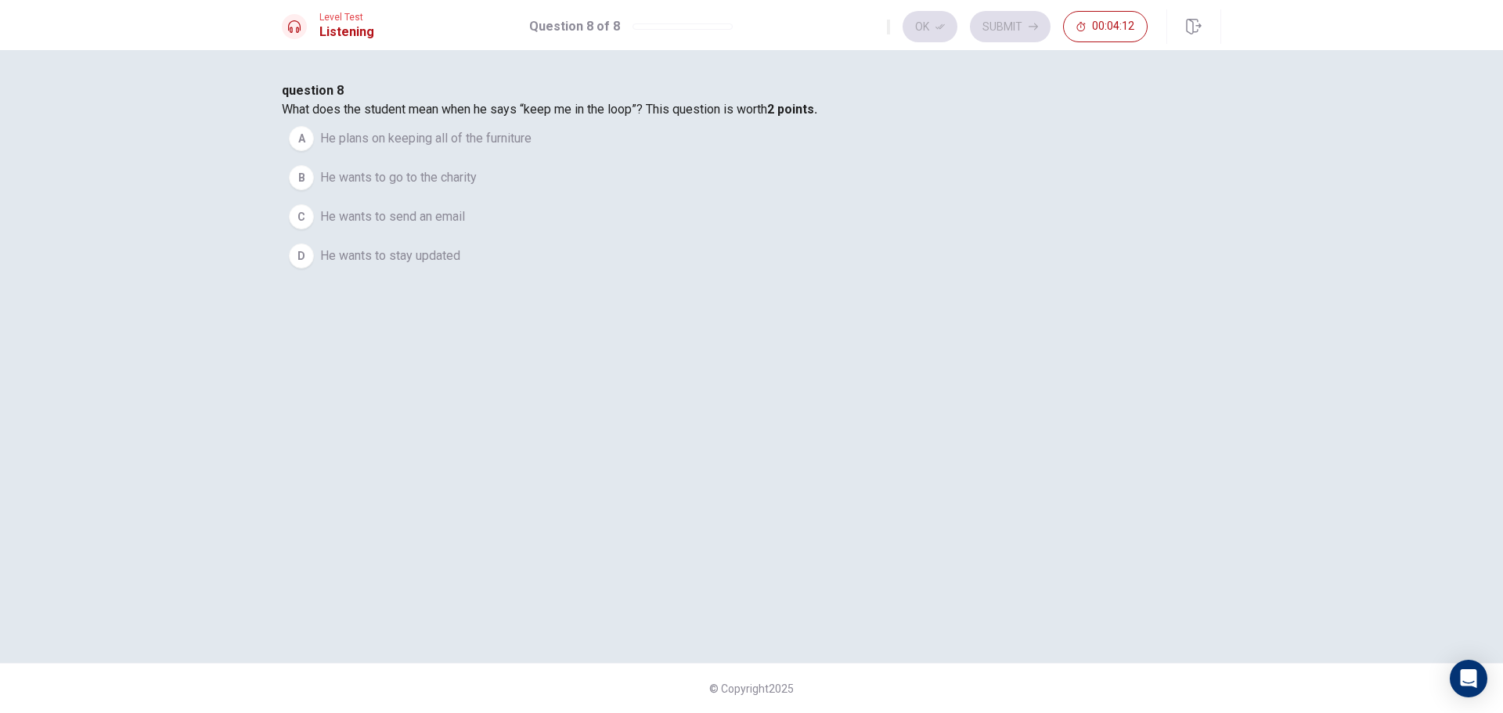
click at [314, 151] on div "A" at bounding box center [301, 138] width 25 height 25
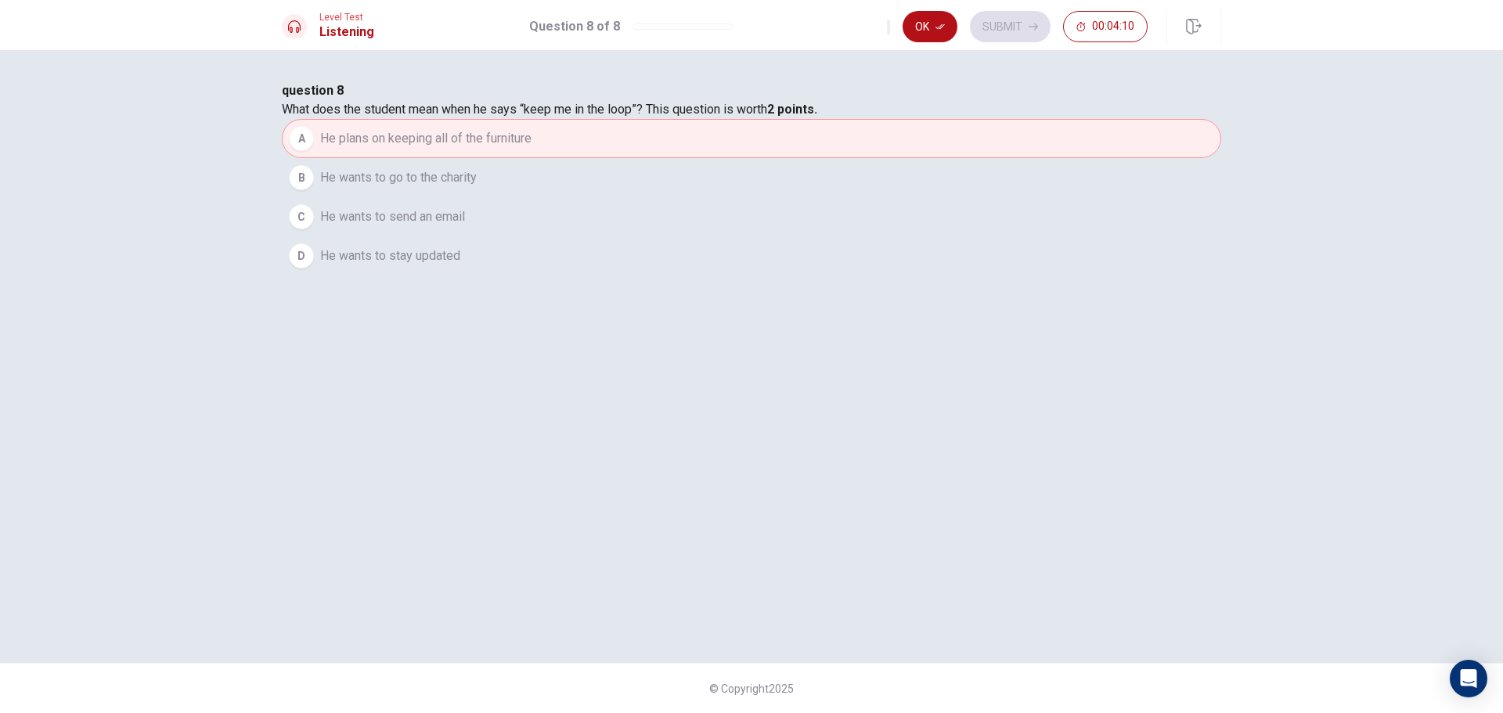
click at [554, 276] on button "D He wants to stay updated" at bounding box center [752, 255] width 940 height 39
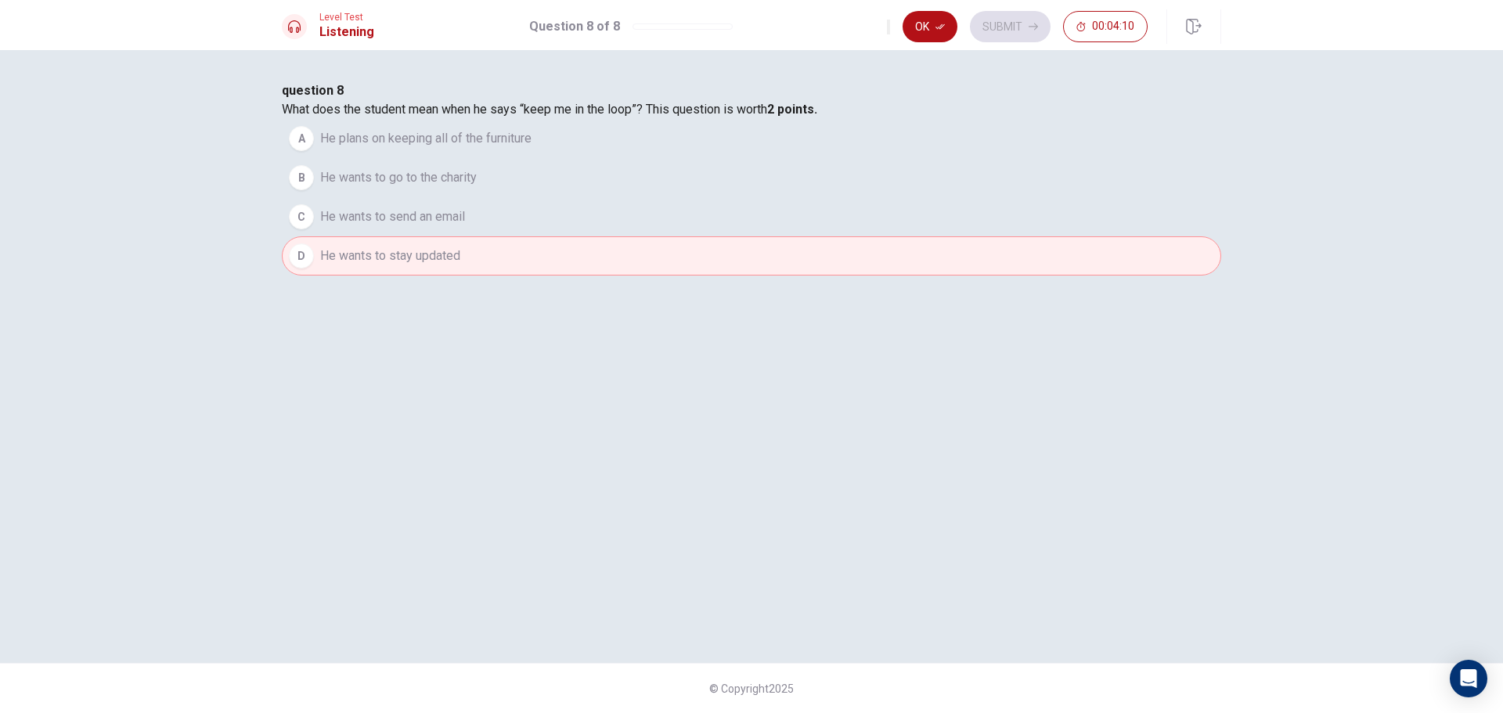
click at [314, 229] on div "C" at bounding box center [301, 216] width 25 height 25
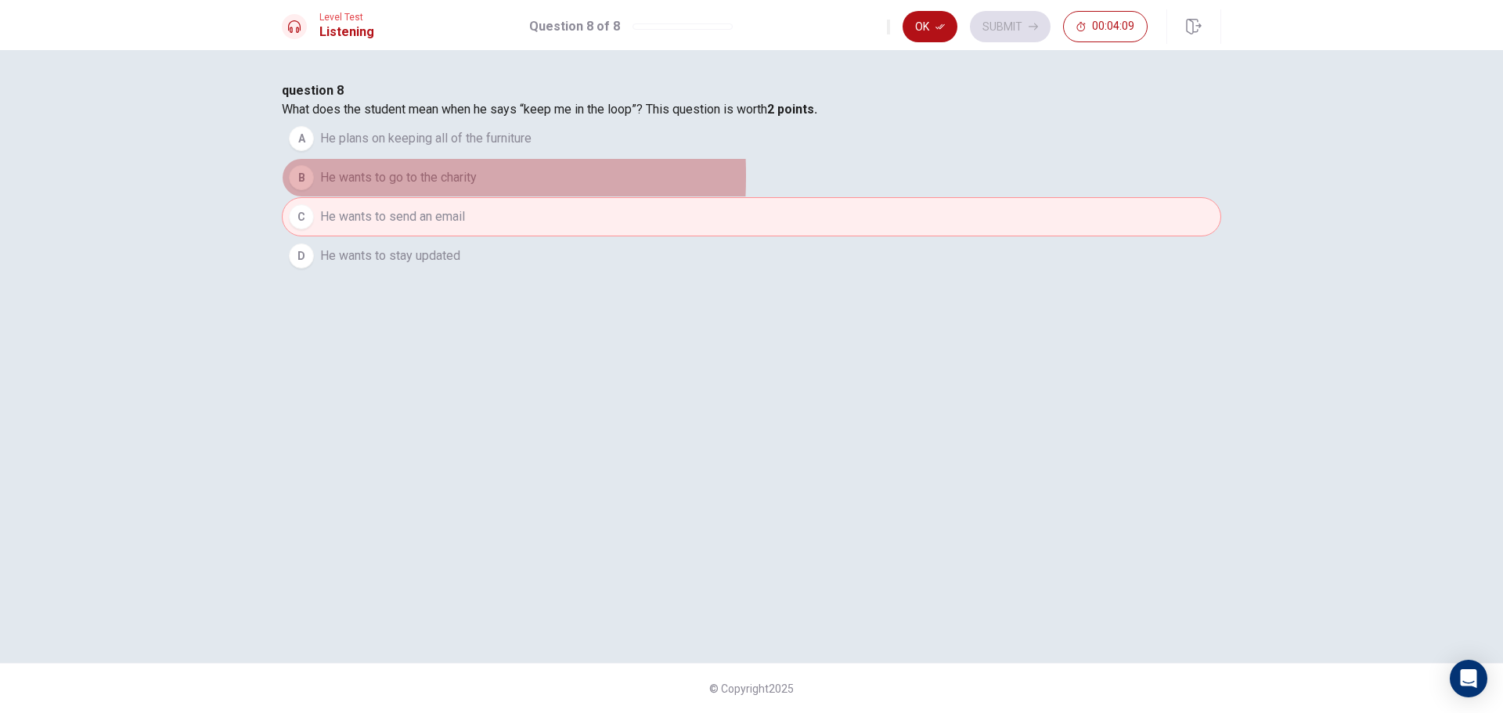
click at [314, 190] on div "B" at bounding box center [301, 177] width 25 height 25
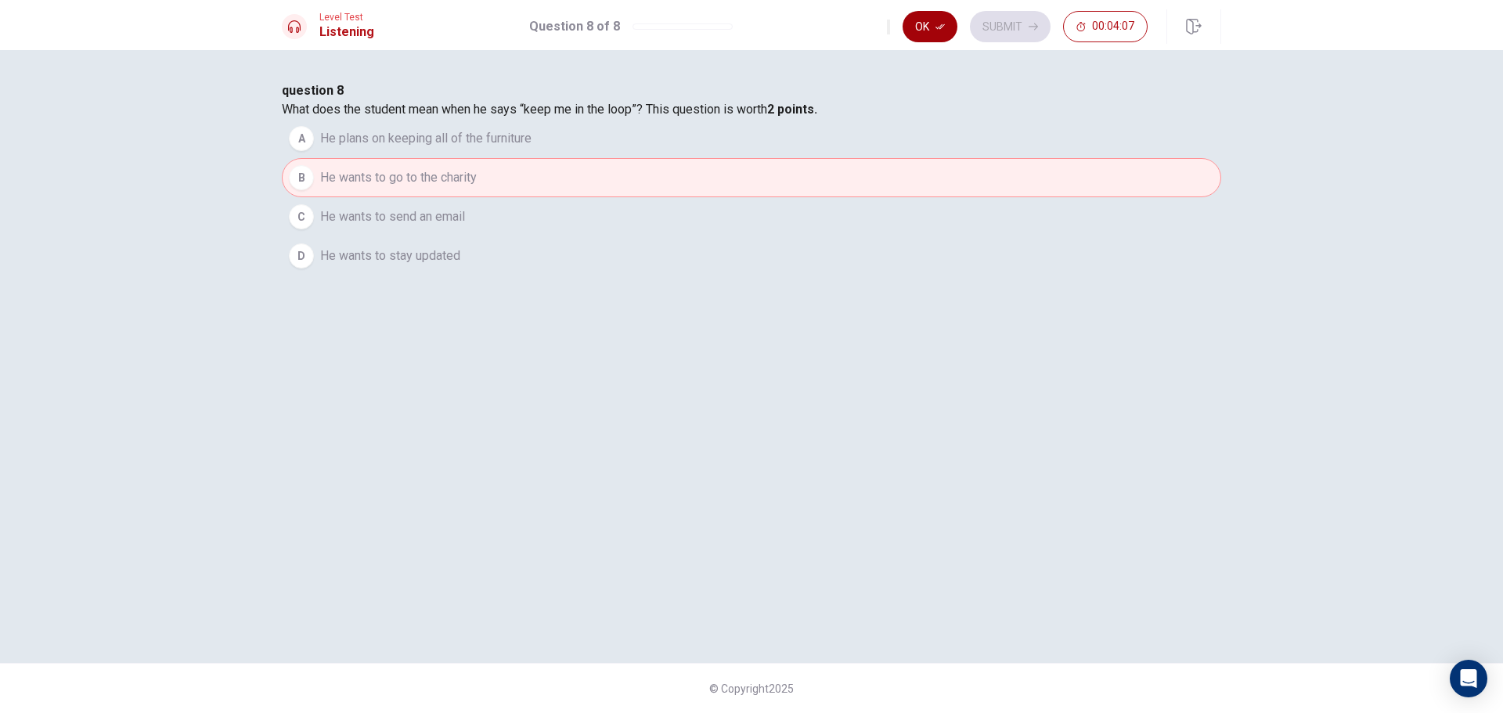
click at [922, 16] on button "Ok" at bounding box center [930, 26] width 55 height 31
click at [1009, 20] on button "Submit" at bounding box center [1010, 26] width 81 height 31
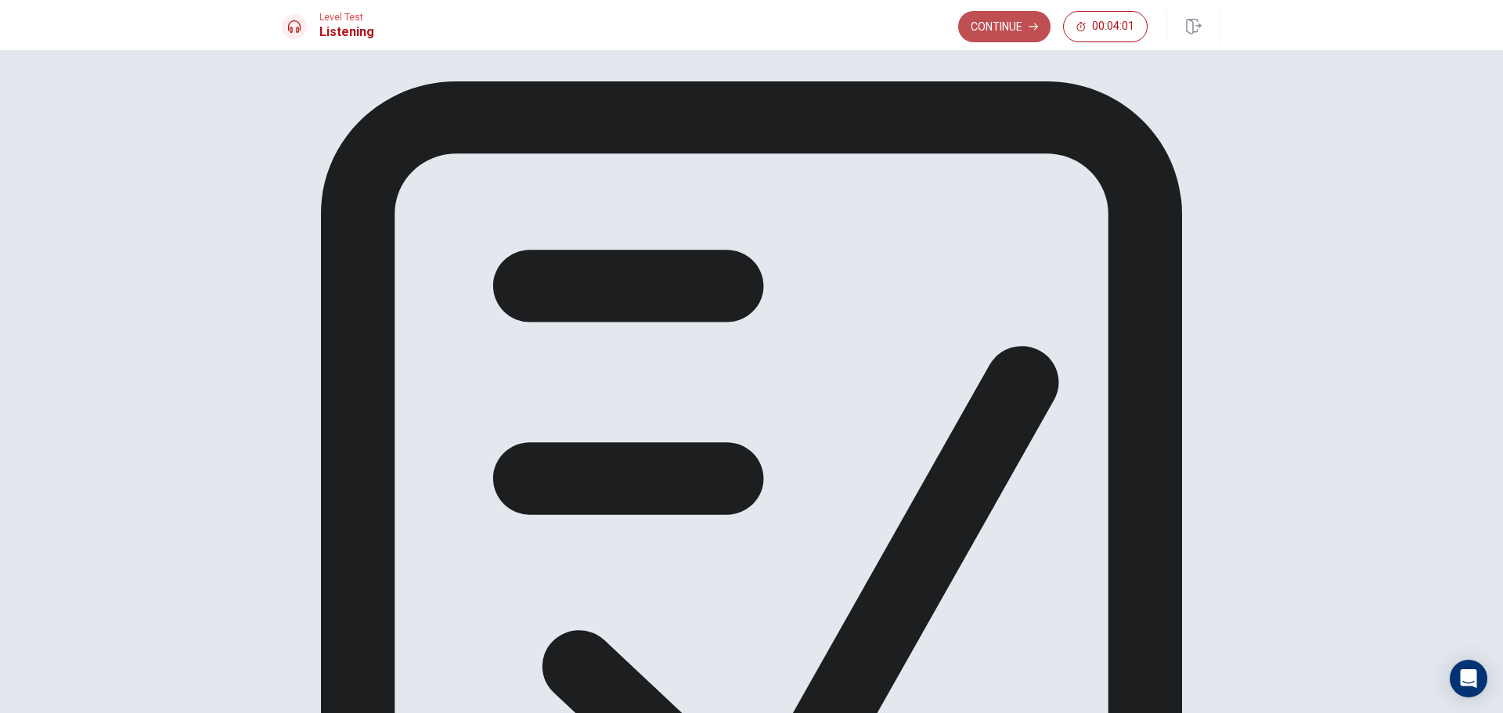
click at [997, 33] on button "Continue" at bounding box center [1004, 26] width 92 height 31
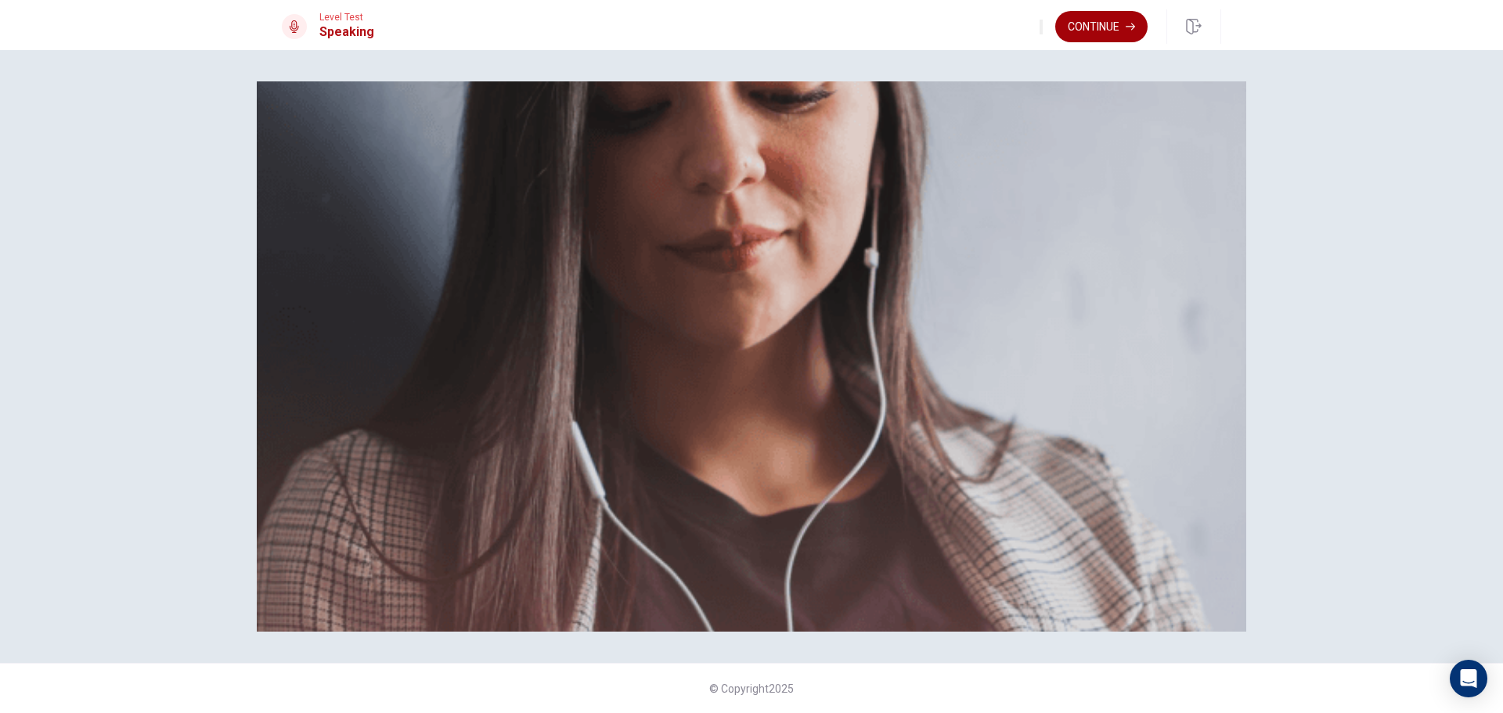
click at [1081, 25] on button "Continue" at bounding box center [1102, 26] width 92 height 31
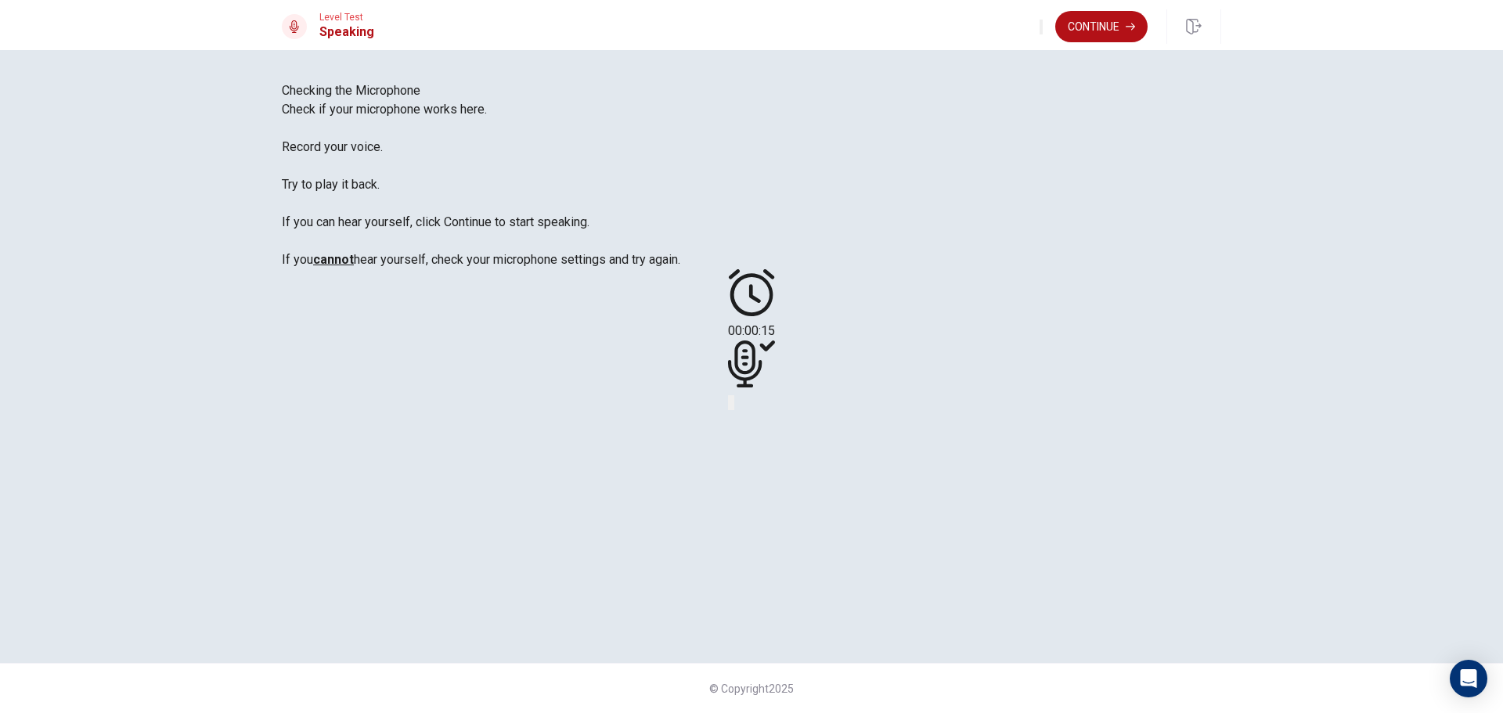
click at [735, 410] on button "Play Audio" at bounding box center [732, 402] width 3 height 15
click at [731, 410] on button "Record Again" at bounding box center [729, 402] width 3 height 15
click at [733, 406] on icon "Play Audio" at bounding box center [733, 406] width 0 height 0
click at [731, 410] on button "Record Again" at bounding box center [729, 402] width 3 height 15
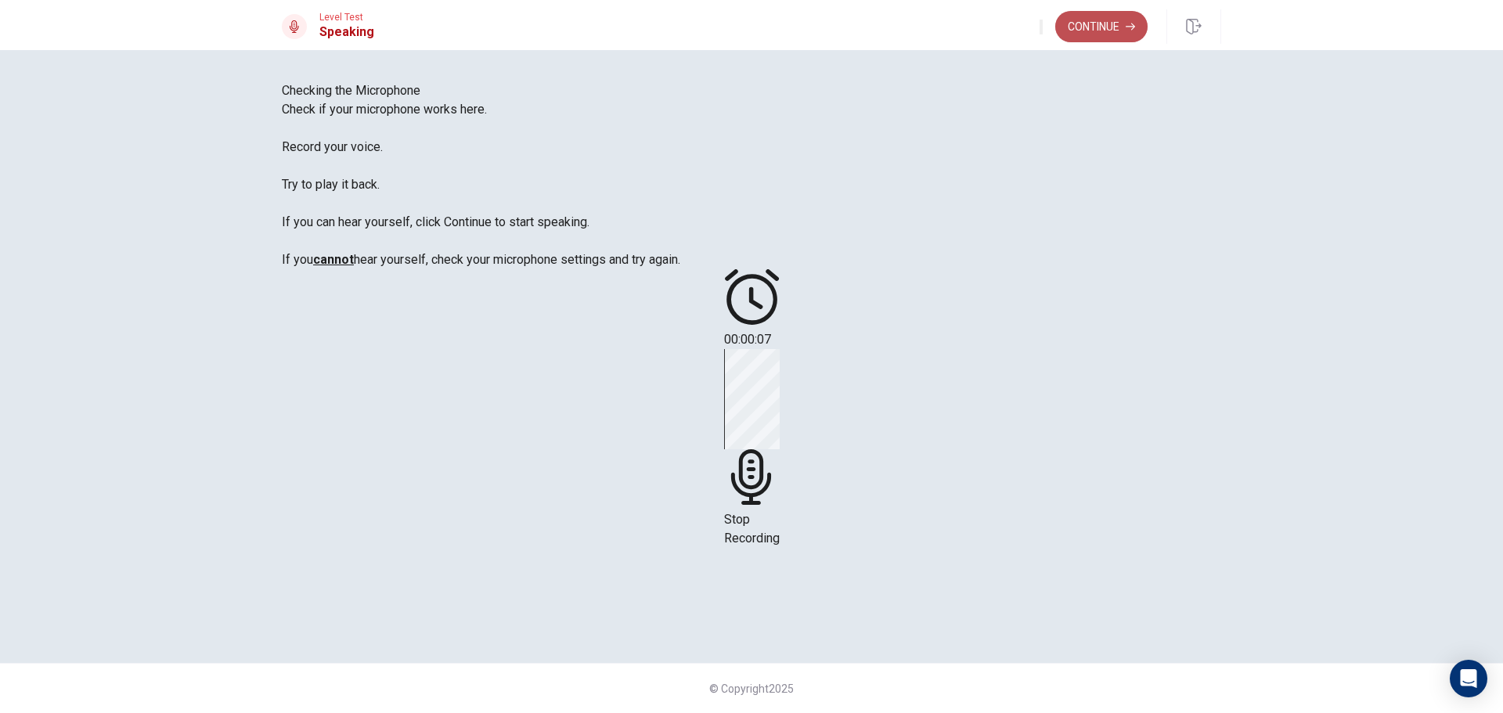
click at [1097, 28] on button "Continue" at bounding box center [1102, 26] width 92 height 31
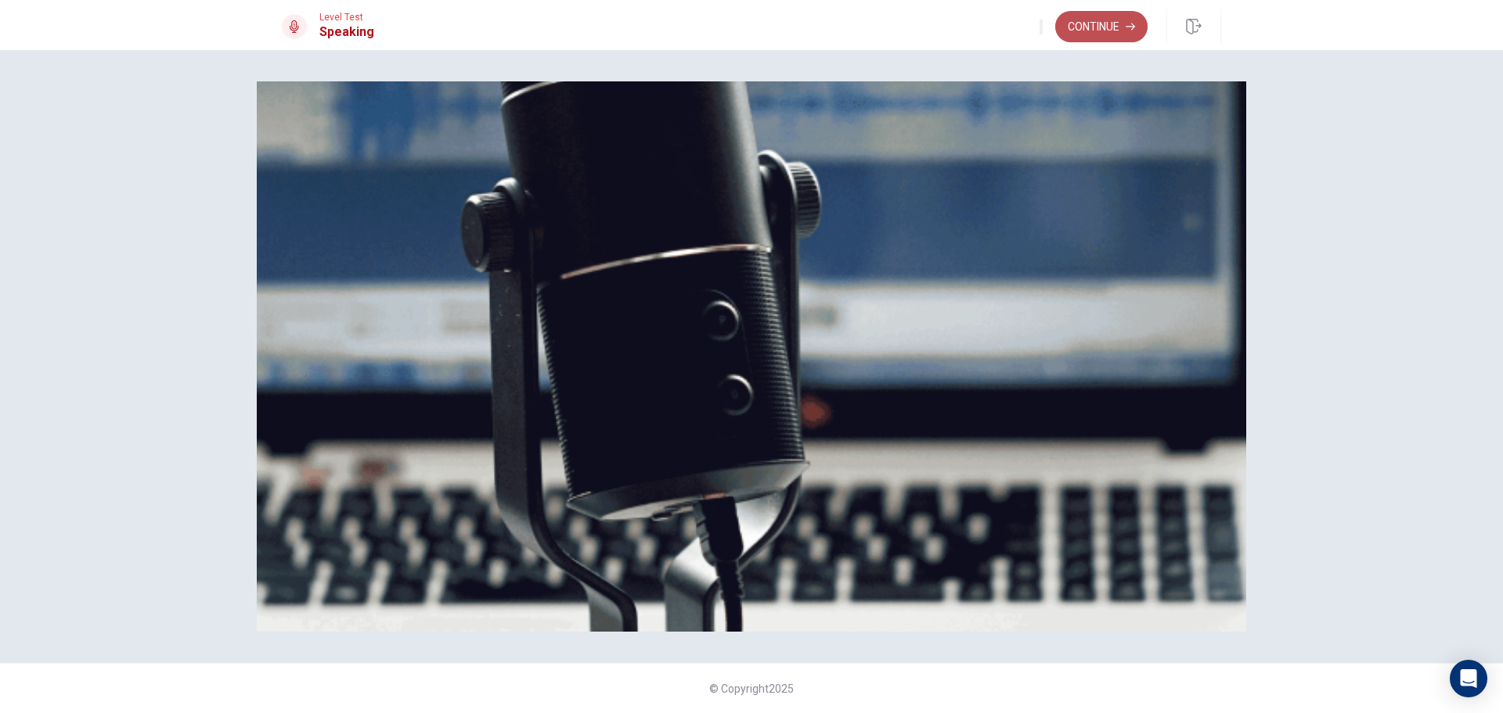
click at [1085, 27] on button "Continue" at bounding box center [1102, 26] width 92 height 31
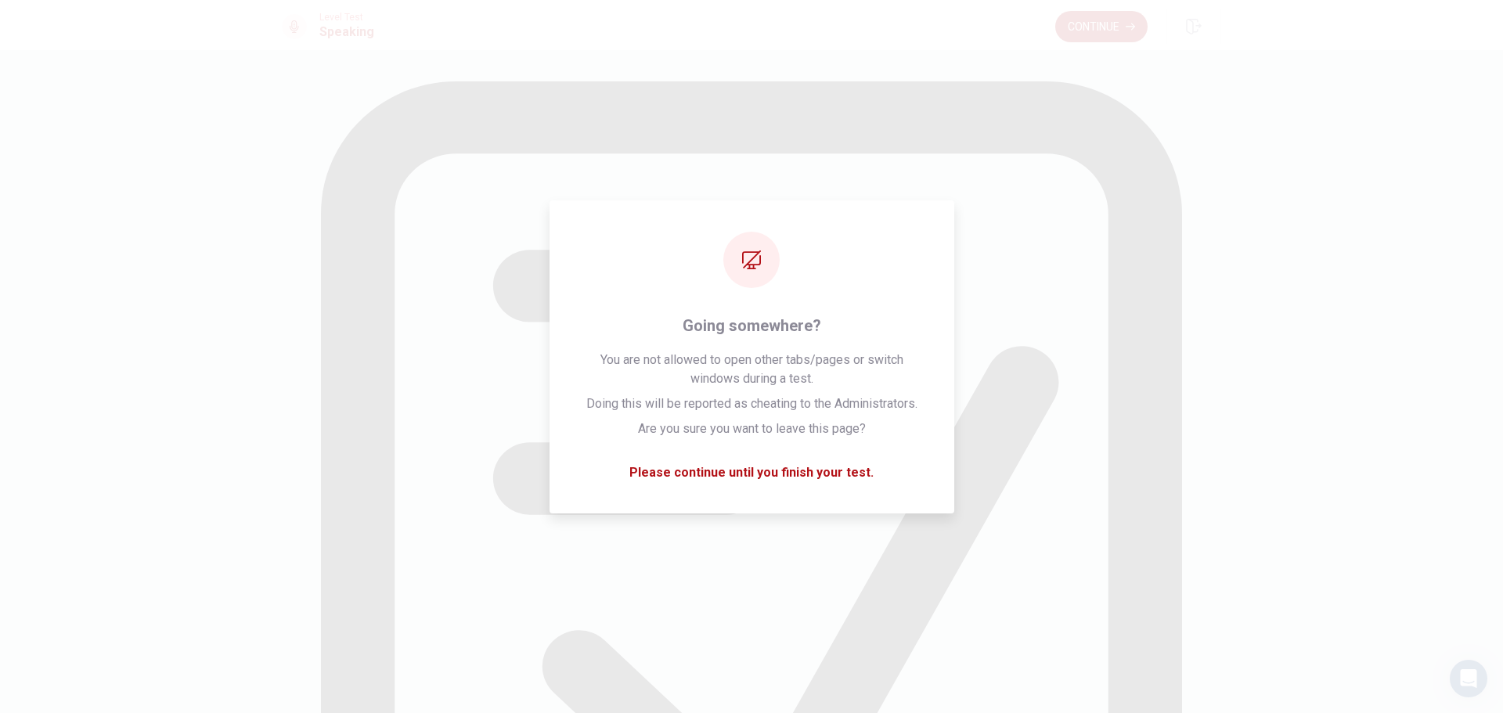
click at [1103, 21] on button "Continue" at bounding box center [1102, 26] width 92 height 31
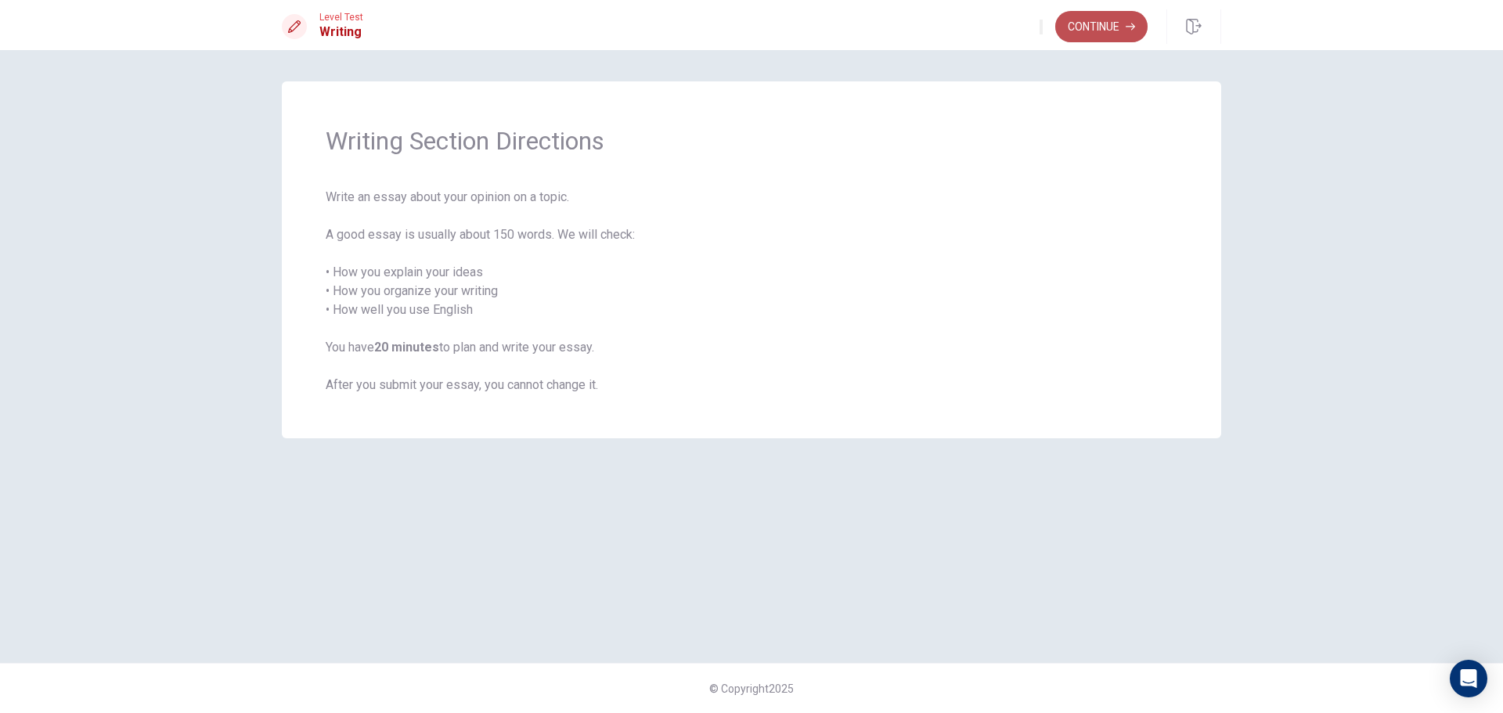
click at [1124, 17] on button "Continue" at bounding box center [1102, 26] width 92 height 31
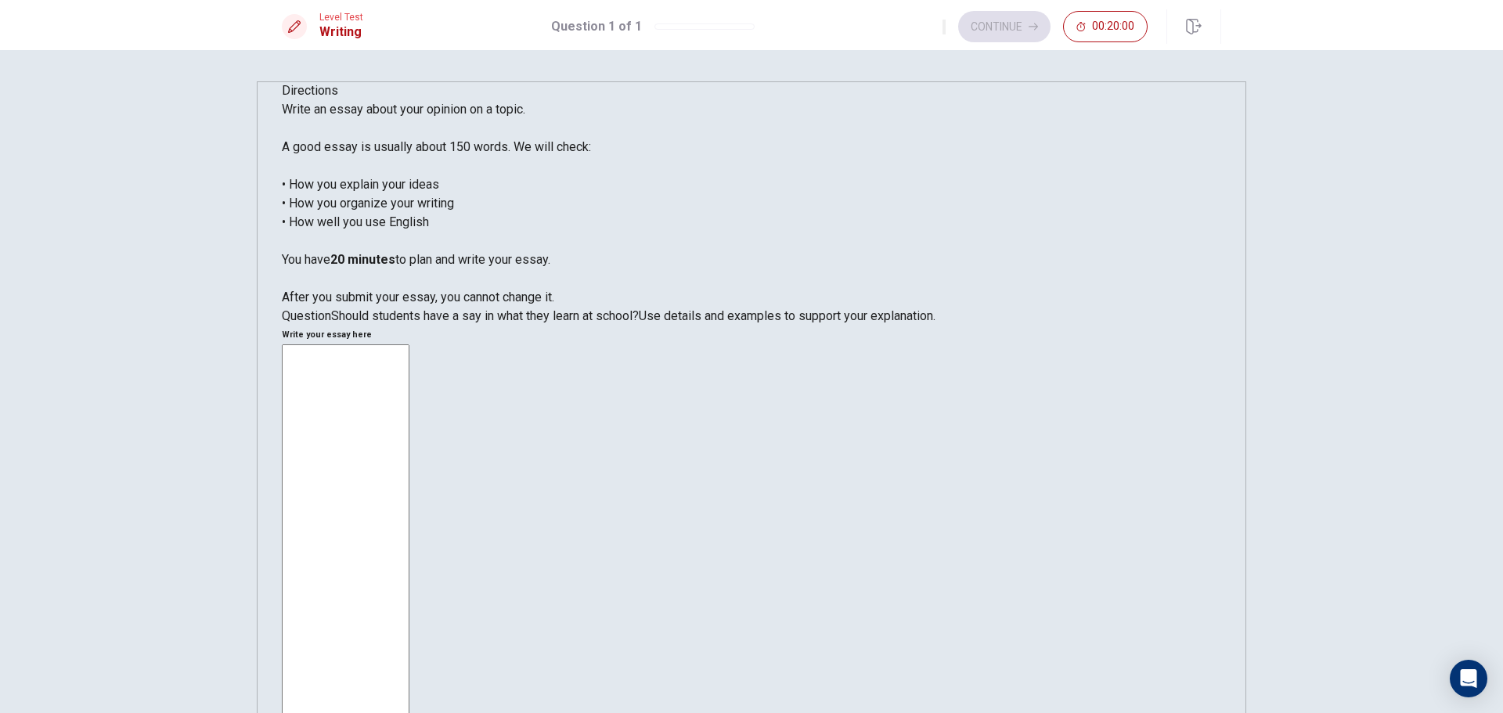
click at [410, 345] on textarea at bounding box center [346, 564] width 128 height 439
click at [410, 345] on textarea "In my opinion, it is better for students to have shorter, more frequent" at bounding box center [346, 564] width 128 height 439
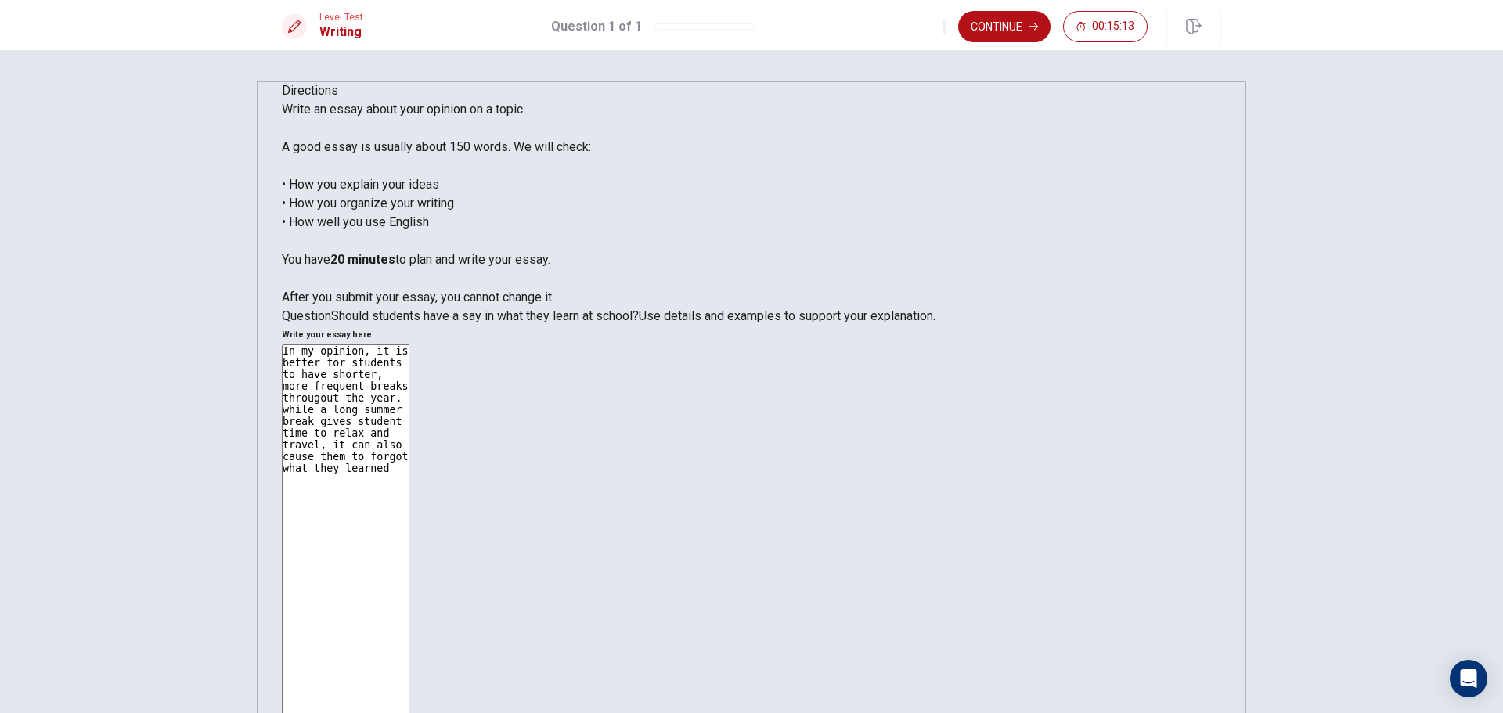
click at [410, 345] on textarea "In my opinion, it is better for students to have shorter, more frequent breaks …" at bounding box center [346, 564] width 128 height 439
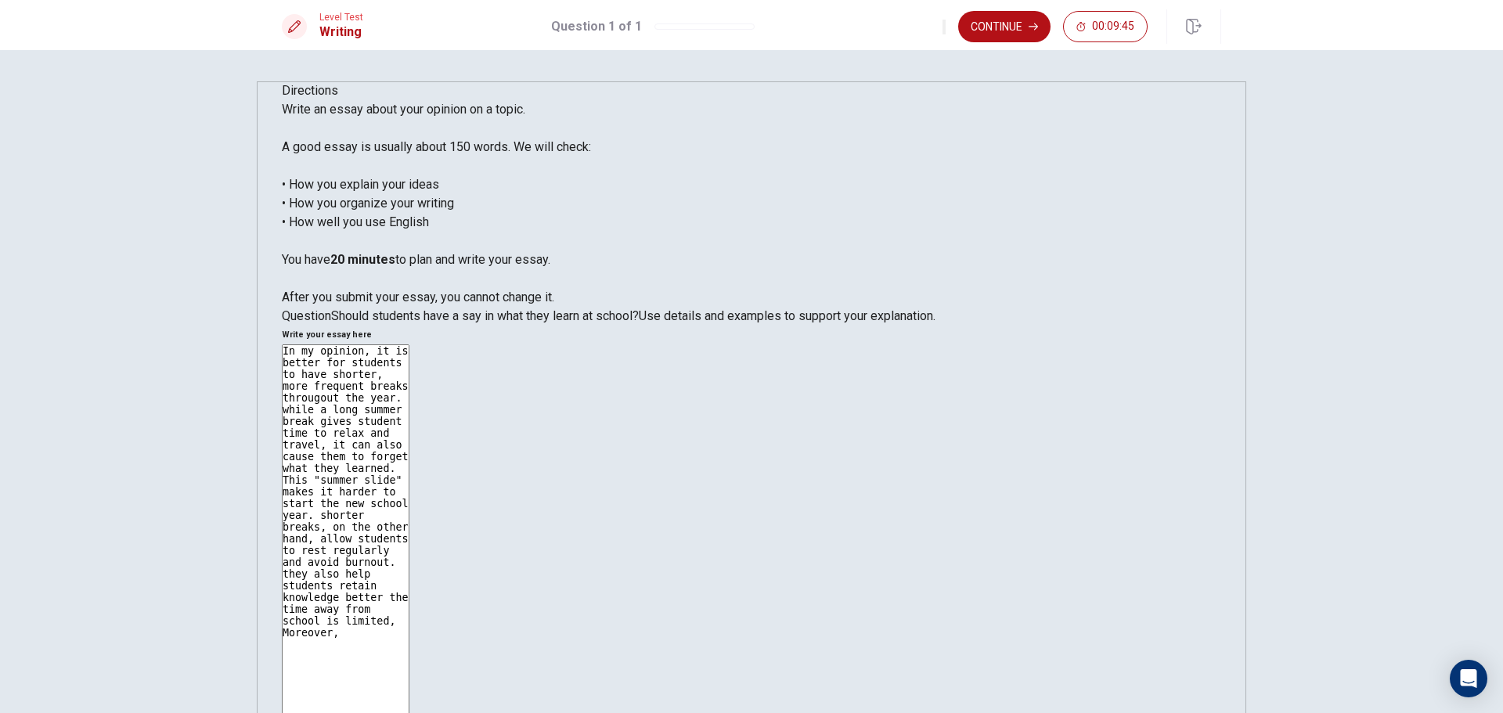
click at [410, 345] on textarea "In my opinion, it is better for students to have shorter, more frequent breaks …" at bounding box center [346, 564] width 128 height 439
type textarea "In my opinion, it is better for students to have shorter, more frequent breaks …"
click at [1013, 31] on button "Continue" at bounding box center [1004, 26] width 92 height 31
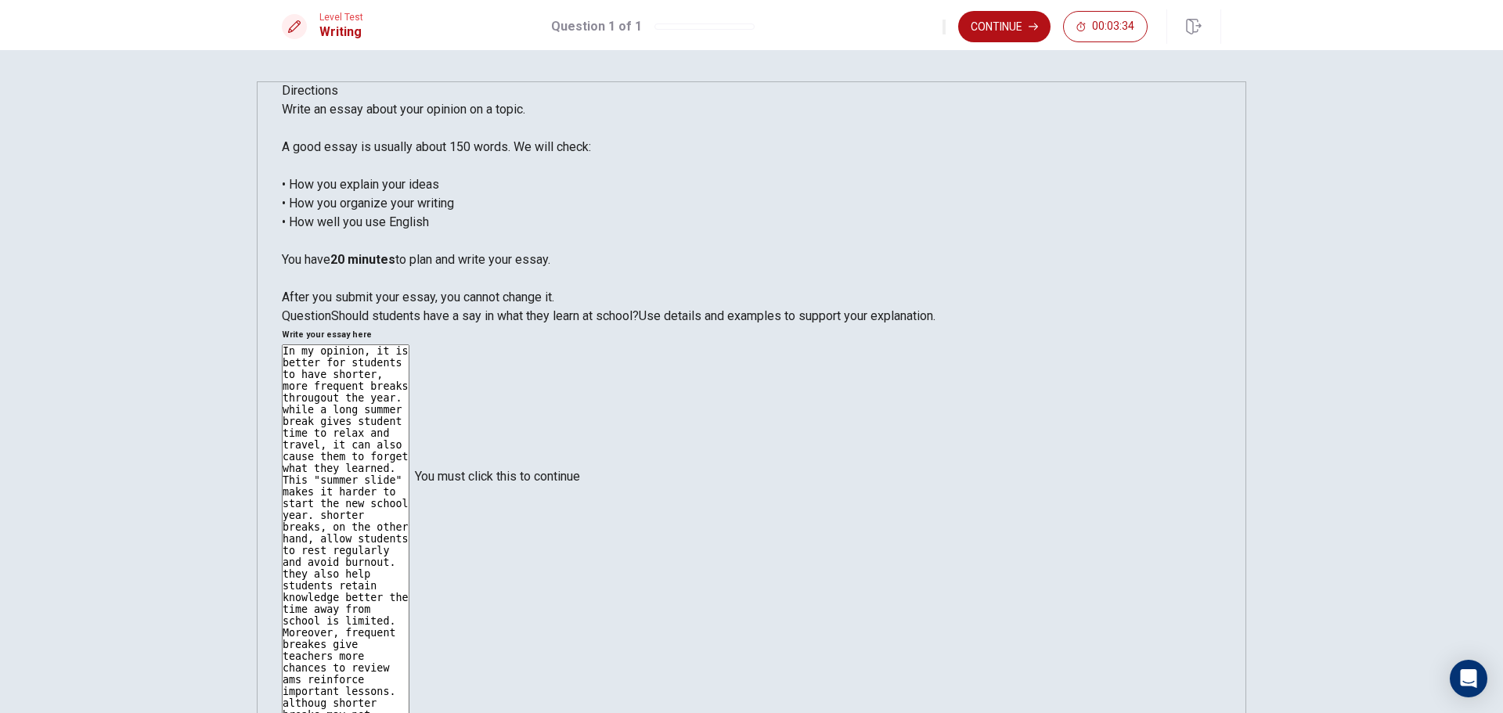
click at [592, 489] on input "You must click this to continue" at bounding box center [751, 356] width 1503 height 713
